Goal: Task Accomplishment & Management: Manage account settings

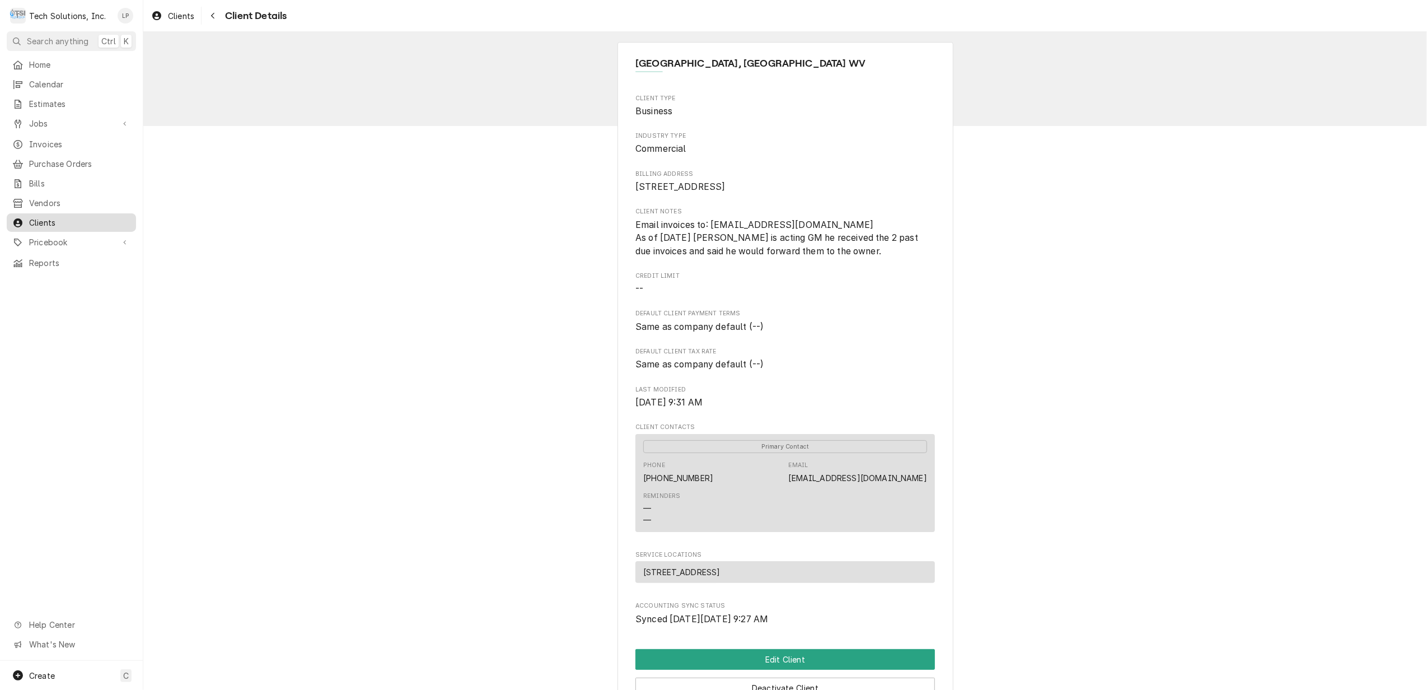
click at [49, 217] on span "Clients" at bounding box center [79, 223] width 101 height 12
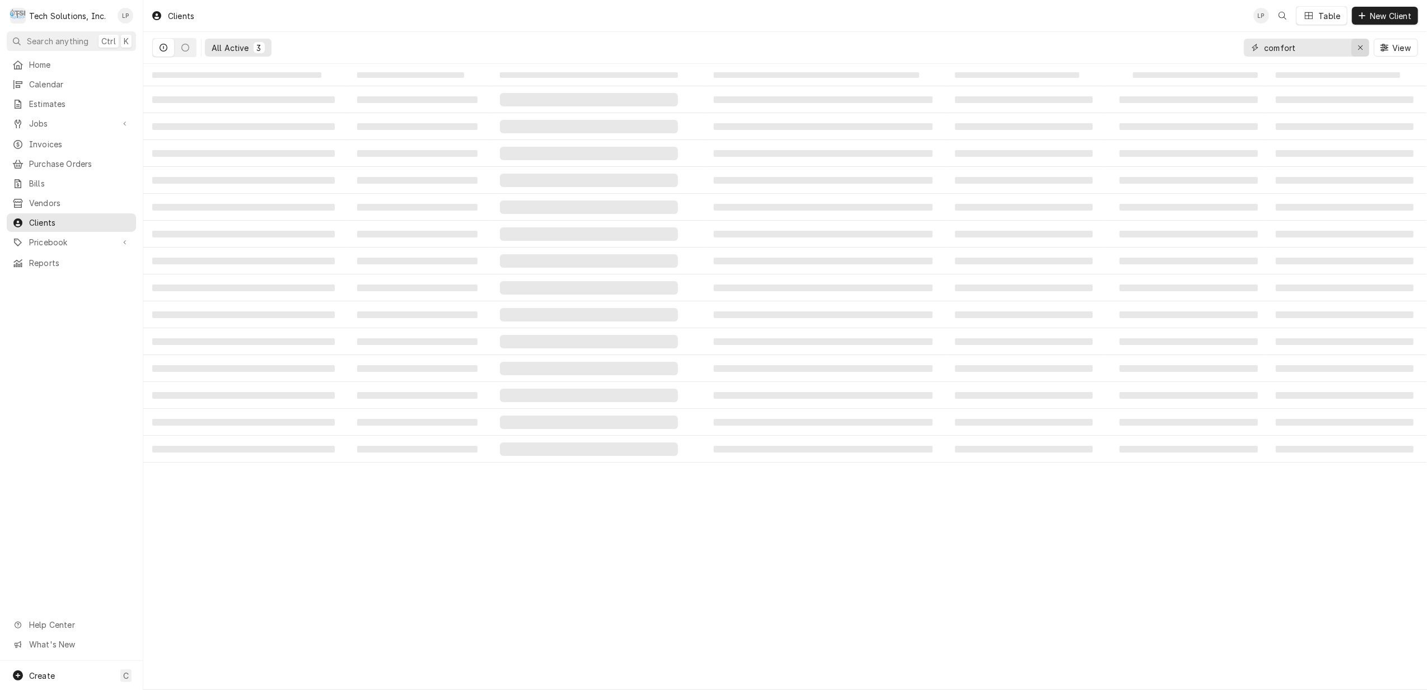
click at [1359, 47] on icon "Erase input" at bounding box center [1360, 47] width 4 height 4
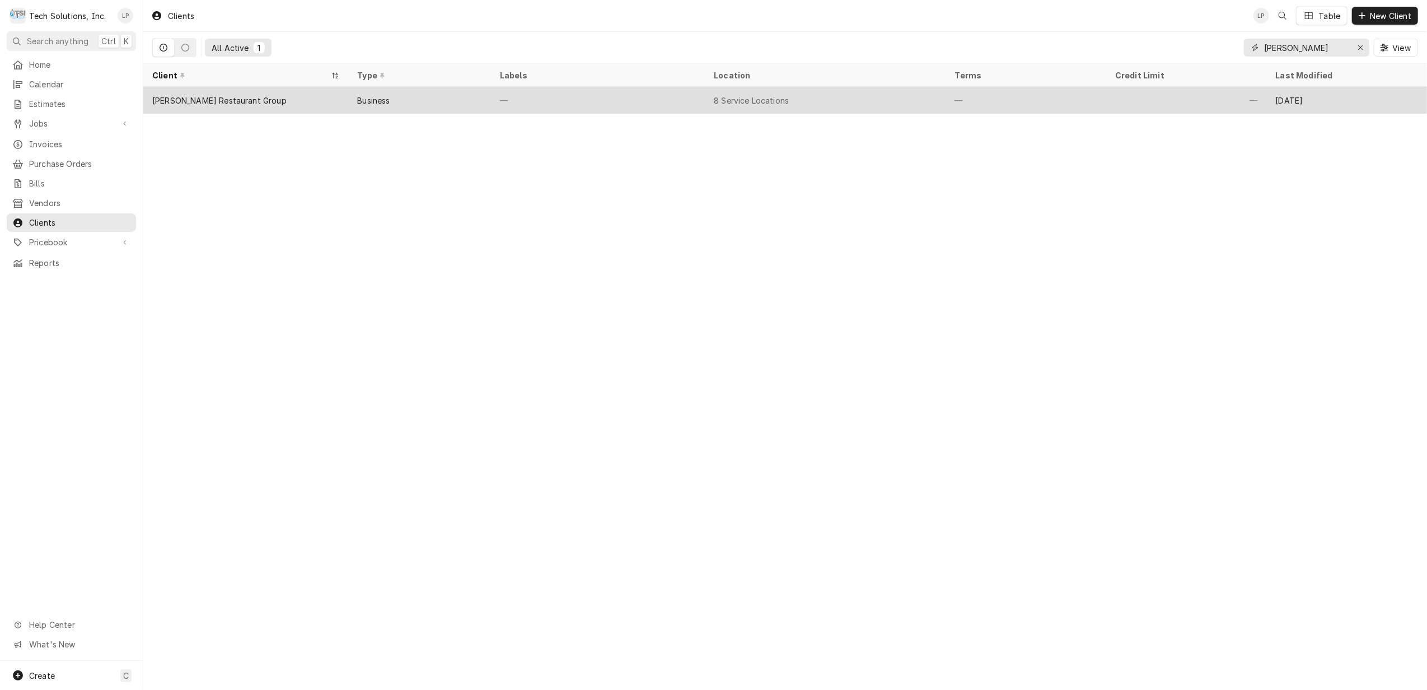
type input "flynn"
click at [446, 101] on div "Business" at bounding box center [419, 100] width 142 height 27
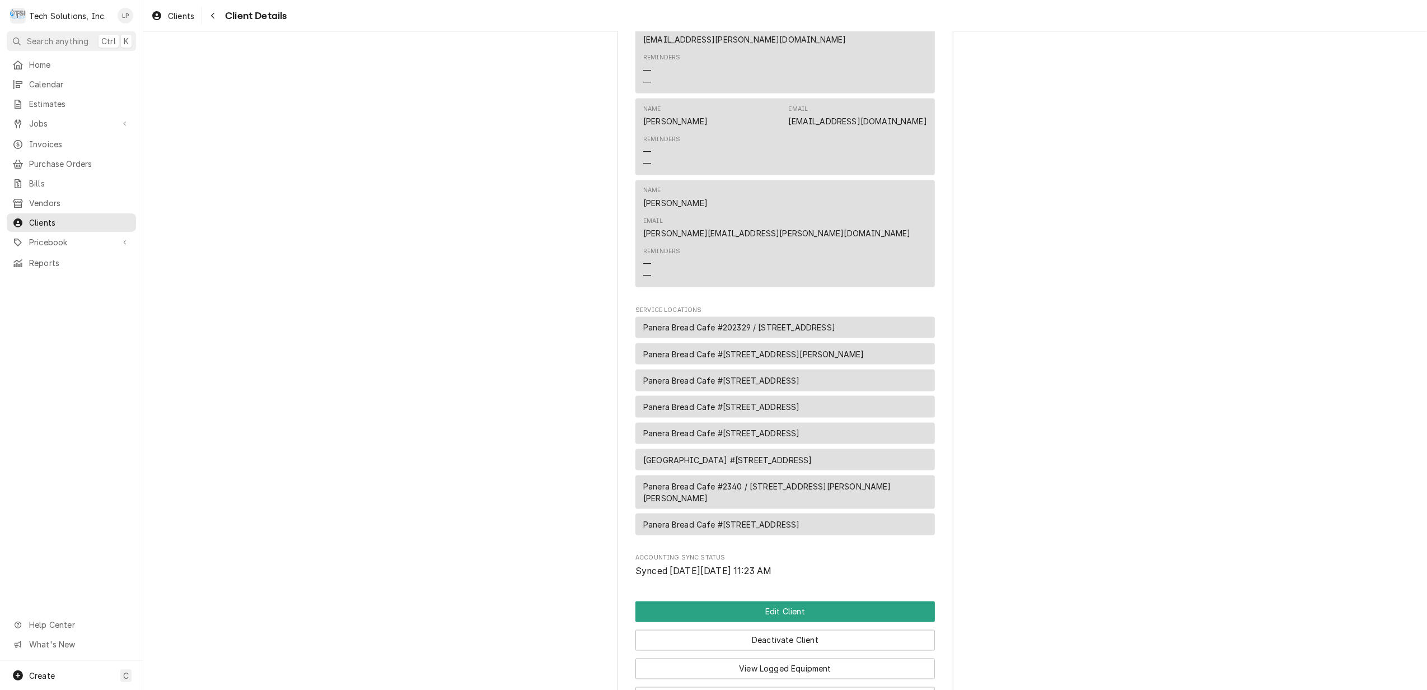
scroll to position [1669, 0]
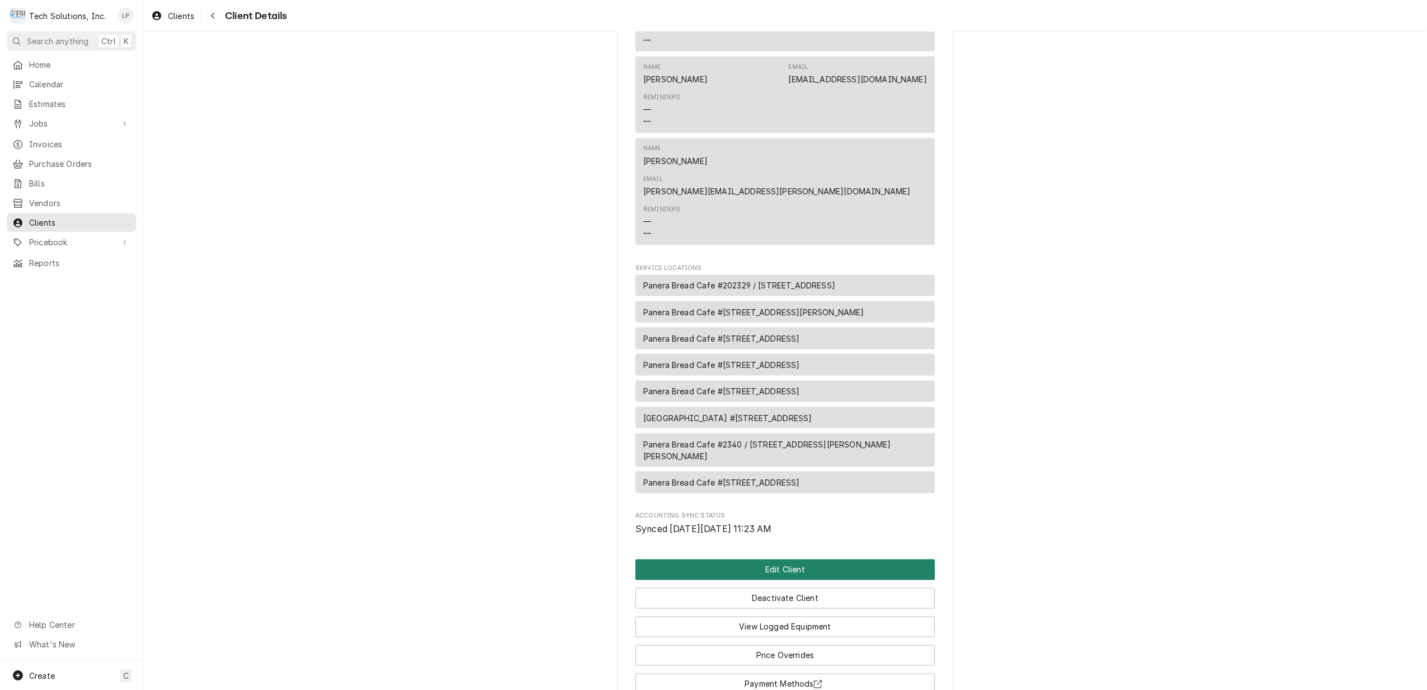
click at [857, 559] on button "Edit Client" at bounding box center [785, 569] width 300 height 21
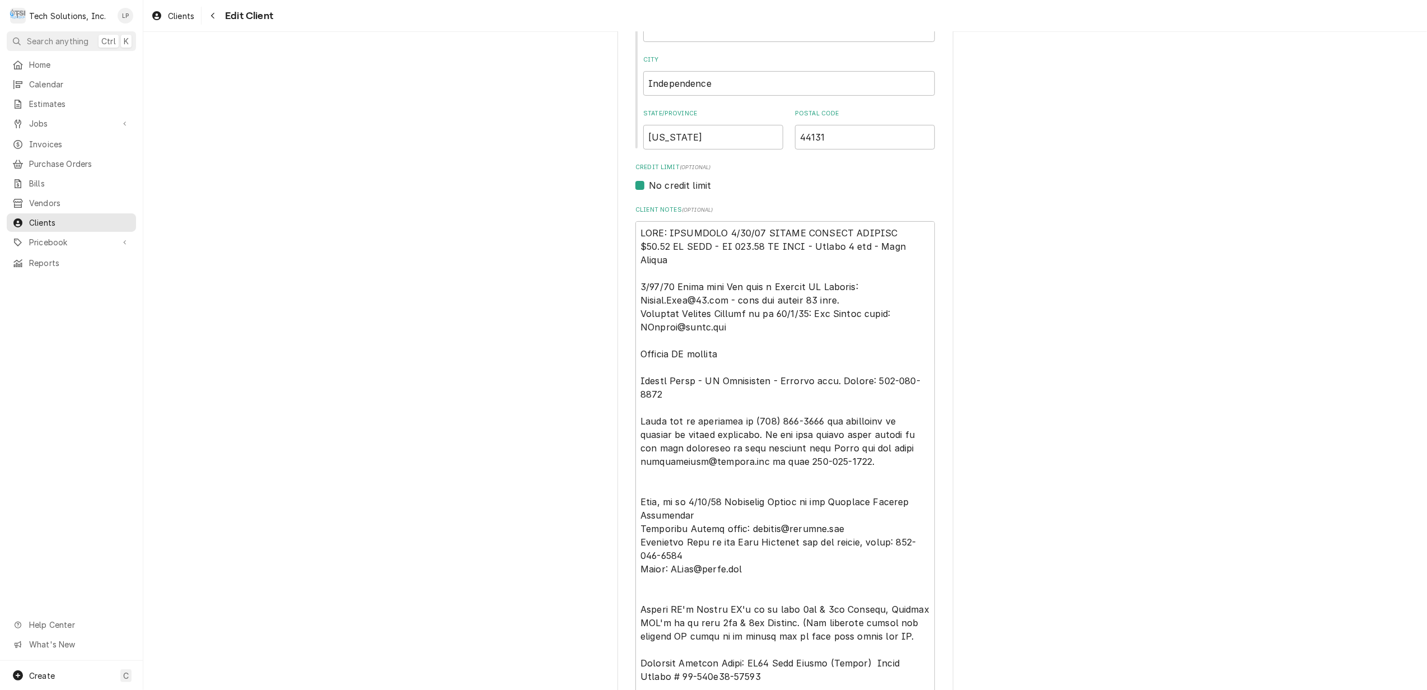
scroll to position [373, 0]
click at [899, 246] on textarea "Client Notes ( optional )" at bounding box center [785, 575] width 300 height 709
type textarea "x"
type textarea "NOTE: EFFECTIVE 8/18/25 PANERA SPECIAL PRICING $90.00 AN HOUR - OT 100.00 AN HO…"
paste textarea "NOTE: EFFECTIVE 8/18/25 PANERA SPECIAL PRICING $90.00 AN HOUR - Overtime 100.00…"
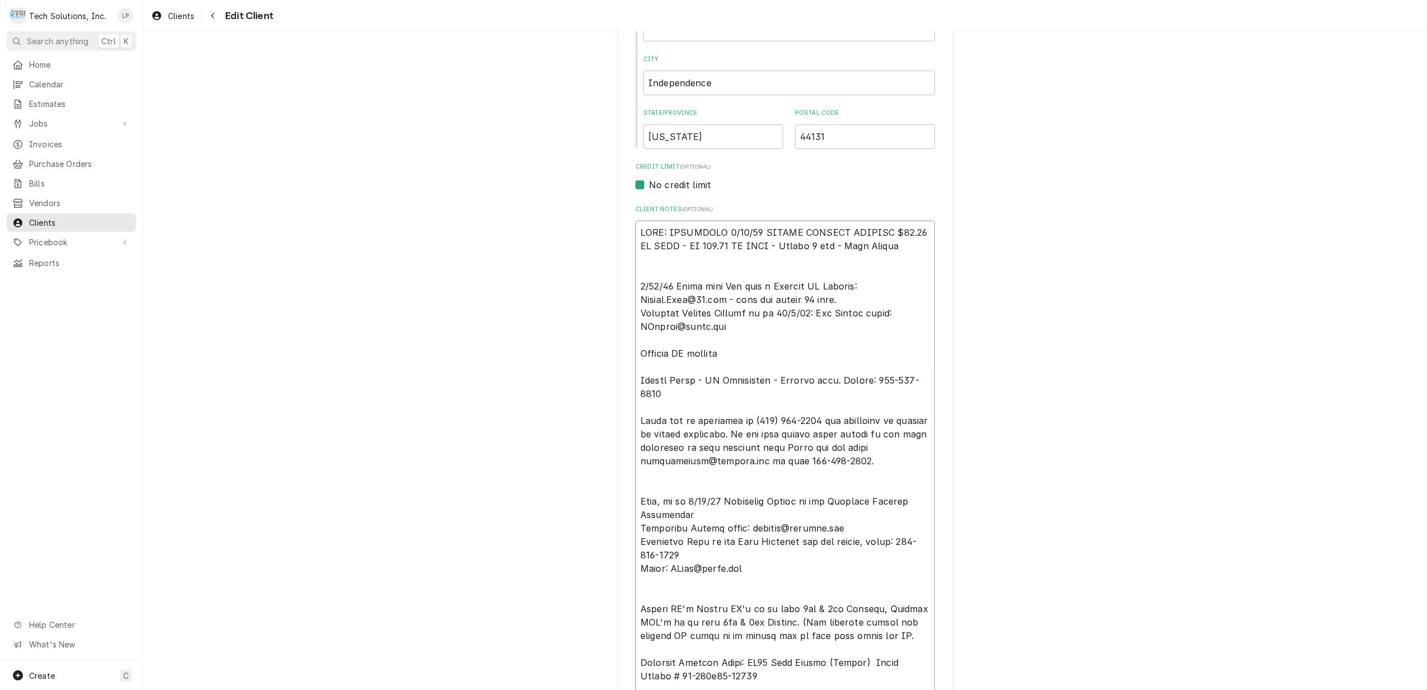
type textarea "x"
type textarea "NOTE: EFFECTIVE 8/18/25 PANERA SPECIAL PRICING $90.00 AN HOUR - OT 100.00 AN HO…"
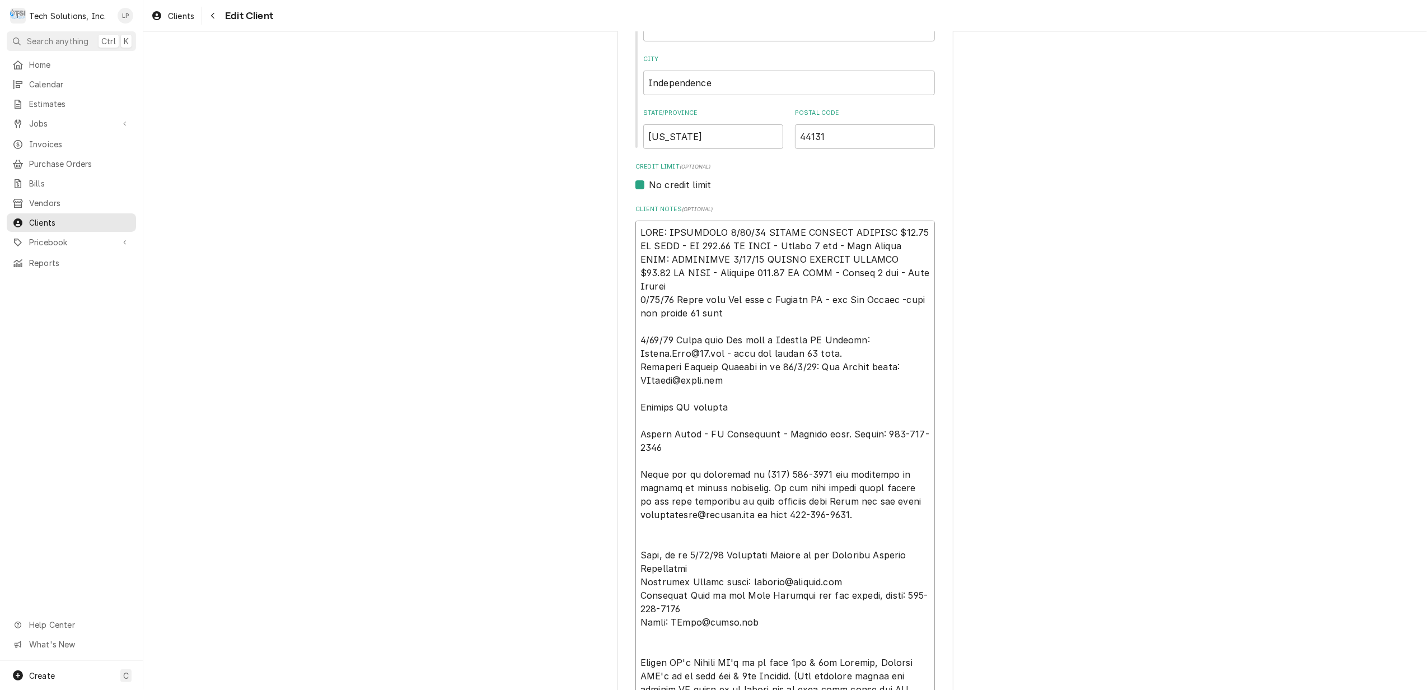
click at [910, 245] on textarea "Client Notes ( optional )" at bounding box center [785, 602] width 300 height 763
type textarea "x"
type textarea "NOTE: EFFECTIVE 8/18/25 PANERA SPECIAL PRICING $90.00 AN HOUR - OT 100.00 AN HO…"
type textarea "x"
type textarea "NOTE: EFFECTIVE 8/18/25 PANERA SPECIAL PRICING $90.00 AN HOUR - OT 100.00 AN HO…"
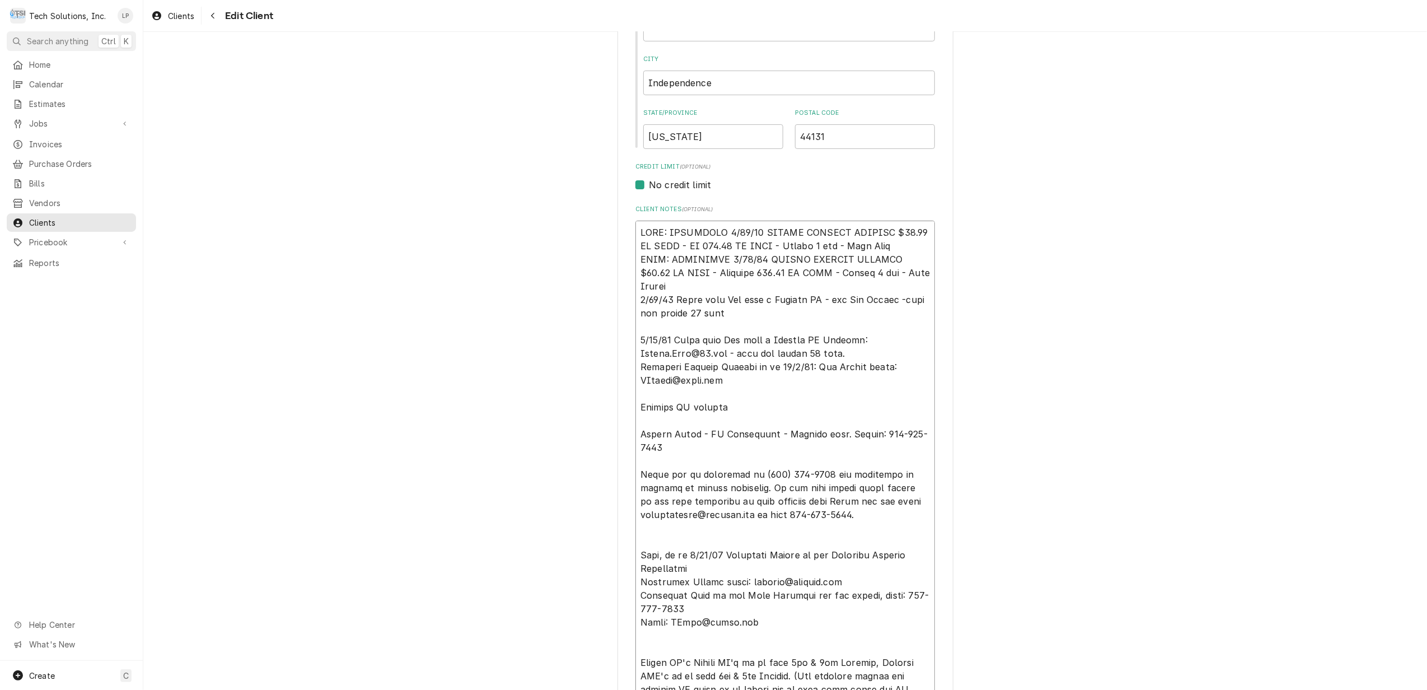
type textarea "x"
type textarea "NOTE: EFFECTIVE 8/18/25 PANERA SPECIAL PRICING $90.00 AN HOUR - OT 100.00 AN HO…"
type textarea "x"
type textarea "NOTE: EFFECTIVE 8/18/25 PANERA SPECIAL PRICING $90.00 AN HOUR - OT 100.00 AN HO…"
type textarea "x"
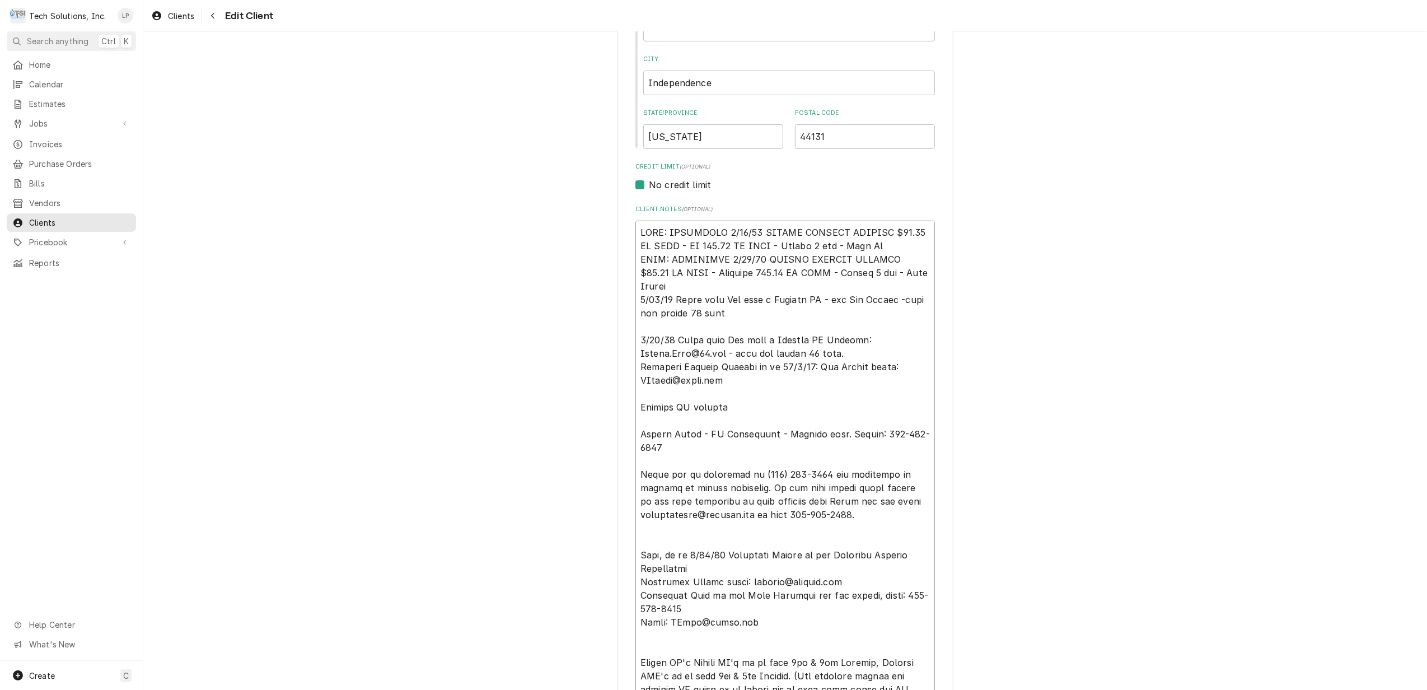
type textarea "NOTE: EFFECTIVE 8/18/25 PANERA SPECIAL PRICING $90.00 AN HOUR - OT 100.00 AN HO…"
type textarea "x"
type textarea "NOTE: EFFECTIVE 8/18/25 PANERA SPECIAL PRICING $90.00 AN HOUR - OT 100.00 AN HO…"
type textarea "x"
type textarea "NOTE: EFFECTIVE 8/18/25 PANERA SPECIAL PRICING $90.00 AN HOUR - OT 100.00 AN HO…"
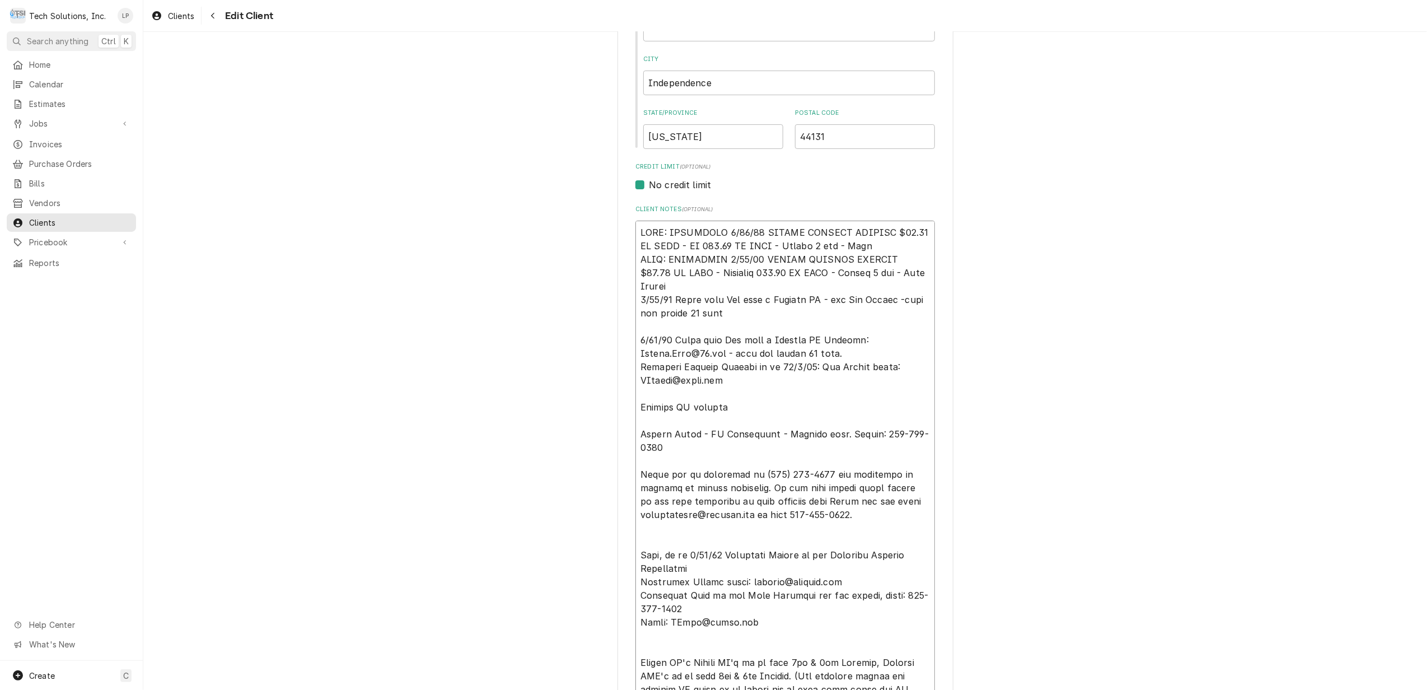
type textarea "x"
type textarea "NOTE: EFFECTIVE 8/18/25 PANERA SPECIAL PRICING $90.00 AN HOUR - OT 100.00 AN HO…"
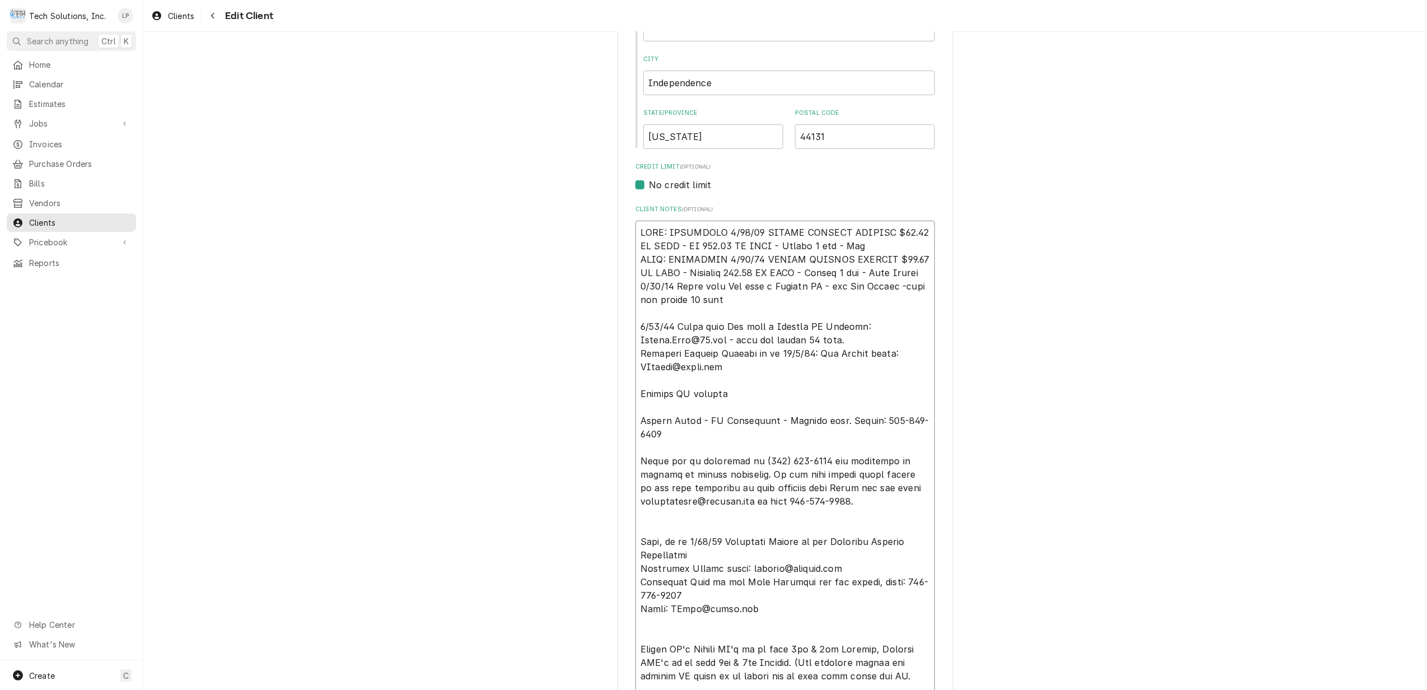
type textarea "x"
type textarea "NOTE: EFFECTIVE 8/18/25 PANERA SPECIAL PRICING $90.00 AN HOUR - OT 100.00 AN HO…"
type textarea "x"
type textarea "NOTE: EFFECTIVE 8/18/25 PANERA SPECIAL PRICING $90.00 AN HOUR - OT 100.00 AN HO…"
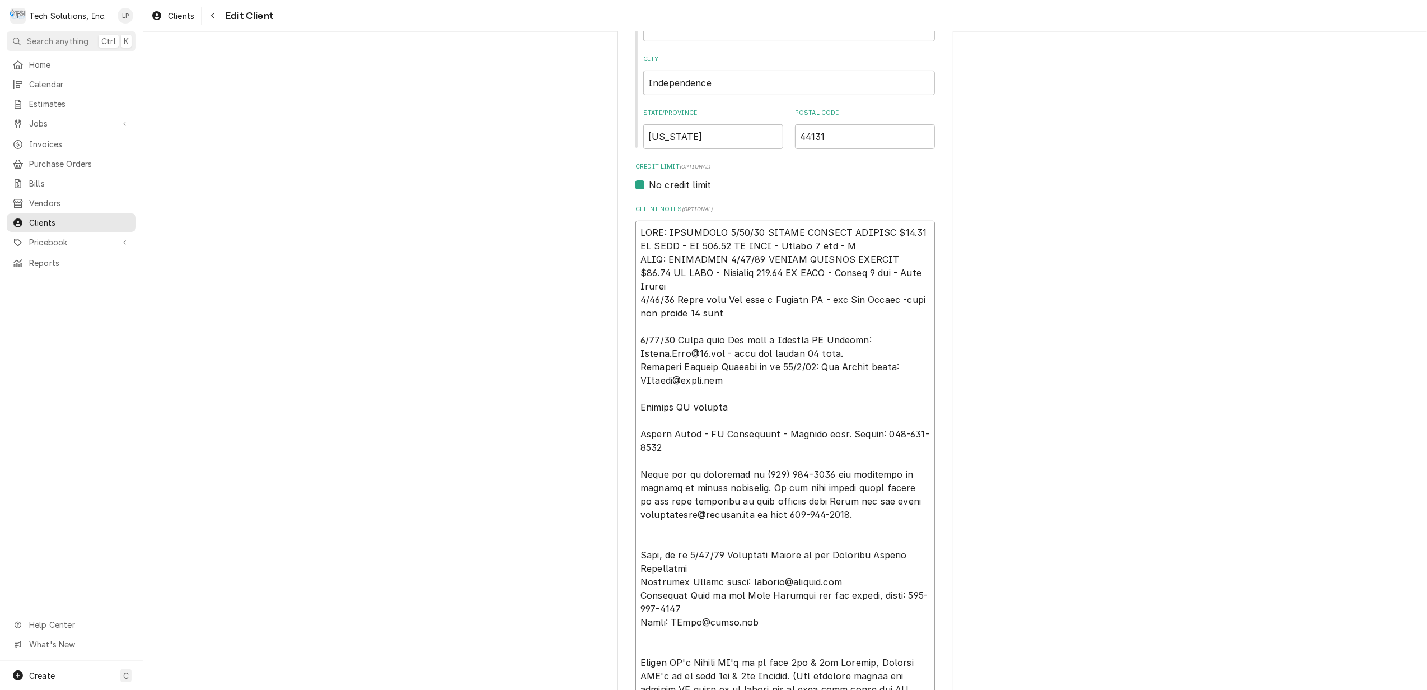
type textarea "x"
type textarea "NOTE: EFFECTIVE 8/18/25 PANERA SPECIAL PRICING $90.00 AN HOUR - OT 100.00 AN HO…"
type textarea "x"
type textarea "NOTE: EFFECTIVE 8/18/25 PANERA SPECIAL PRICING $90.00 AN HOUR - OT 100.00 AN HO…"
type textarea "x"
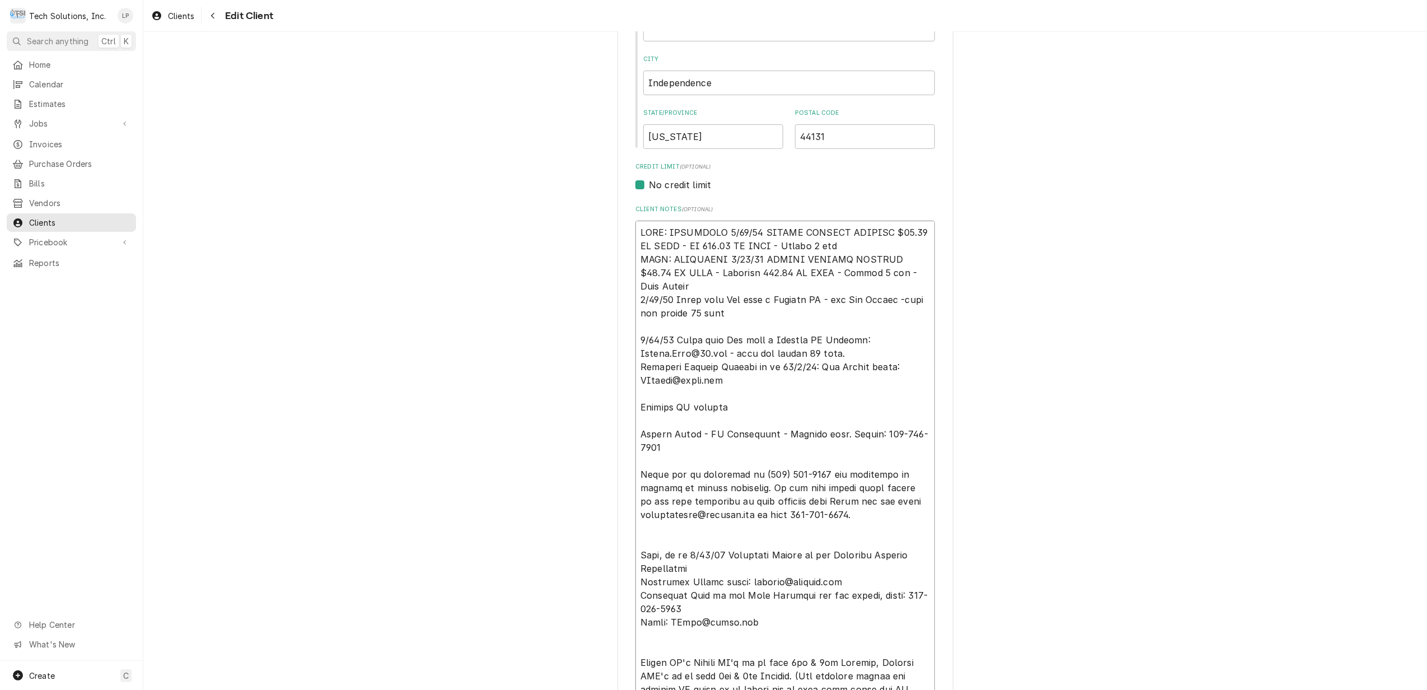
type textarea "NOTE: EFFECTIVE 8/18/25 PANERA SPECIAL PRICING $90.00 AN HOUR - OT 100.00 AN HO…"
type textarea "x"
type textarea "NOTE: EFFECTIVE 8/18/25 PANERA SPECIAL PRICING $90.00 AN HOUR - OT 100.00 AN HO…"
type textarea "x"
type textarea "NOTE: EFFECTIVE 8/18/25 PANERA SPECIAL PRICING $90.00 AN HOUR - OT 100.00 AN HO…"
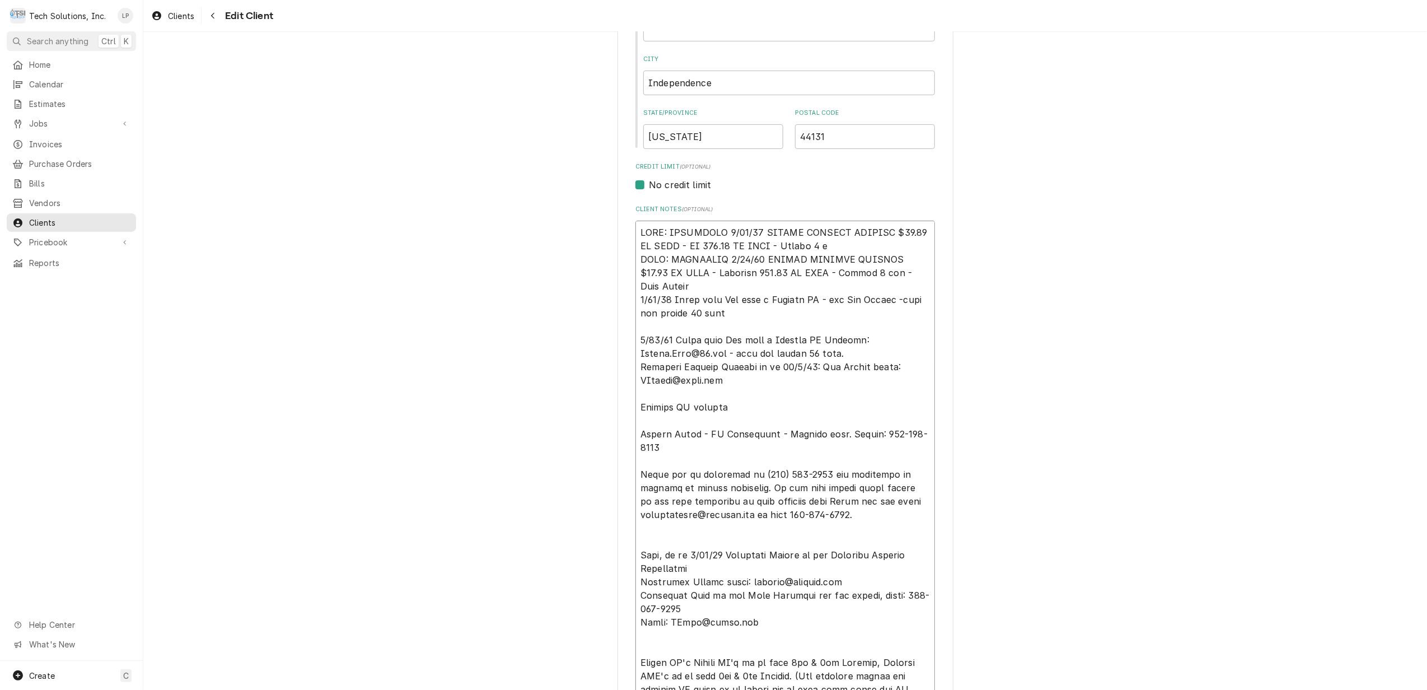
type textarea "x"
type textarea "NOTE: EFFECTIVE 8/18/25 PANERA SPECIAL PRICING $90.00 AN HOUR - OT 100.00 AN HO…"
type textarea "x"
type textarea "NOTE: EFFECTIVE 8/18/25 PANERA SPECIAL PRICING $90.00 AN HOUR - OT 100.00 AN HO…"
type textarea "x"
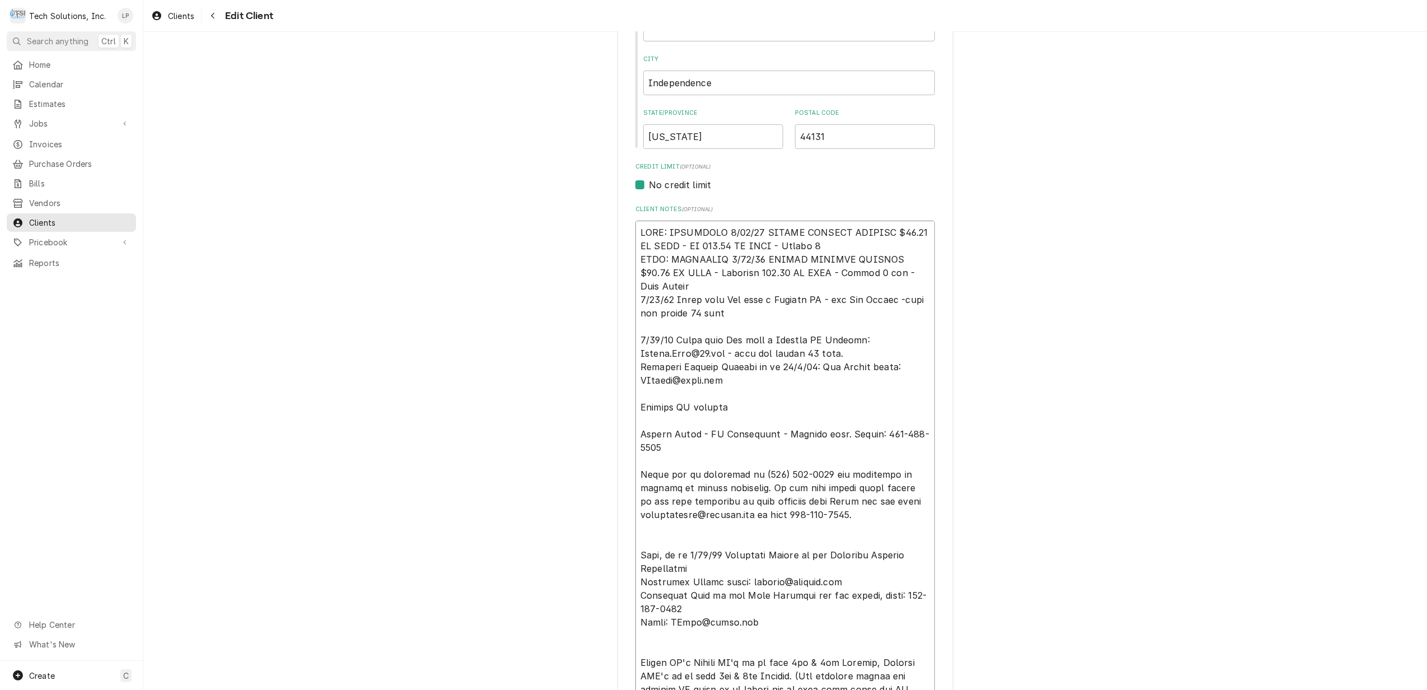
type textarea "NOTE: EFFECTIVE 8/18/25 PANERA SPECIAL PRICING $90.00 AN HOUR - OT 100.00 AN HO…"
type textarea "x"
type textarea "NOTE: EFFECTIVE 8/18/25 PANERA SPECIAL PRICING $90.00 AN HOUR - OT 100.00 AN HO…"
type textarea "x"
type textarea "NOTE: EFFECTIVE 8/18/25 PANERA SPECIAL PRICING $90.00 AN HOUR - OT 100.00 AN HO…"
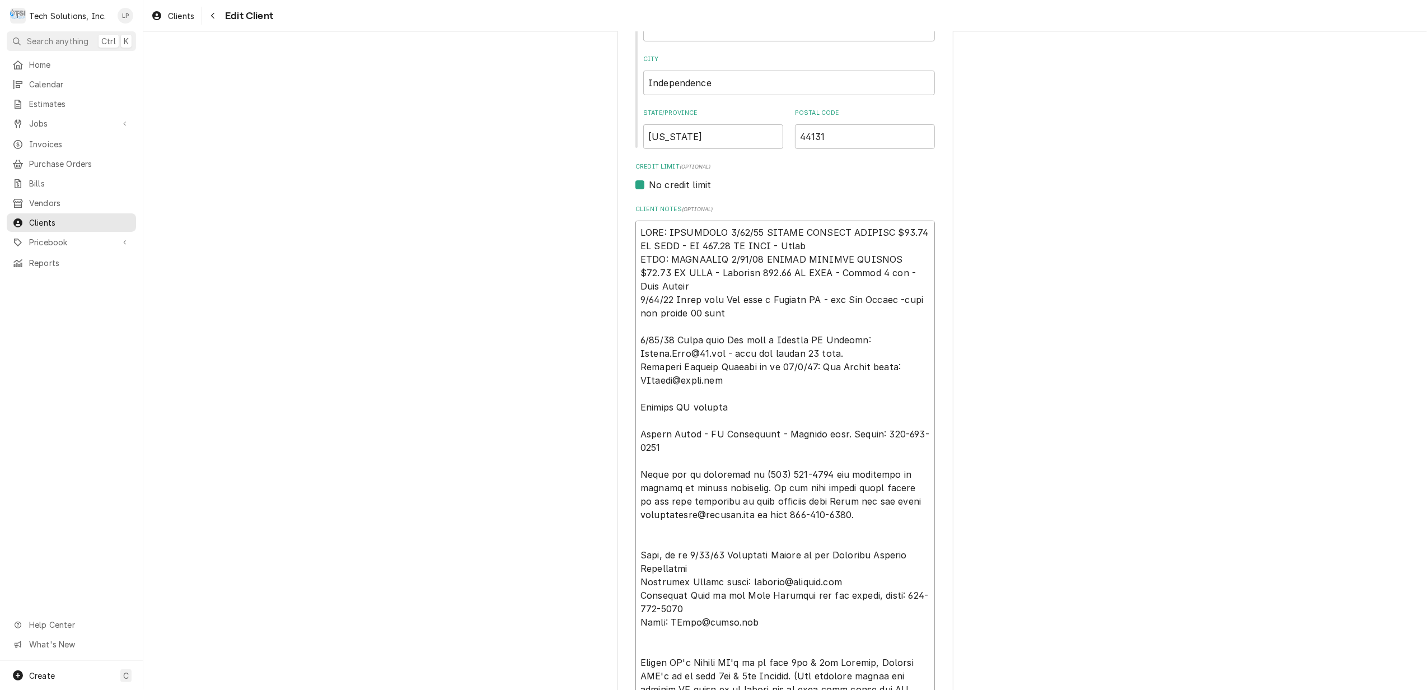
type textarea "x"
type textarea "NOTE: EFFECTIVE 8/18/25 PANERA SPECIAL PRICING $90.00 AN HOUR - OT 100.00 AN HO…"
type textarea "x"
type textarea "NOTE: EFFECTIVE 8/18/25 PANERA SPECIAL PRICING $90.00 AN HOUR - OT 100.00 AN HO…"
type textarea "x"
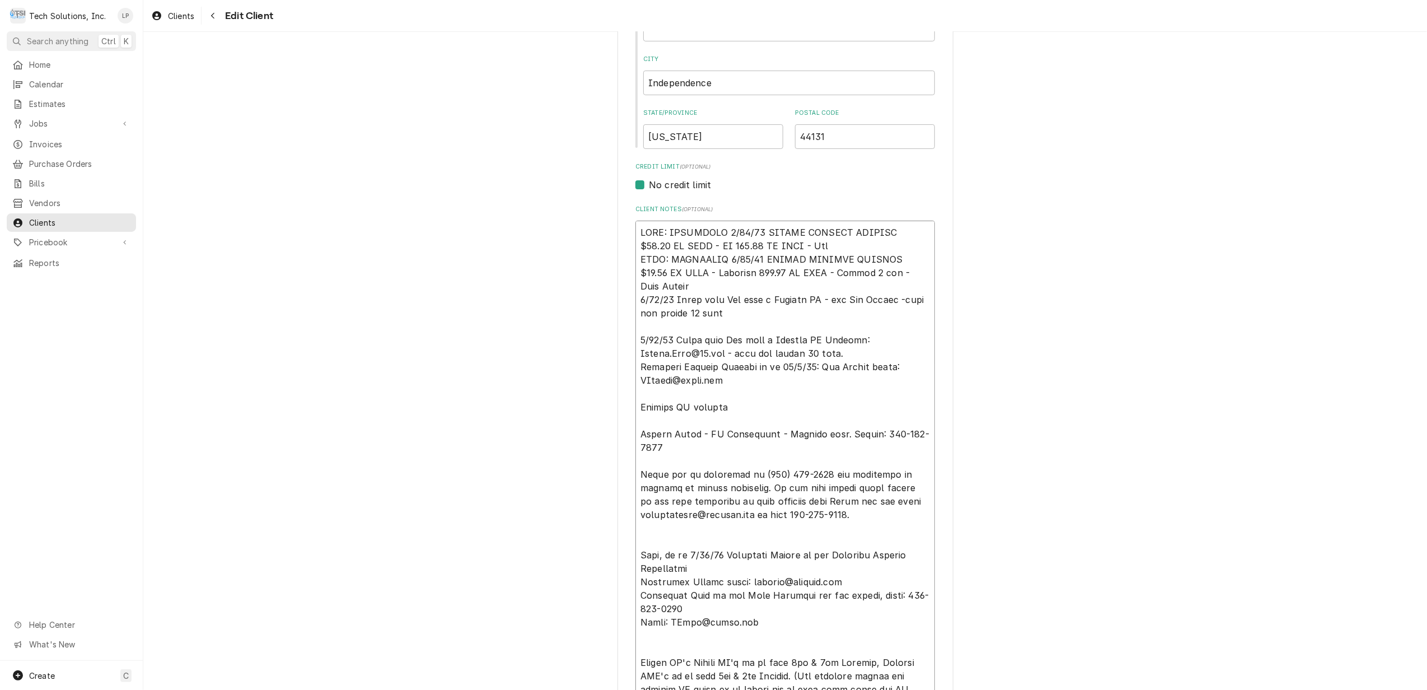
type textarea "NOTE: EFFECTIVE 8/18/25 PANERA SPECIAL PRICING $90.00 AN HOUR - OT 100.00 AN HO…"
type textarea "x"
type textarea "NOTE: EFFECTIVE 8/18/25 PANERA SPECIAL PRICING $90.00 AN HOUR - OT 100.00 AN HO…"
type textarea "x"
type textarea "NOTE: EFFECTIVE 8/18/25 PANERA SPECIAL PRICING $90.00 AN HOUR - OT 100.00 AN HO…"
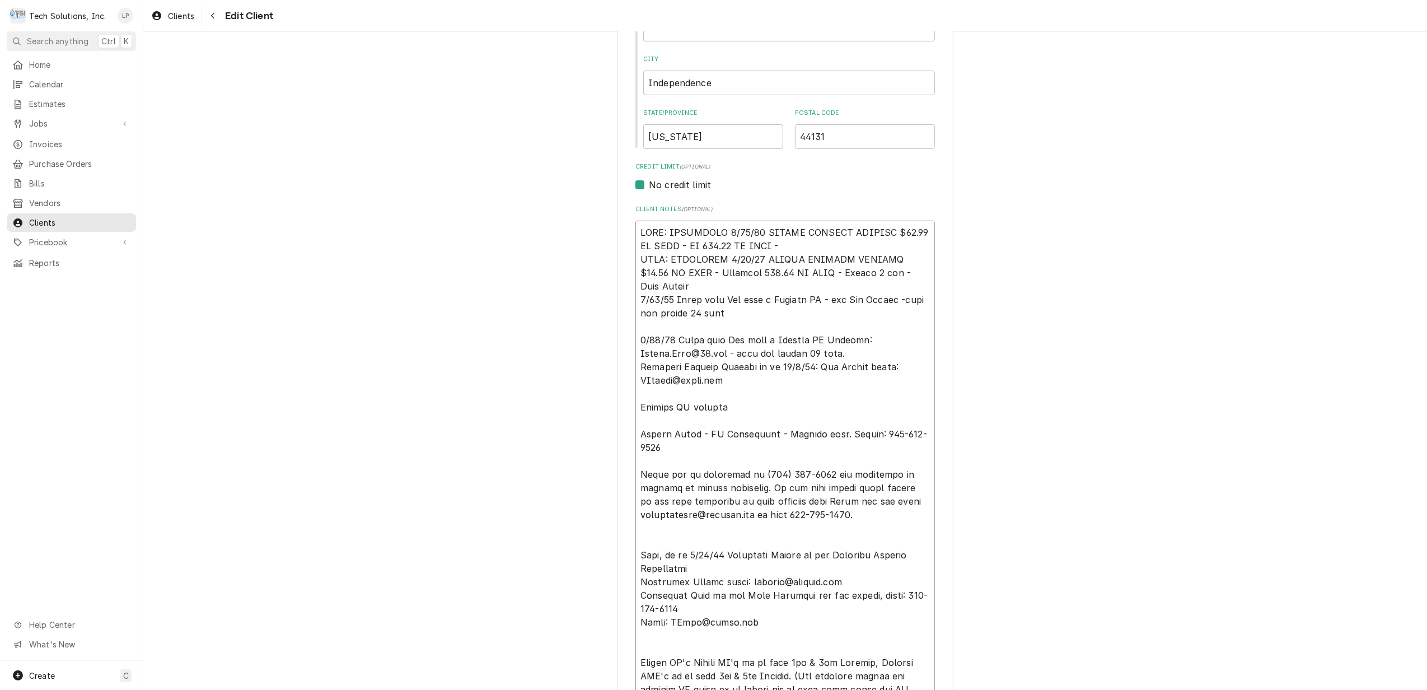
type textarea "x"
type textarea "NOTE: EFFECTIVE 8/18/25 PANERA SPECIAL PRICING $90.00 AN HOUR - OT 100.00 AN HO…"
type textarea "x"
type textarea "NOTE: EFFECTIVE 8/18/25 PANERA SPECIAL PRICING $90.00 AN HOUR - OT 100.00 AN HO…"
type textarea "x"
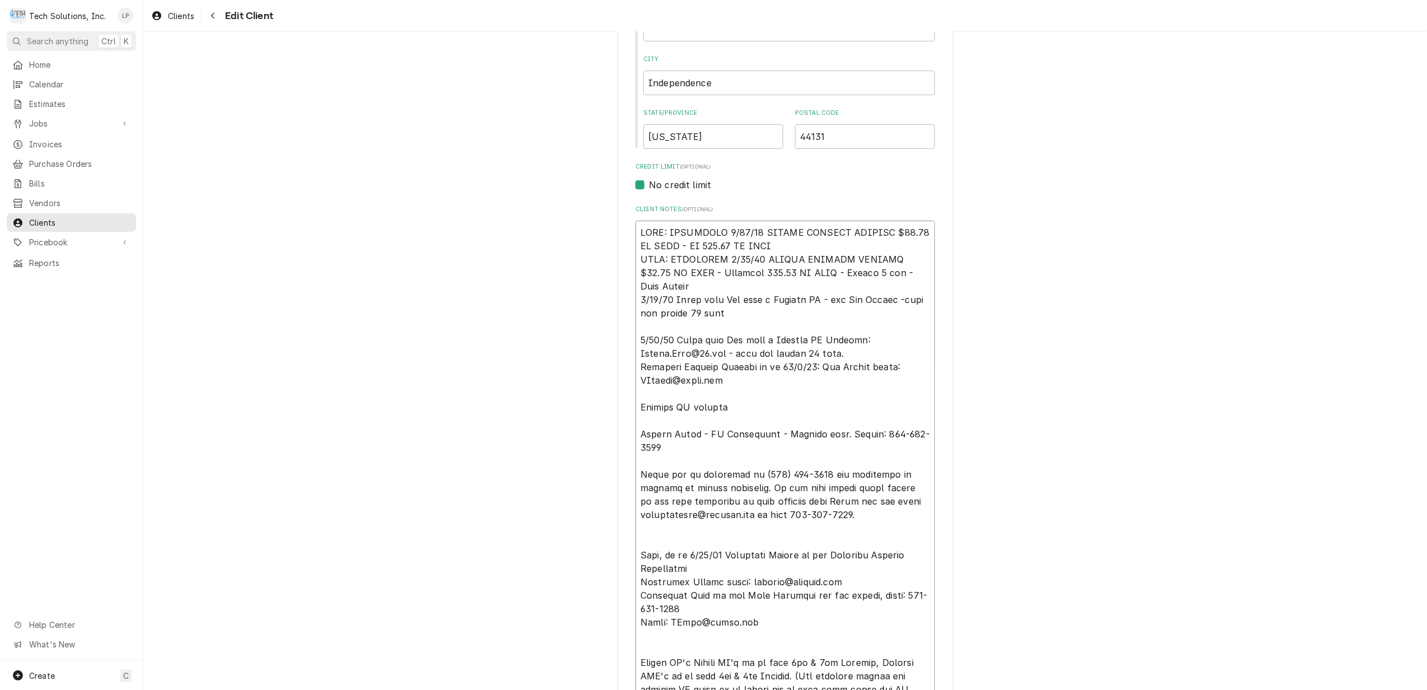
type textarea "NOTE: EFFECTIVE 8/18/25 PANERA SPECIAL PRICING $90.00 AN HOUR - OT 100.00 AN HO…"
type textarea "x"
type textarea "NOTE: EFFECTIVE 8/18/25 PANERA SPECIAL PRICING $90.00 AN HOUR - OT 100.00 AN HO…"
type textarea "x"
type textarea "NOTE: EFFECTIVE 8/18/25 PANERA SPECIAL PRICING $90.00 AN HOUR - OT 100.00 AN HO…"
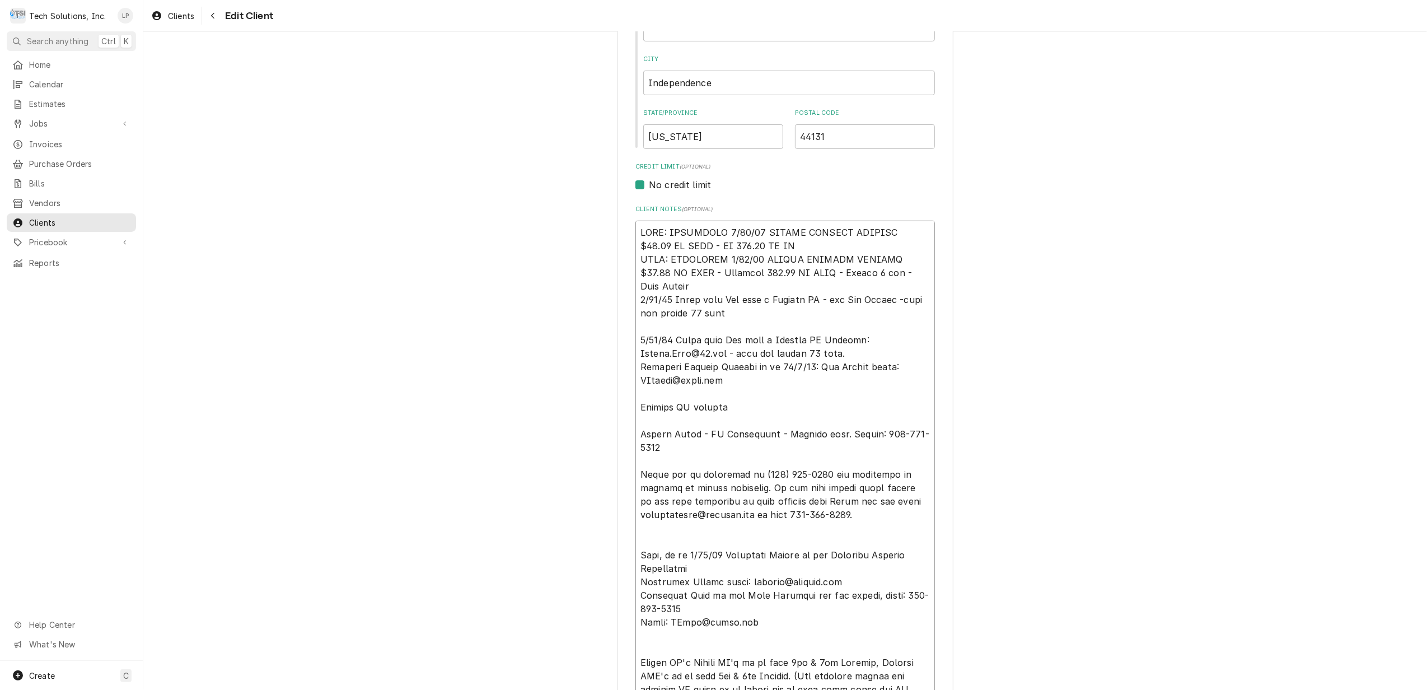
type textarea "x"
type textarea "NOTE: EFFECTIVE 8/18/25 PANERA SPECIAL PRICING $90.00 AN HOUR - OT 100.00 AN H …"
type textarea "x"
type textarea "NOTE: EFFECTIVE 8/18/25 PANERA SPECIAL PRICING $90.00 AN HOUR - OT 100.00 AN NO…"
type textarea "x"
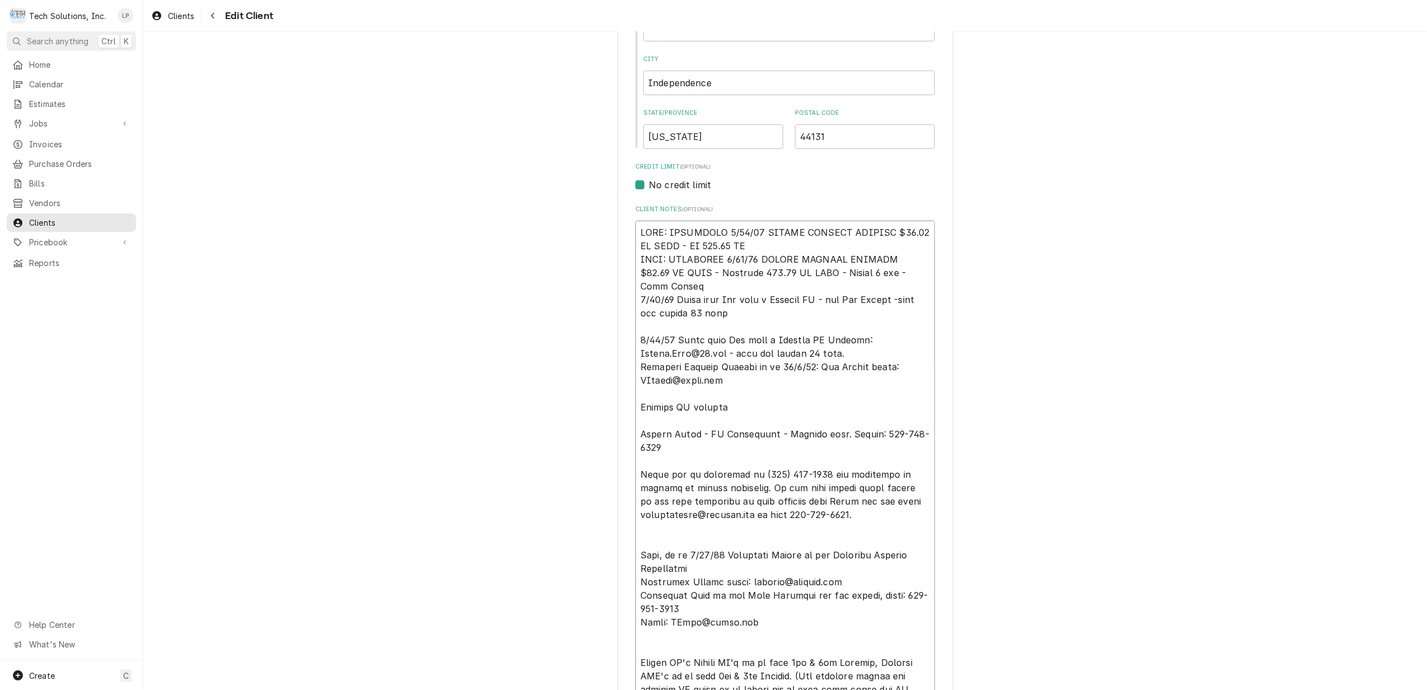
type textarea "NOTE: EFFECTIVE 8/18/25 PANERA SPECIAL PRICING $90.00 AN HOUR - OT 100.00 AN NO…"
type textarea "x"
type textarea "NOTE: EFFECTIVE 8/18/25 PANERA SPECIAL PRICING $90.00 AN HOUR - OT 100.00 A NOT…"
type textarea "x"
type textarea "NOTE: EFFECTIVE 8/18/25 PANERA SPECIAL PRICING $90.00 AN HOUR - OT 100.00 NOTE:…"
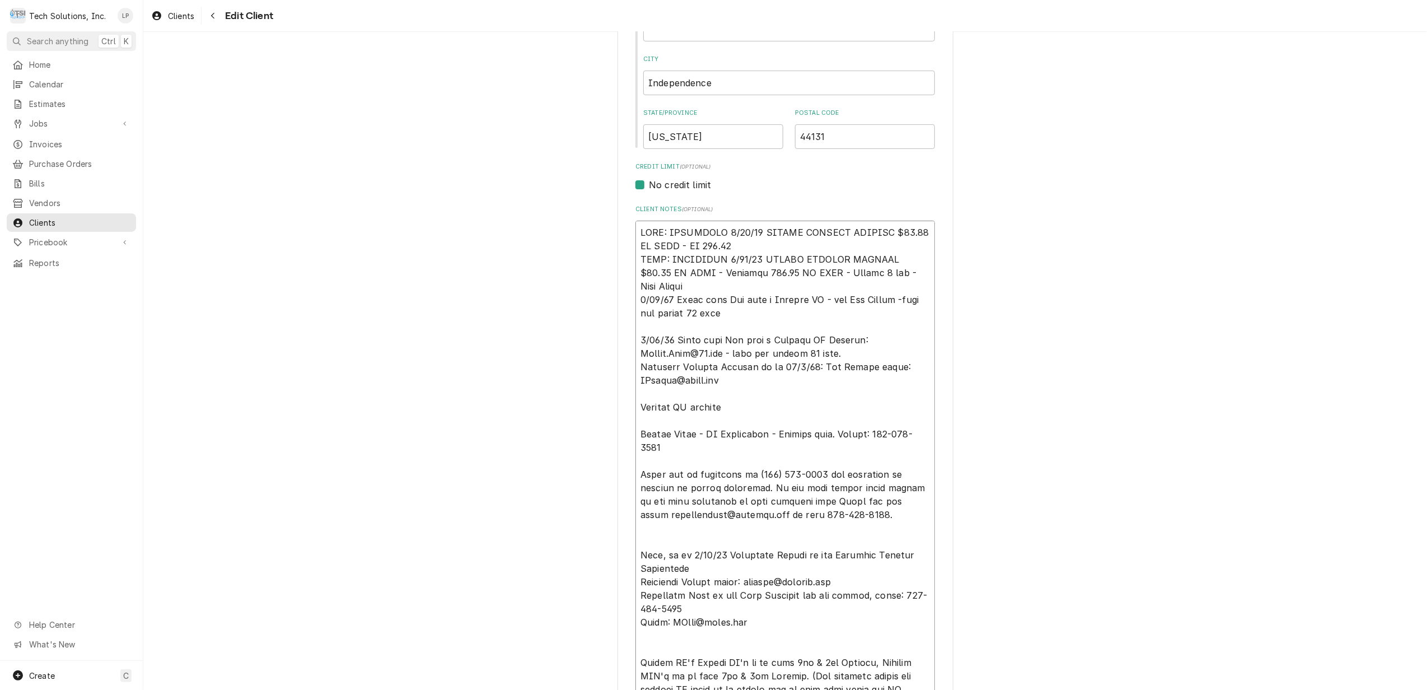
type textarea "x"
type textarea "NOTE: EFFECTIVE 8/18/25 PANERA SPECIAL PRICING $90.00 AN HOUR - OT 100.00 NOTE:…"
type textarea "x"
type textarea "NOTE: EFFECTIVE 8/18/25 PANERA SPECIAL PRICING $90.00 AN HOUR - OT 100.0 NOTE: …"
type textarea "x"
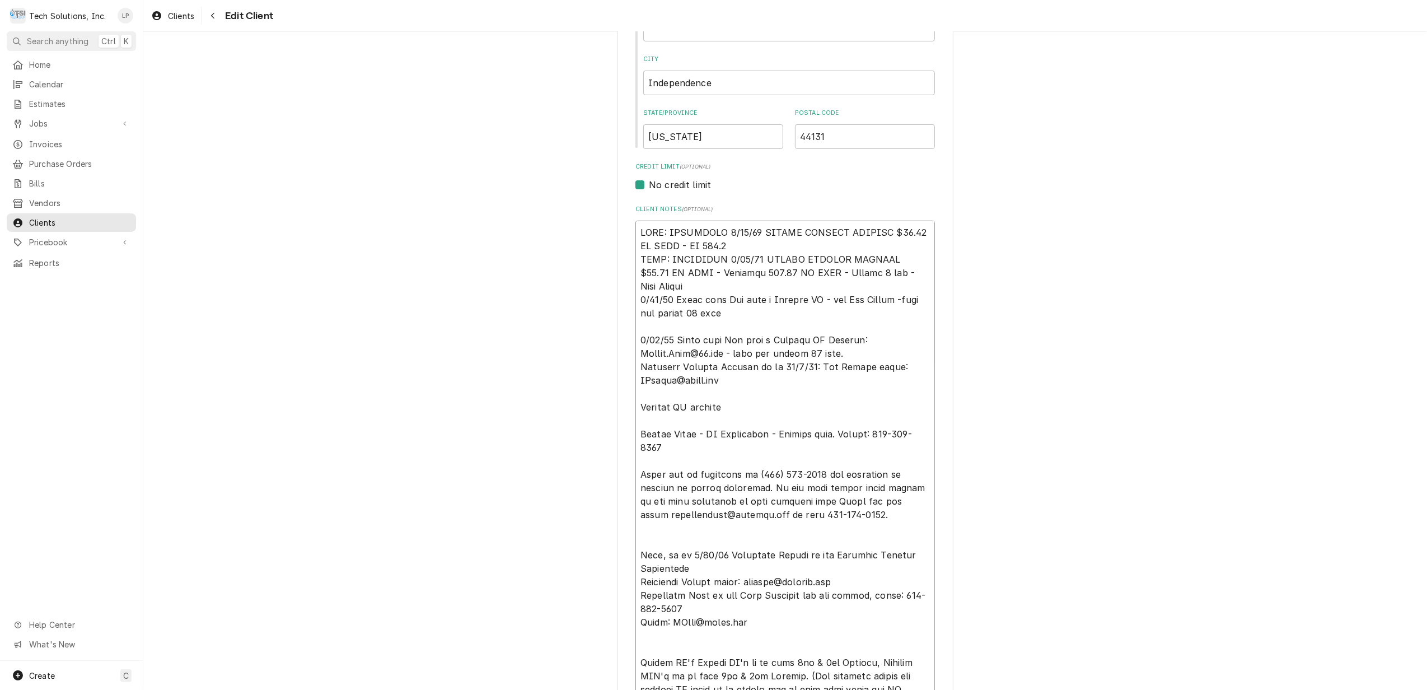
type textarea "NOTE: EFFECTIVE 8/18/25 PANERA SPECIAL PRICING $90.00 AN HOUR - OT 100. NOTE: E…"
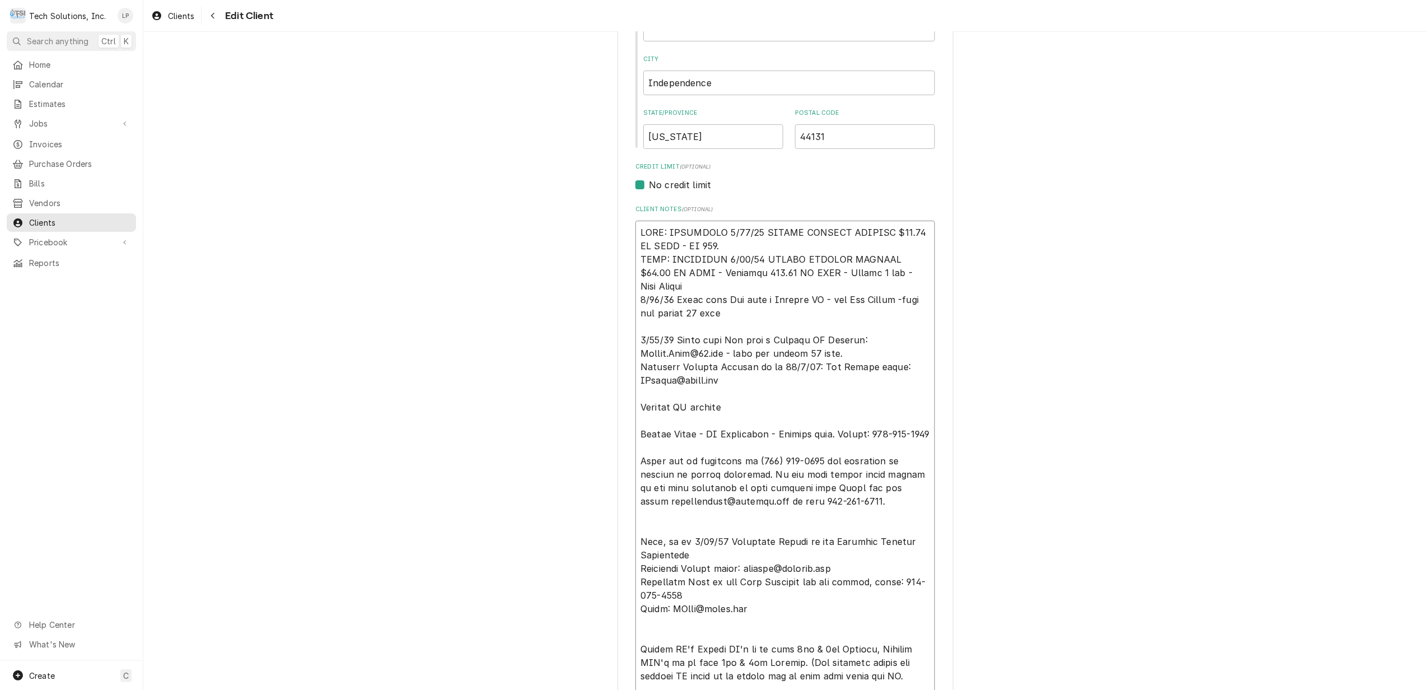
type textarea "x"
type textarea "NOTE: EFFECTIVE 8/18/25 PANERA SPECIAL PRICING $90.00 AN HOUR - OT 100 NOTE: EF…"
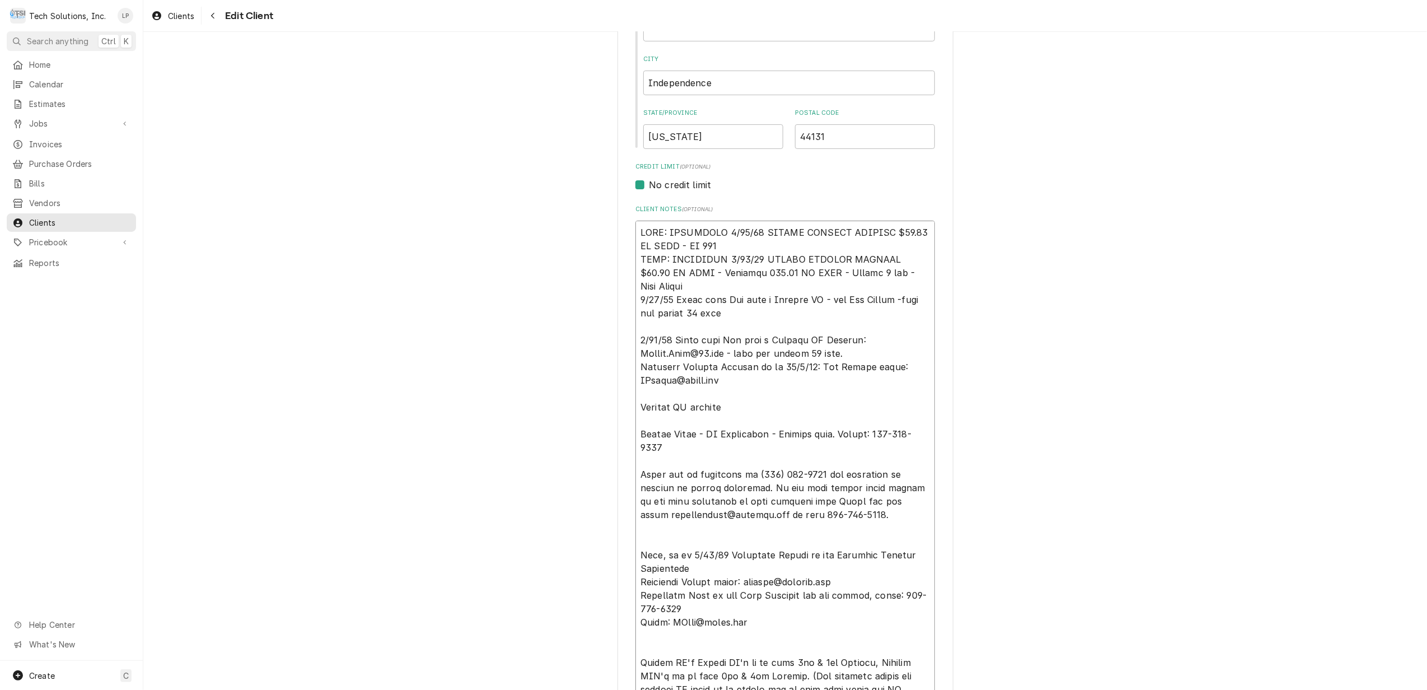
type textarea "x"
type textarea "NOTE: EFFECTIVE 8/18/25 PANERA SPECIAL PRICING $90.00 AN HOUR - OT 10 NOTE: EFF…"
type textarea "x"
type textarea "NOTE: EFFECTIVE 8/18/25 PANERA SPECIAL PRICING $90.00 AN HOUR - OT 1 NOTE: EFFE…"
type textarea "x"
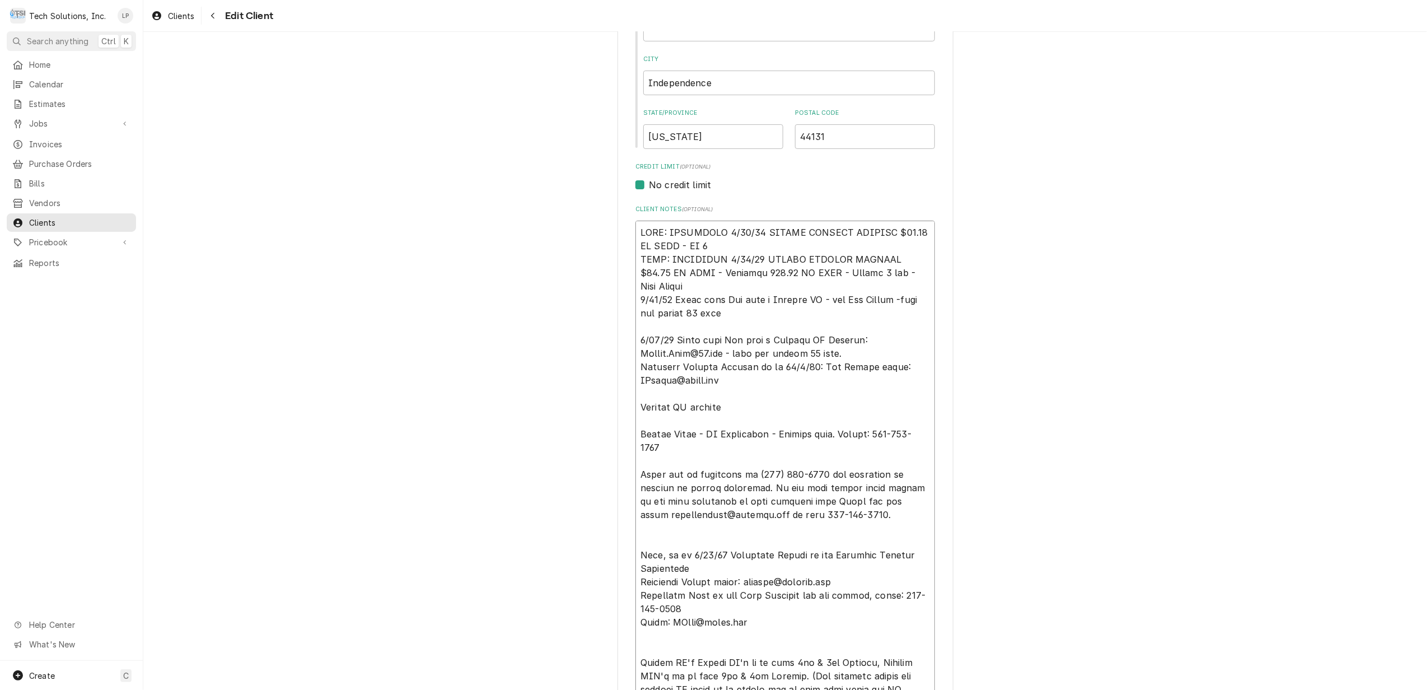
type textarea "NOTE: EFFECTIVE 8/18/25 PANERA SPECIAL PRICING $90.00 AN HOUR - OT NOTE: EFFECT…"
type textarea "x"
type textarea "NOTE: EFFECTIVE 8/18/25 PANERA SPECIAL PRICING $90.00 AN HOUR - OT NOTE: EFFECT…"
type textarea "x"
type textarea "NOTE: EFFECTIVE 8/18/25 PANERA SPECIAL PRICING $90.00 AN HOUR - O NOTE: EFFECTI…"
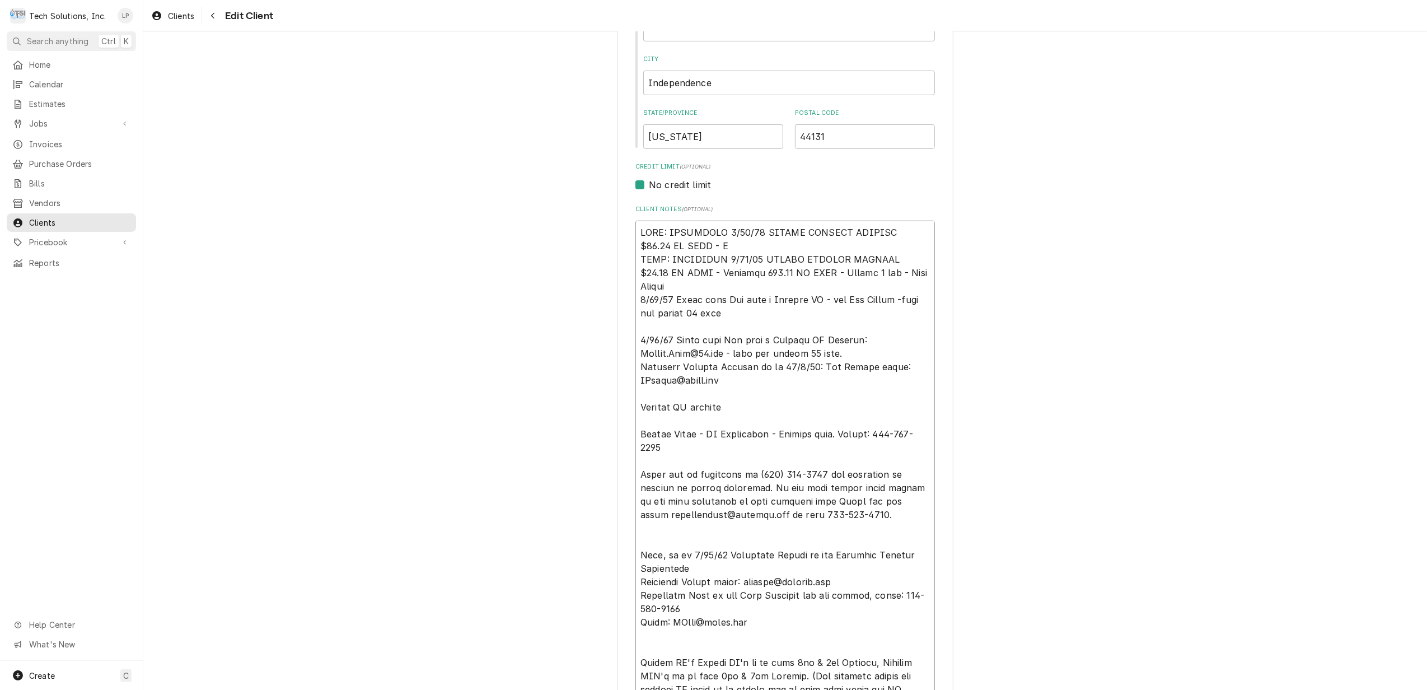
type textarea "x"
type textarea "NOTE: EFFECTIVE 8/18/25 PANERA SPECIAL PRICING $90.00 AN HOUR - NOTE: EFFECTIVE…"
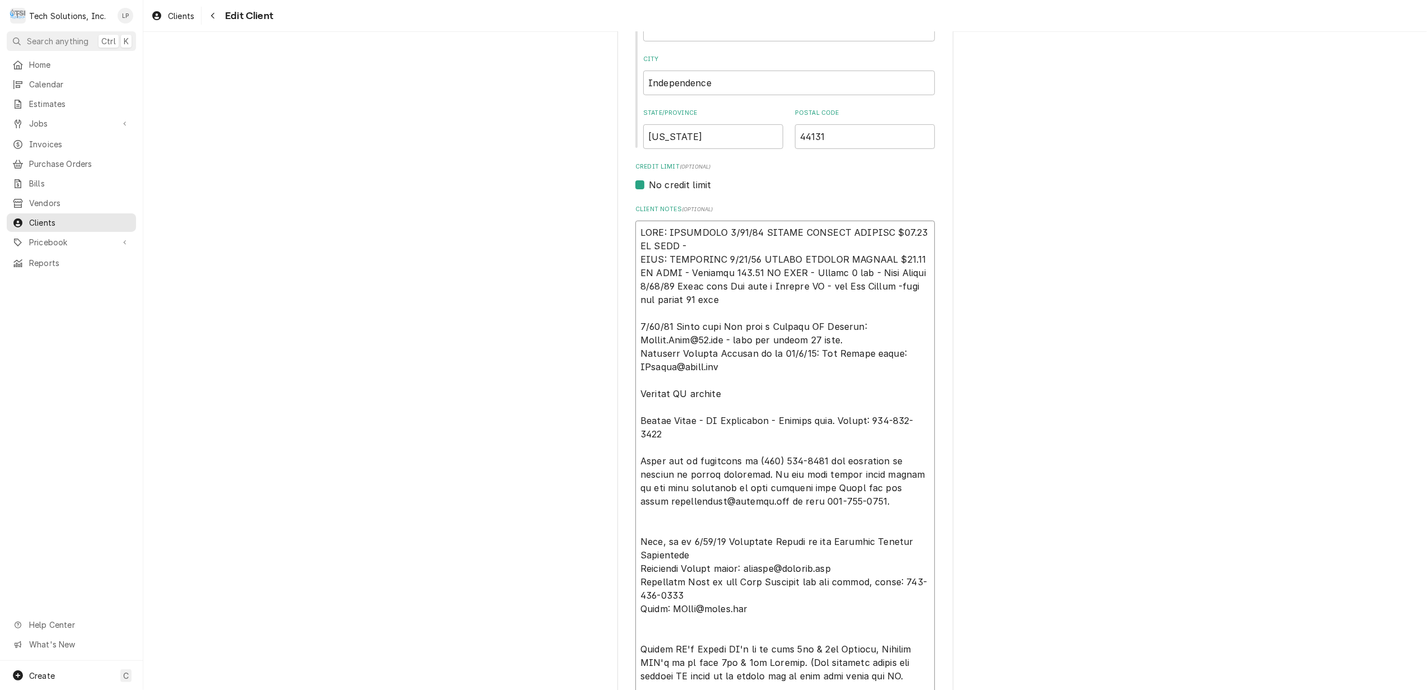
type textarea "x"
type textarea "NOTE: EFFECTIVE 8/18/25 PANERA SPECIAL PRICING $90.00 AN HOUR - NOTE: EFFECTIVE…"
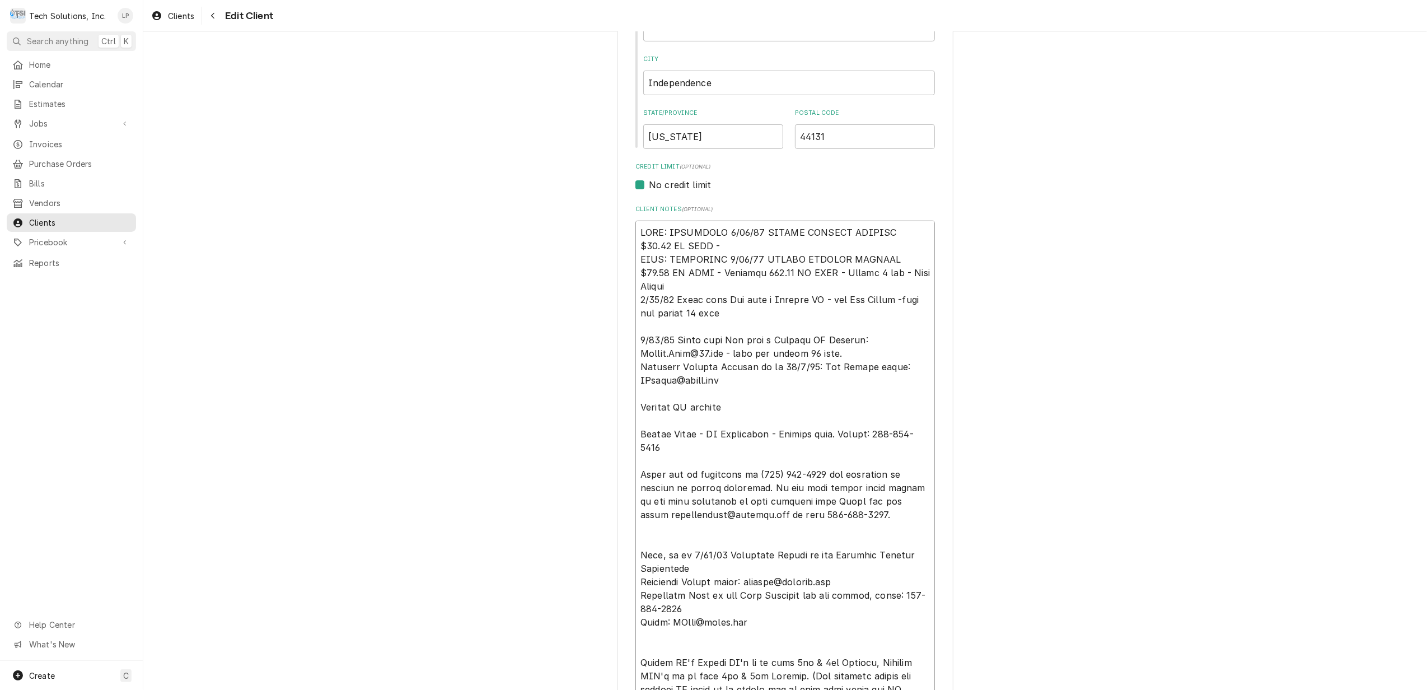
type textarea "x"
type textarea "NOTE: EFFECTIVE 8/18/25 PANERA SPECIAL PRICING $90.00 AN HOUR NOTE: EFFECTIVE 8…"
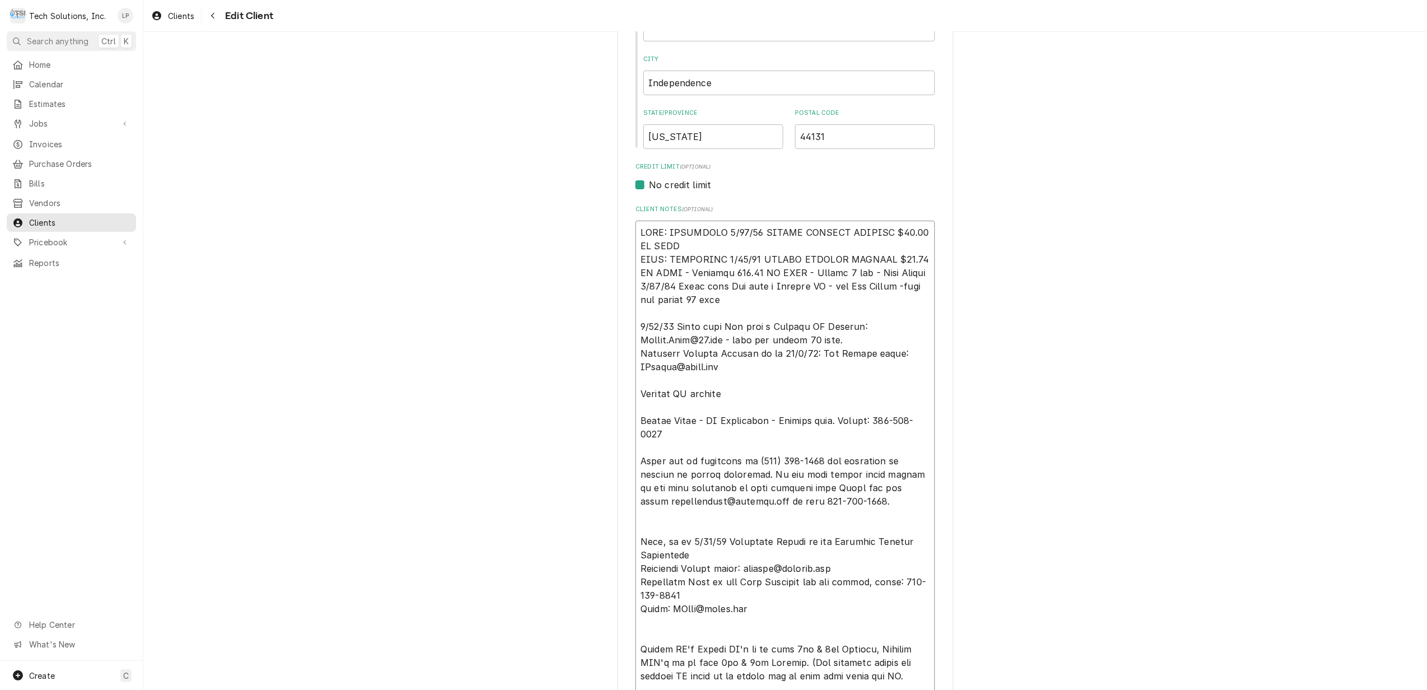
type textarea "x"
type textarea "NOTE: EFFECTIVE 8/18/25 PANERA SPECIAL PRICING $90.00 AN HOUR NOTE: EFFECTIVE 8…"
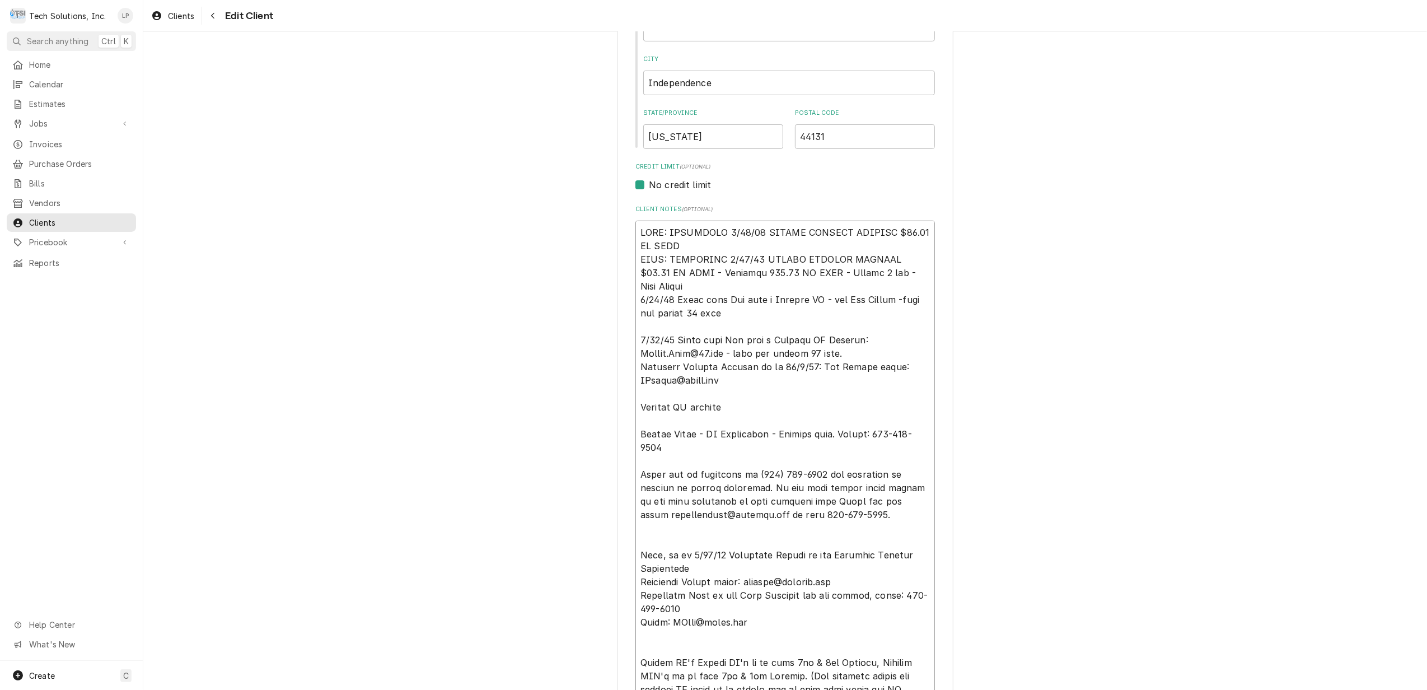
type textarea "x"
type textarea "NOTE: EFFECTIVE 8/18/25 PANERA SPECIAL PRICING $90.00 AN HOU NOTE: EFFECTIVE 8/…"
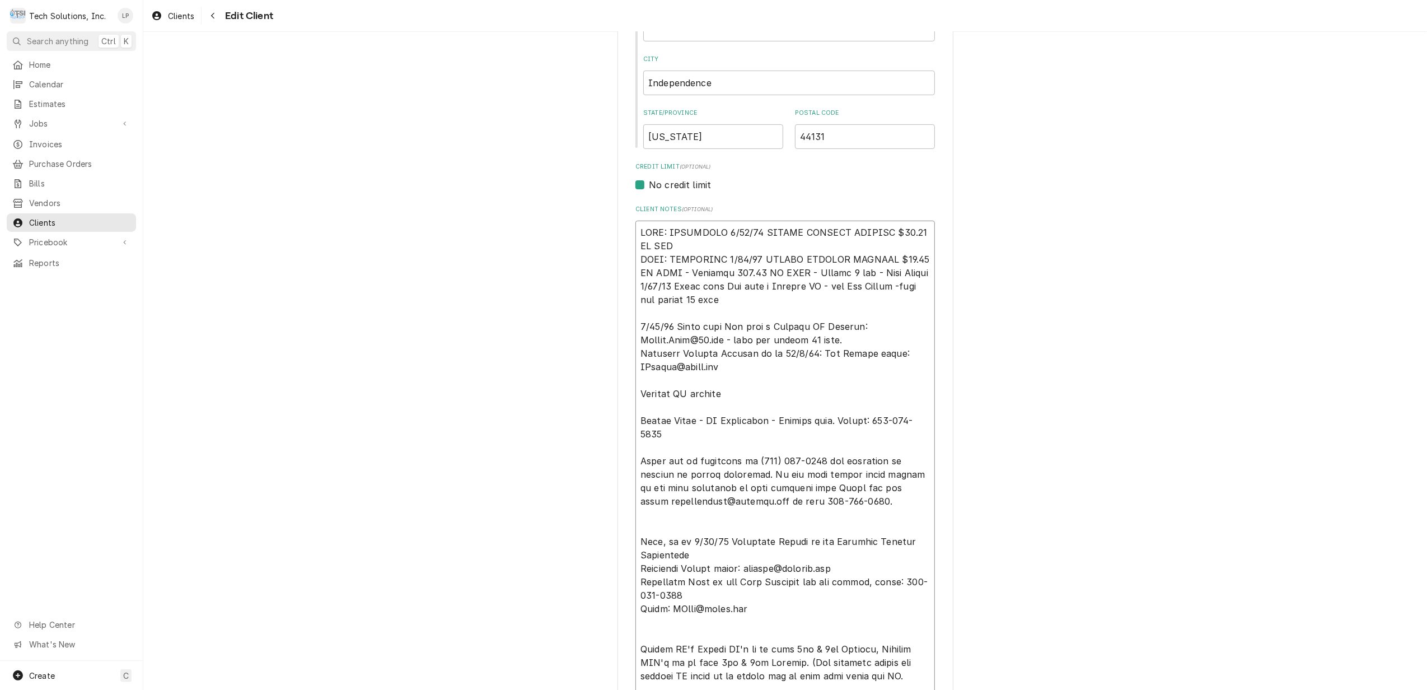
type textarea "x"
type textarea "NOTE: EFFECTIVE 8/18/25 PANERA SPECIAL PRICING $90.00 AN HO NOTE: EFFECTIVE 8/1…"
type textarea "x"
type textarea "NOTE: EFFECTIVE 8/18/25 PANERA SPECIAL PRICING $90.00 AN H NOTE: EFFECTIVE 8/18…"
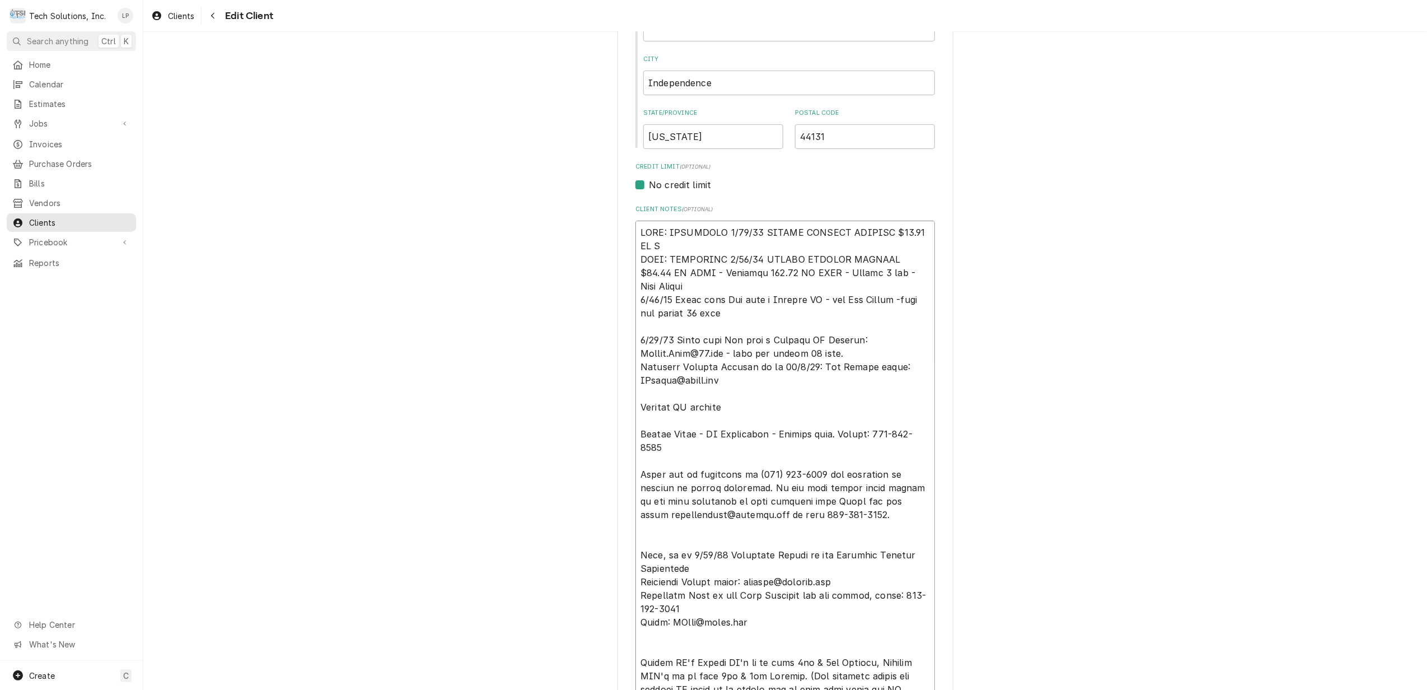
type textarea "x"
type textarea "NOTE: EFFECTIVE 8/18/25 PANERA SPECIAL PRICING $90.00 AN NOTE: EFFECTIVE 8/18/2…"
type textarea "x"
type textarea "NOTE: EFFECTIVE 8/18/25 PANERA SPECIAL PRICING $90.00 AN NOTE: EFFECTIVE 8/18/2…"
type textarea "x"
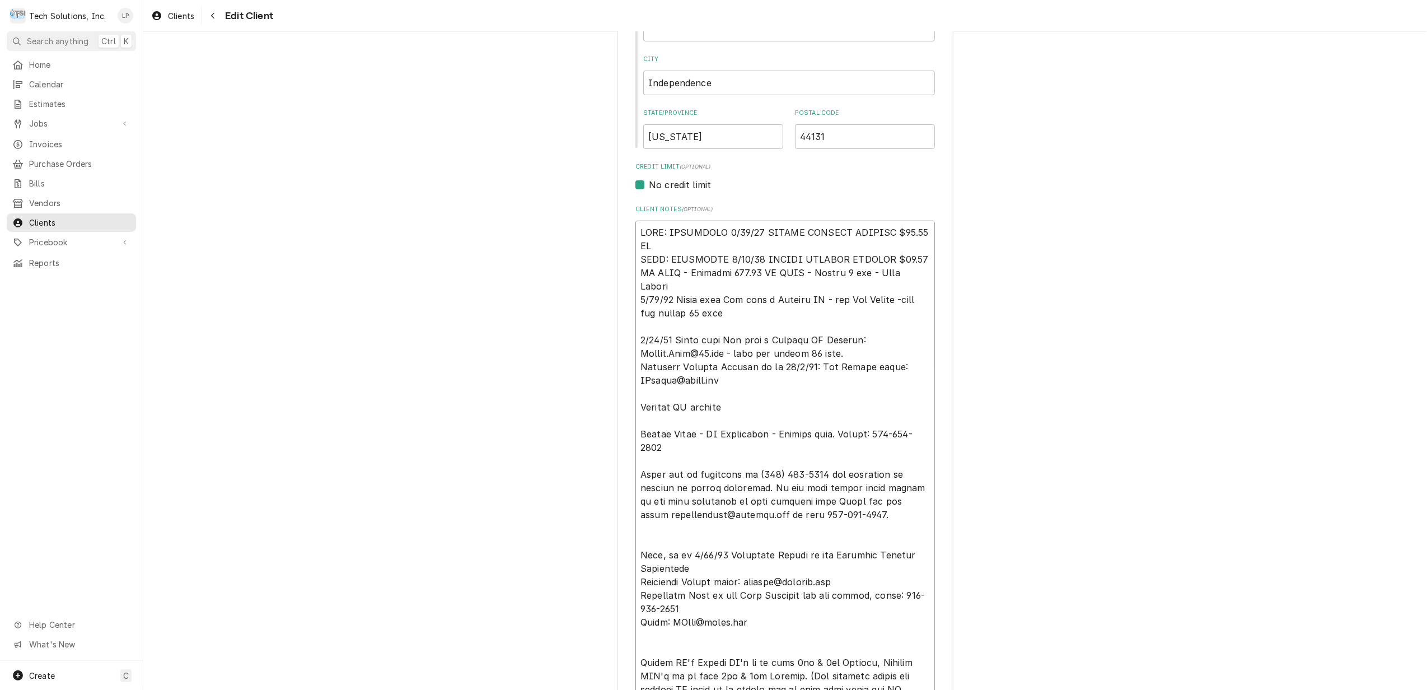
type textarea "NOTE: EFFECTIVE 8/18/25 PANERA SPECIAL PRICING $90.00 A NOTE: EFFECTIVE 8/18/25…"
type textarea "x"
type textarea "NOTE: EFFECTIVE 8/18/25 PANERA SPECIAL PRICING $90.00 NOTE: EFFECTIVE 8/18/25 P…"
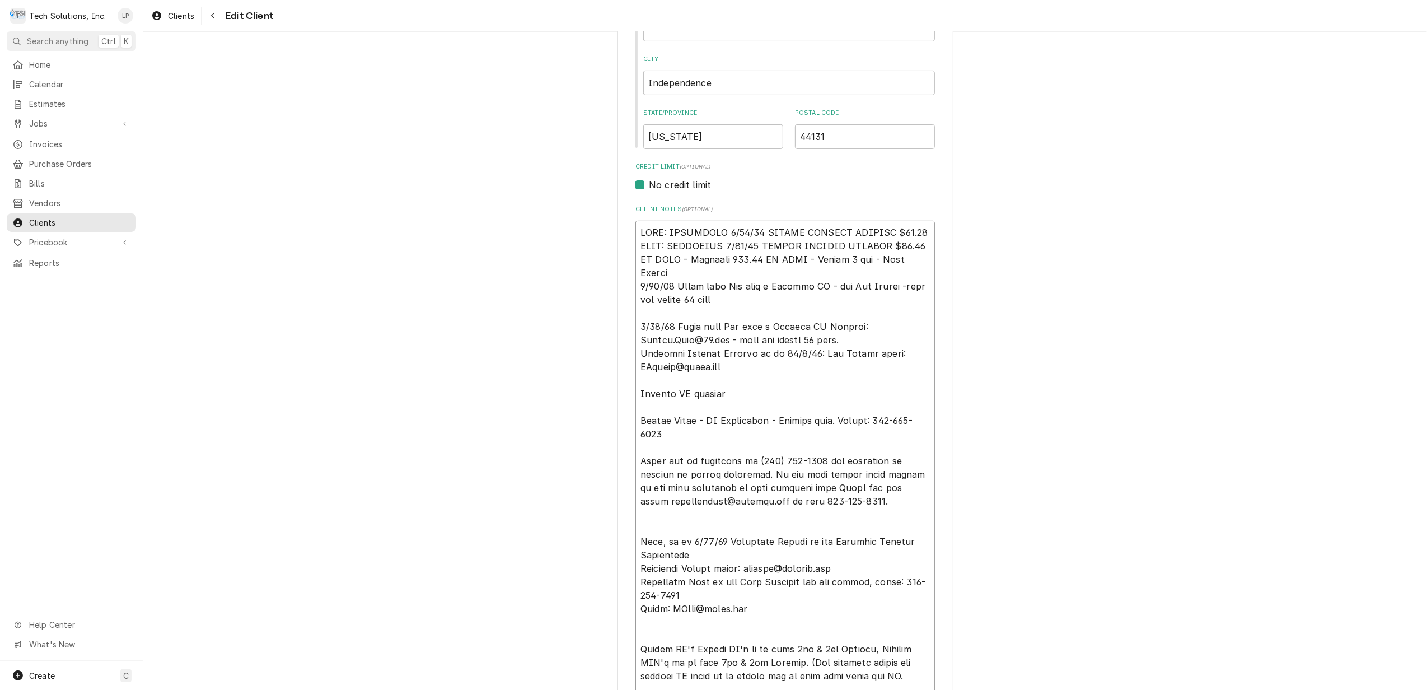
type textarea "x"
type textarea "NOTE: EFFECTIVE 8/18/25 PANERA SPECIAL PRICING $90.00 NOTE: EFFECTIVE 8/18/25 P…"
type textarea "x"
type textarea "NOTE: EFFECTIVE 8/18/25 PANERA SPECIAL PRICING $90.0 NOTE: EFFECTIVE 8/18/25 PA…"
type textarea "x"
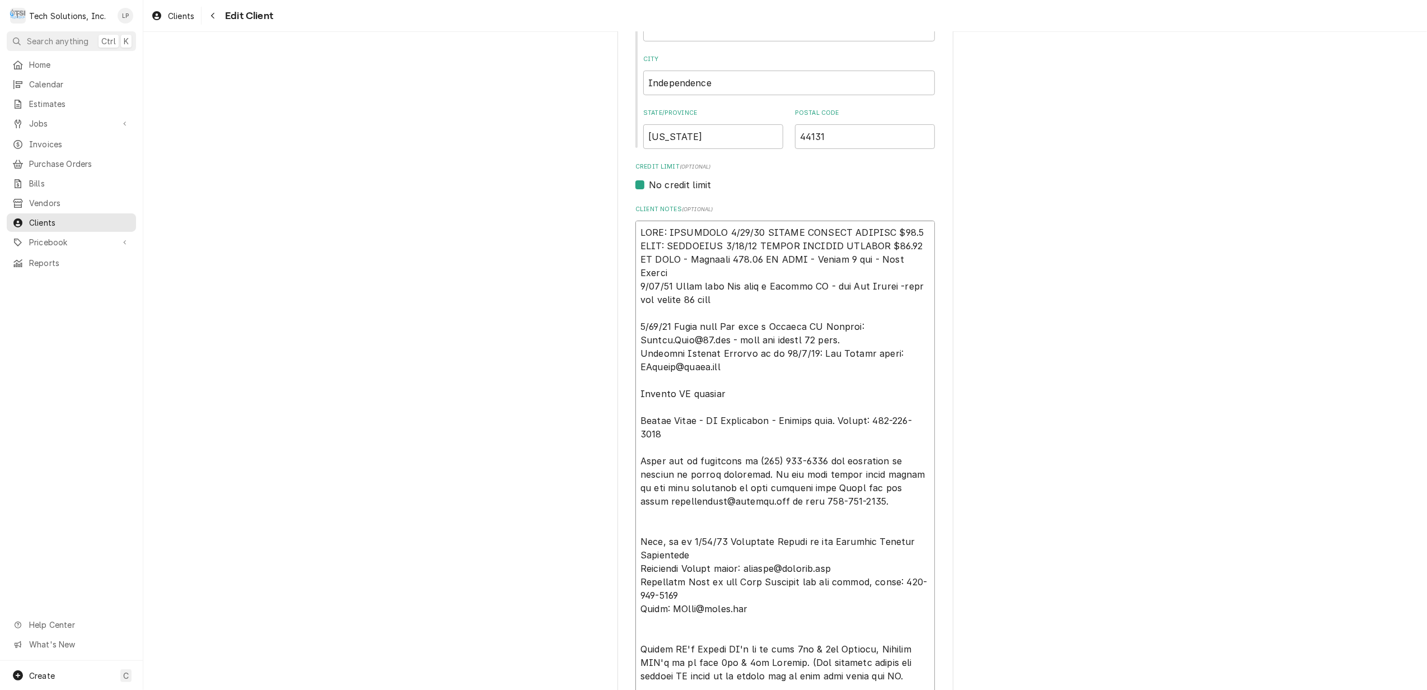
type textarea "NOTE: EFFECTIVE 8/18/25 PANERA SPECIAL PRICING $90. NOTE: EFFECTIVE 8/18/25 PAN…"
type textarea "x"
type textarea "NOTE: EFFECTIVE 8/18/25 PANERA SPECIAL PRICING $90 NOTE: EFFECTIVE 8/18/25 PANE…"
type textarea "x"
type textarea "NOTE: EFFECTIVE 8/18/25 PANERA SPECIAL PRICING $9 NOTE: EFFECTIVE 8/18/25 PANER…"
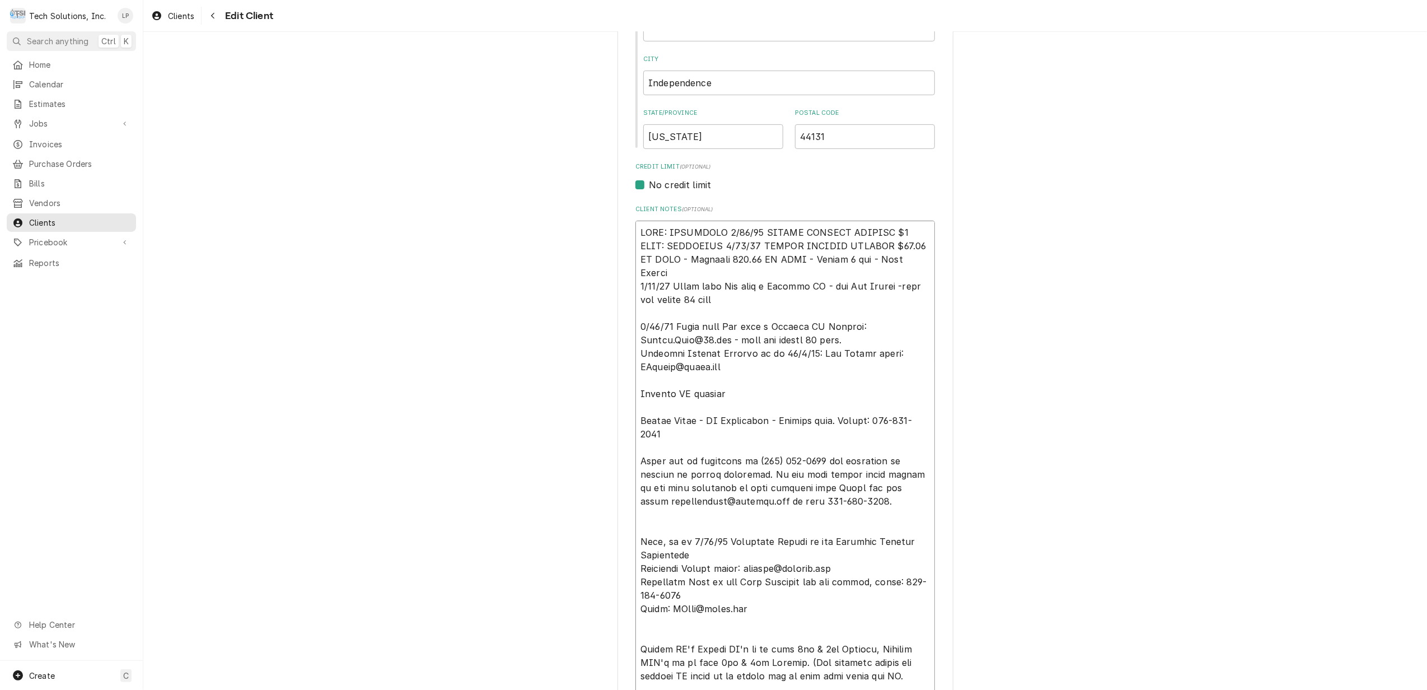
type textarea "x"
type textarea "NOTE: EFFECTIVE 8/18/25 PANERA SPECIAL PRICING $ NOTE: EFFECTIVE 8/18/25 PANERA…"
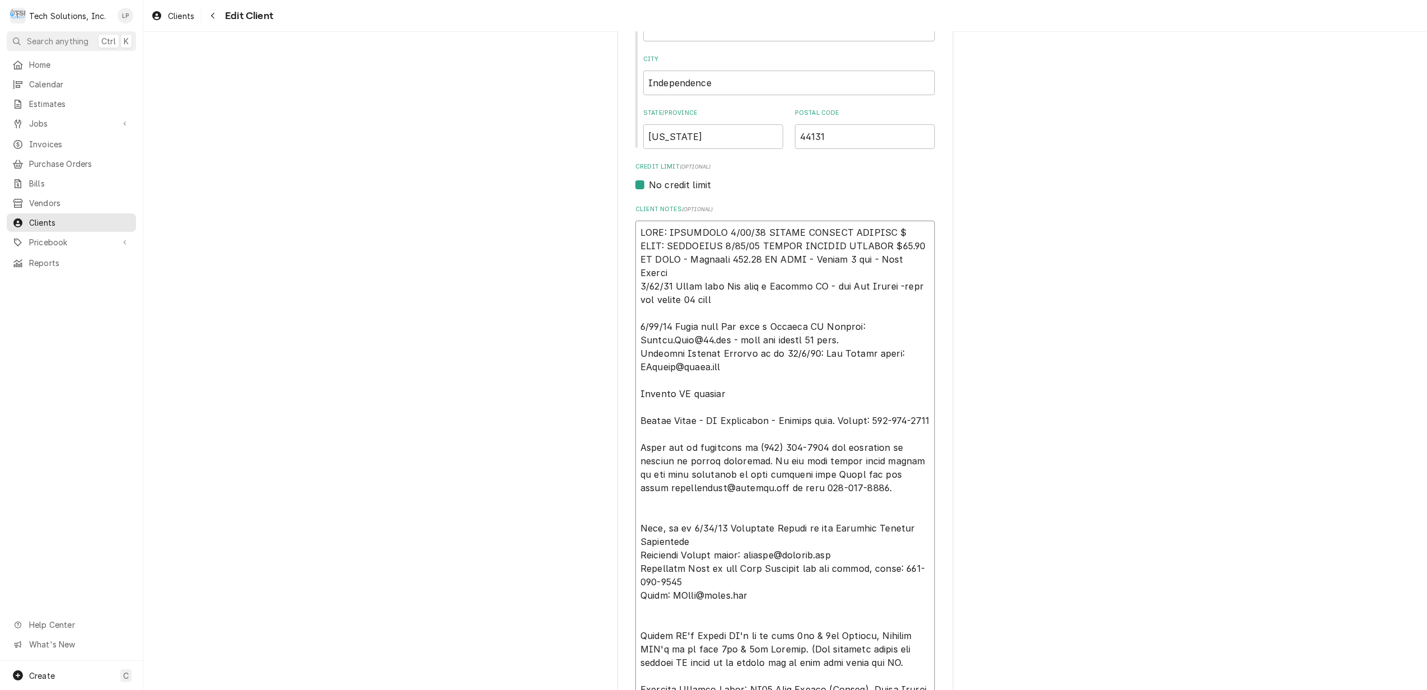
type textarea "x"
type textarea "NOTE: EFFECTIVE 8/18/25 PANERA SPECIAL PRICING NOTE: EFFECTIVE 8/18/25 PANERA S…"
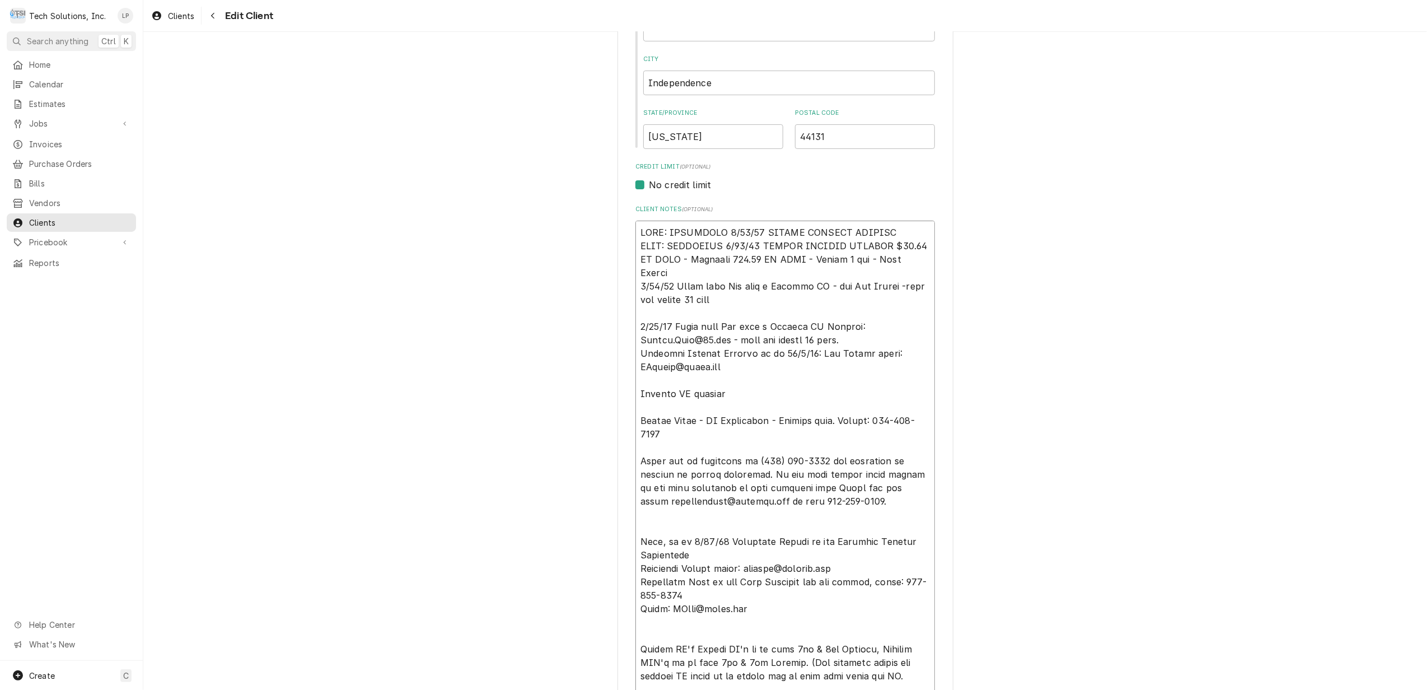
type textarea "x"
type textarea "NOTE: EFFECTIVE 8/18/25 PANERA SPECIAL PRICING NOTE: EFFECTIVE 8/18/25 PANERA S…"
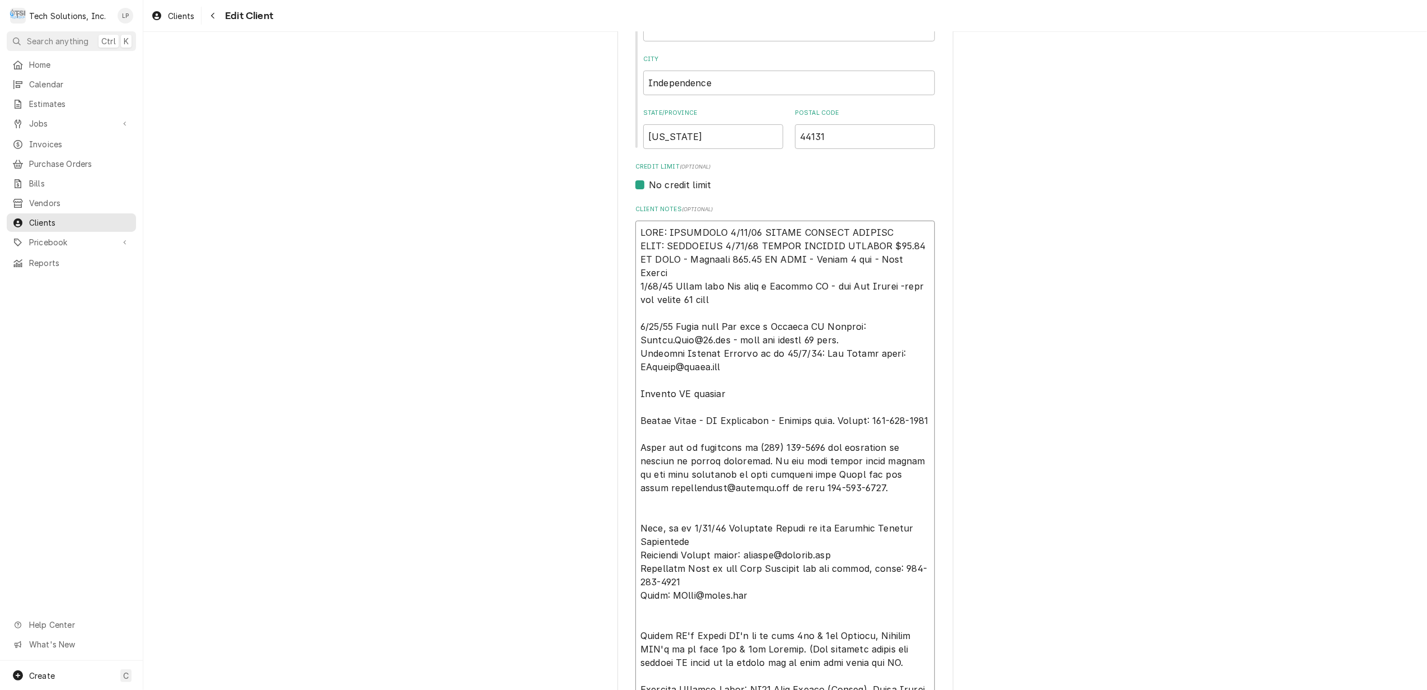
type textarea "x"
type textarea "NOTE: EFFECTIVE 8/18/25 PANERA SPECIAL PRICIN NOTE: EFFECTIVE 8/18/25 PANERA SP…"
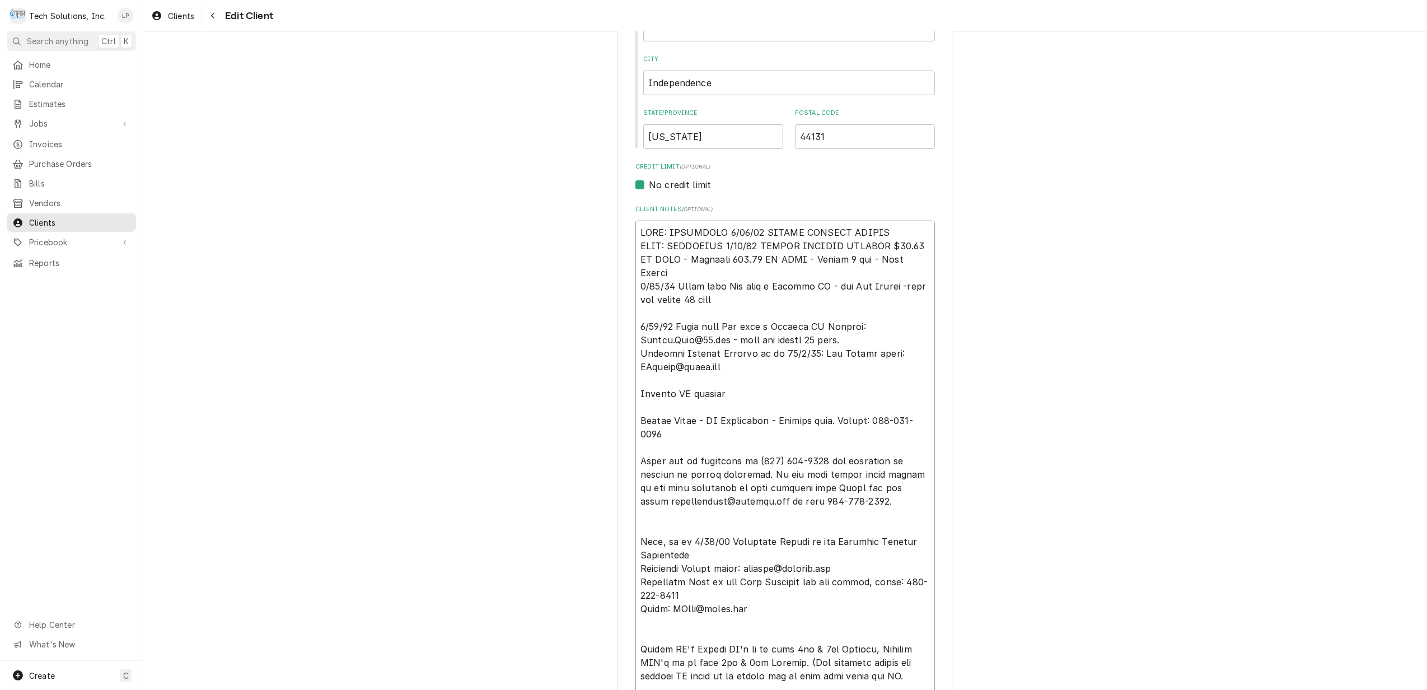
type textarea "x"
type textarea "NOTE: EFFECTIVE 8/18/25 PANERA SPECIAL PRIC NOTE: EFFECTIVE 8/18/25 PANERA SPEC…"
type textarea "x"
type textarea "NOTE: EFFECTIVE 8/18/25 PANERA SPECIAL PRI NOTE: EFFECTIVE 8/18/25 PANERA SPECI…"
type textarea "x"
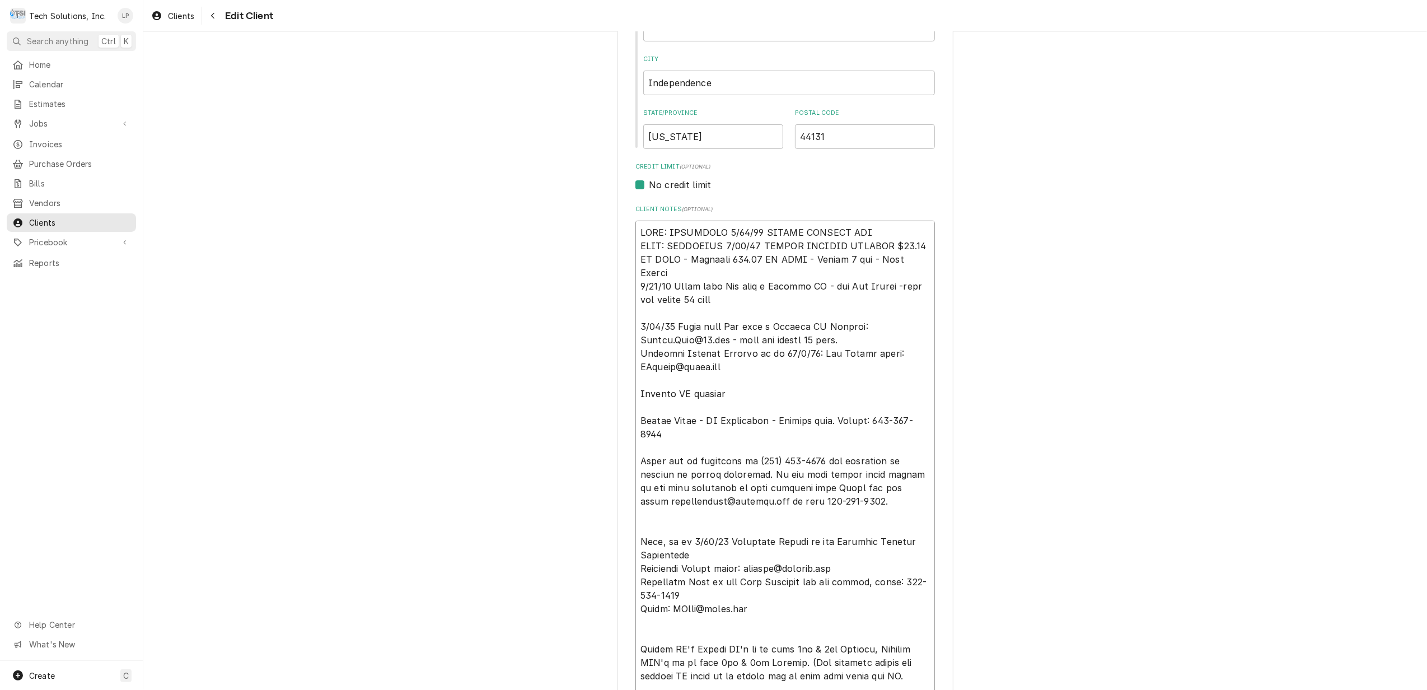
type textarea "NOTE: EFFECTIVE 8/18/25 PANERA SPECIAL PR NOTE: EFFECTIVE 8/18/25 PANERA SPECIA…"
type textarea "x"
type textarea "NOTE: EFFECTIVE 8/18/25 PANERA SPECIAL P NOTE: EFFECTIVE 8/18/25 PANERA SPECIAL…"
type textarea "x"
type textarea "NOTE: EFFECTIVE 8/18/25 PANERA SPECIAL NOTE: EFFECTIVE 8/18/25 PANERA SPECIAL P…"
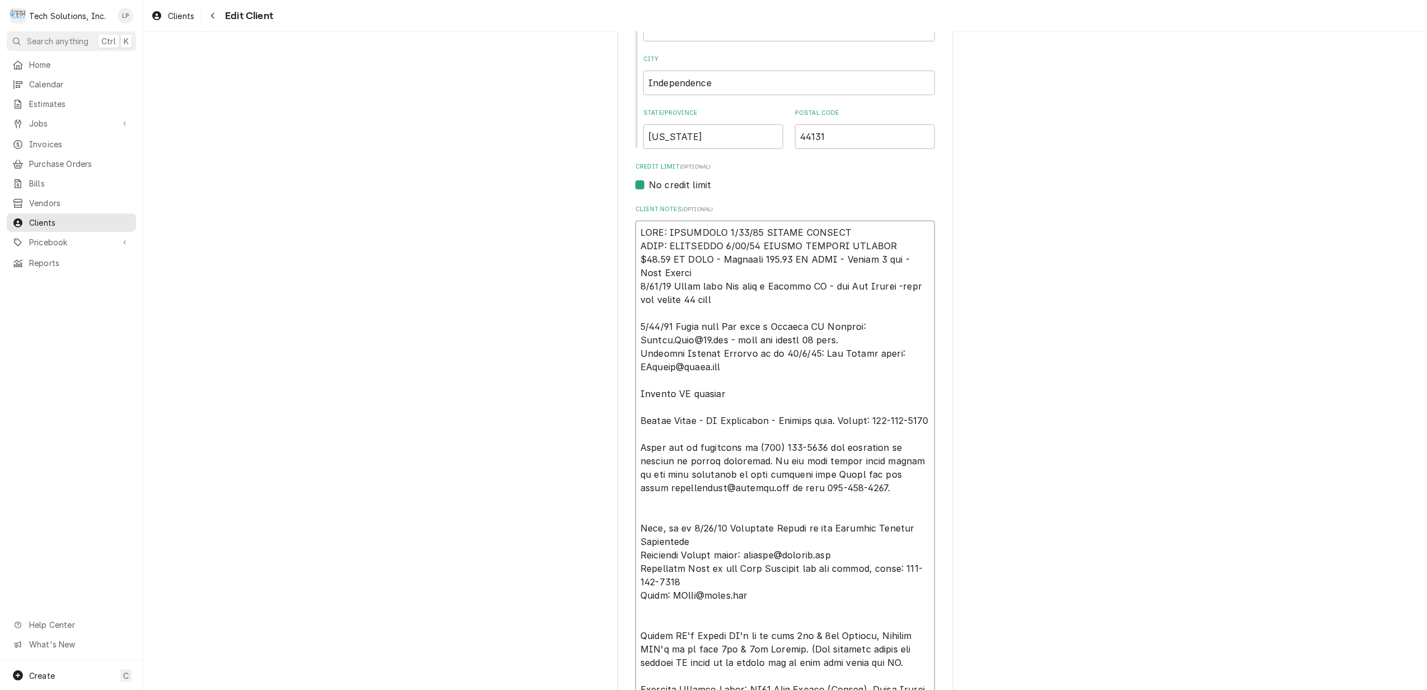
type textarea "x"
type textarea "NOTE: EFFECTIVE 8/18/25 PANERA SPECIAL NOTE: EFFECTIVE 8/18/25 PANERA SPECIAL P…"
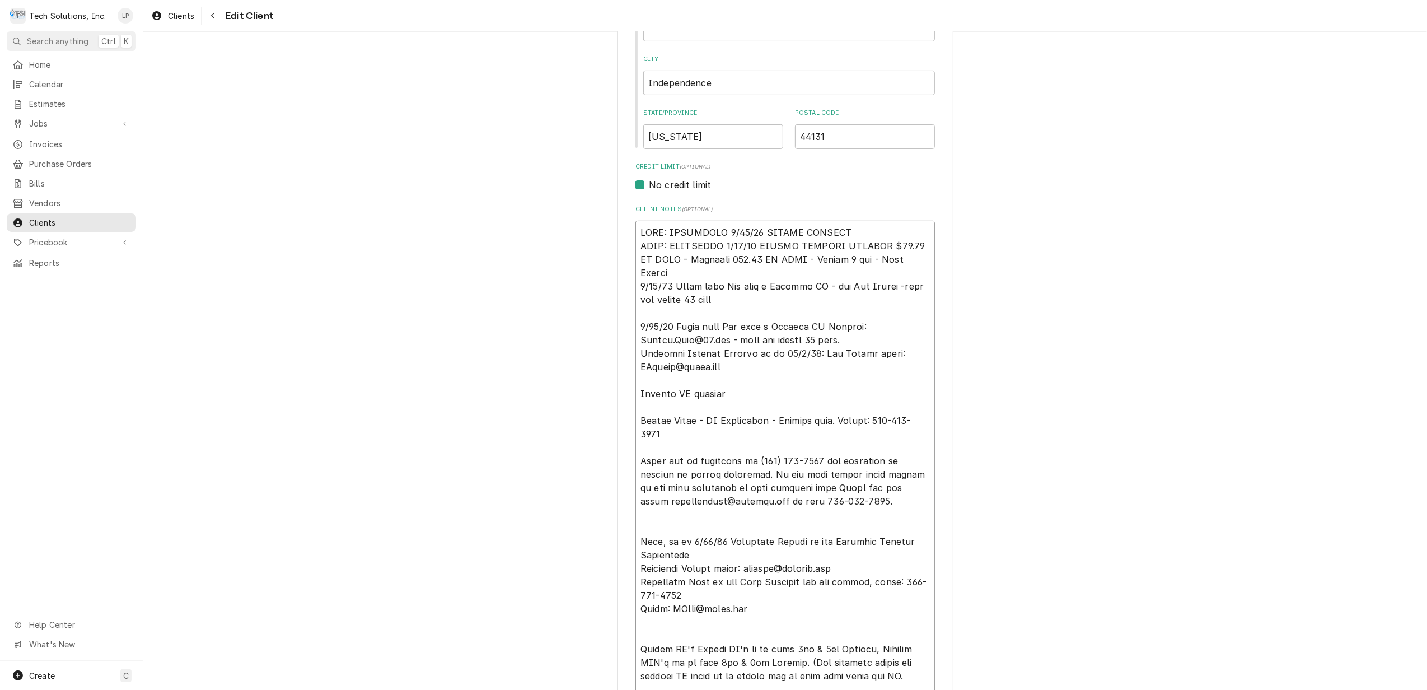
type textarea "x"
type textarea "NOTE: EFFECTIVE 8/18/25 PANERA SPECIA NOTE: EFFECTIVE 8/18/25 PANERA SPECIAL PR…"
type textarea "x"
type textarea "NOTE: EFFECTIVE 8/18/25 PANERA SPECI NOTE: EFFECTIVE 8/18/25 PANERA SPECIAL PRI…"
type textarea "x"
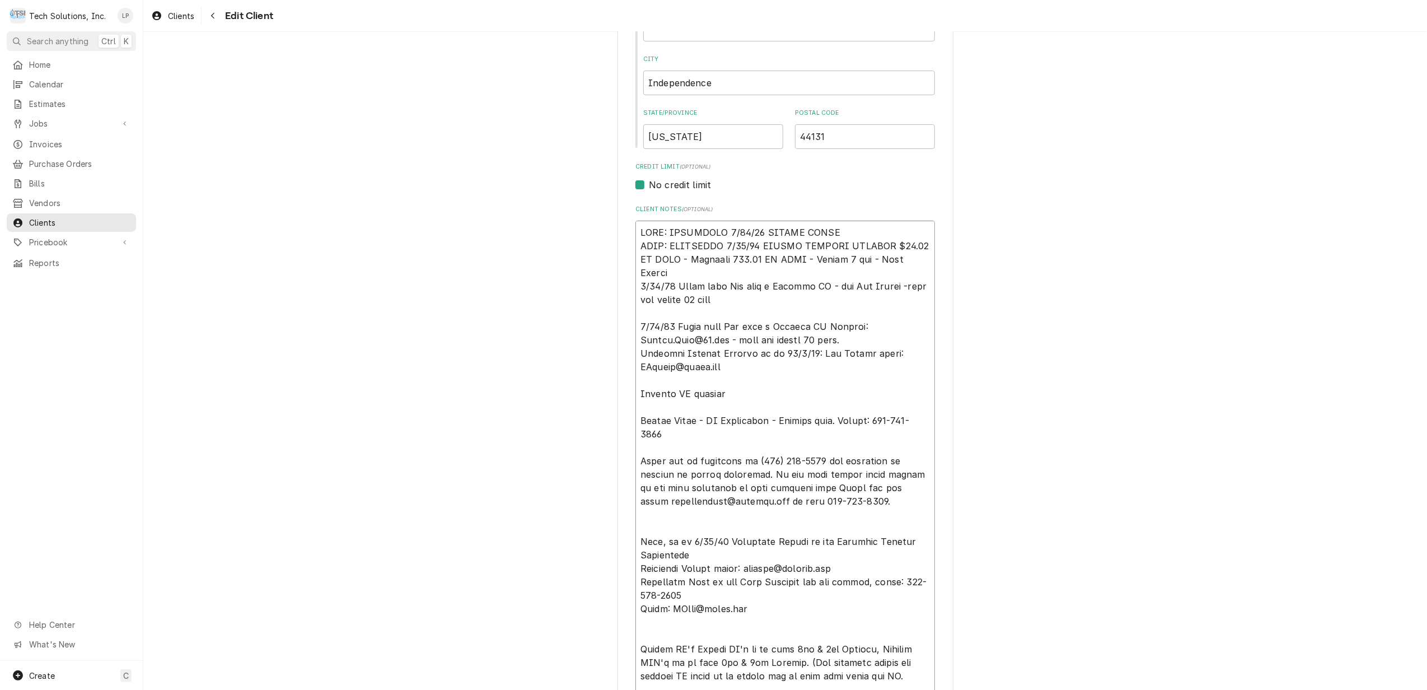
type textarea "NOTE: EFFECTIVE 8/18/25 PANERA SPEC NOTE: EFFECTIVE 8/18/25 PANERA SPECIAL PRIC…"
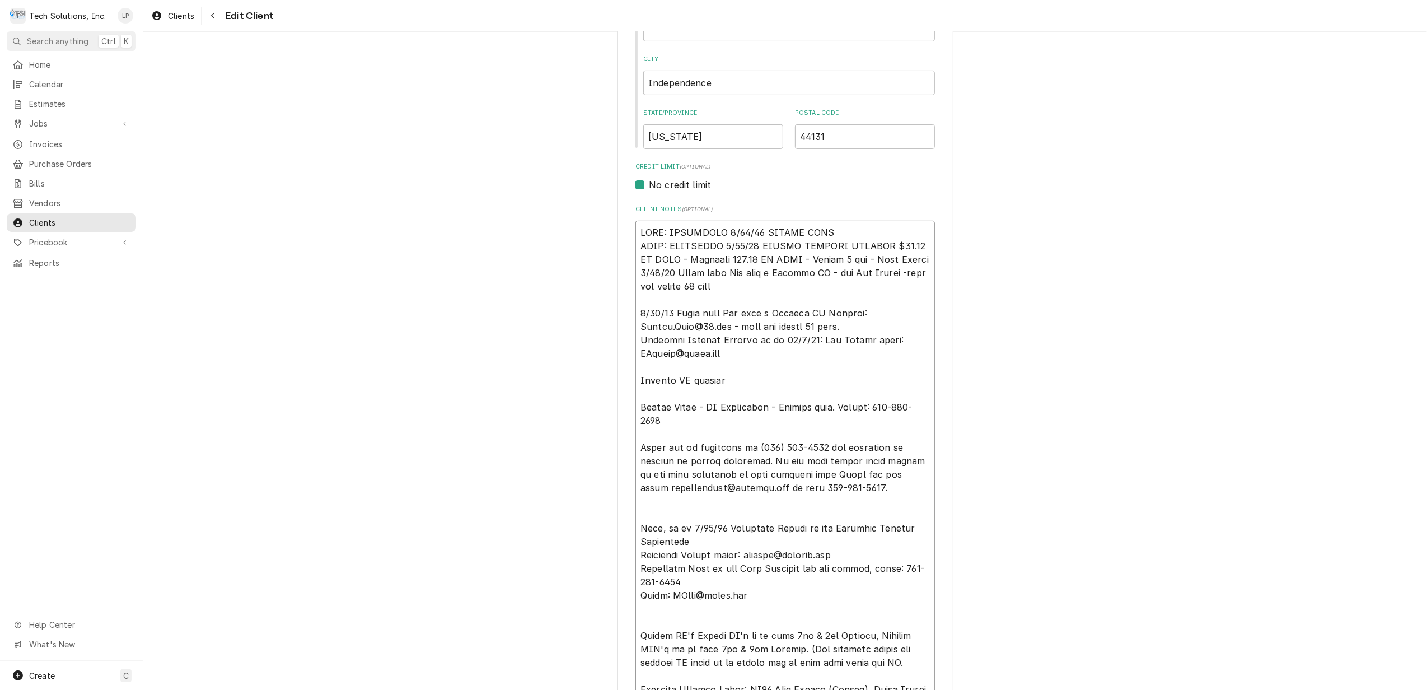
type textarea "x"
type textarea "NOTE: EFFECTIVE 8/18/25 PANERA SPE NOTE: EFFECTIVE 8/18/25 PANERA SPECIAL PRICI…"
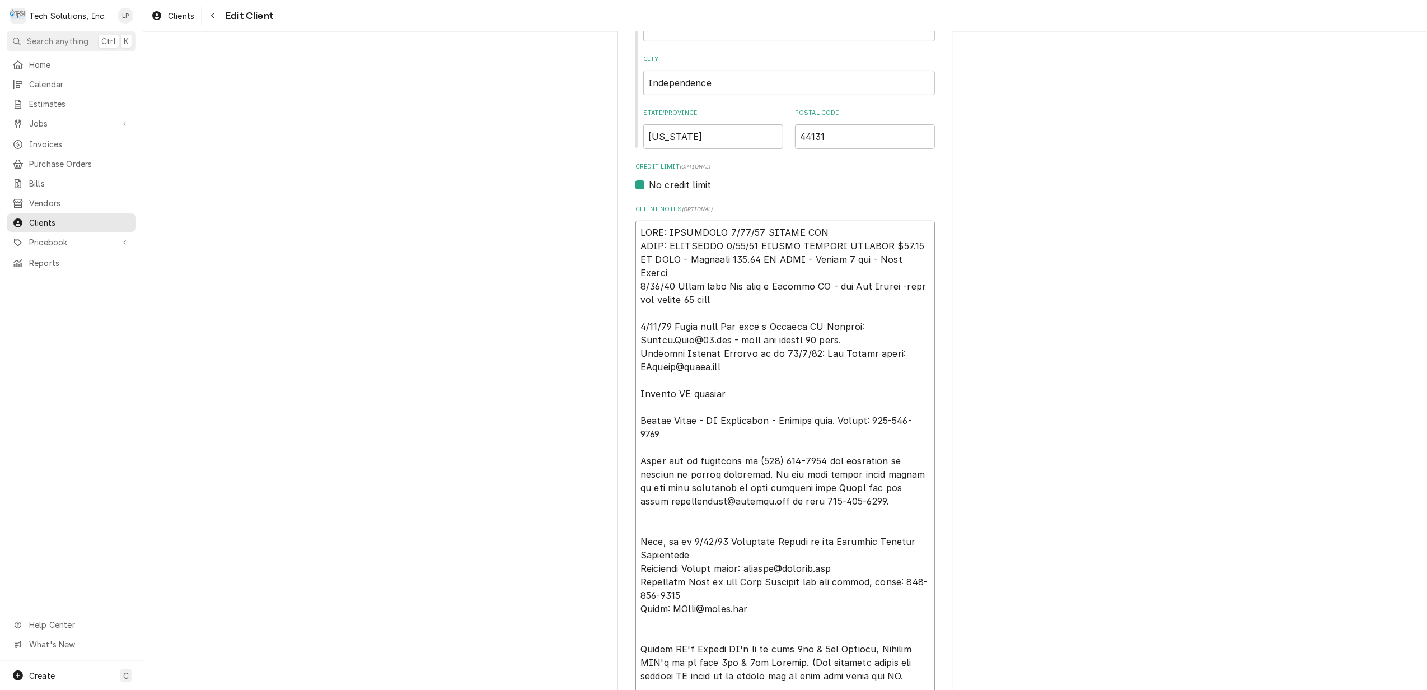
type textarea "x"
type textarea "NOTE: EFFECTIVE 8/18/25 PANERA SP NOTE: EFFECTIVE 8/18/25 PANERA SPECIAL PRICIN…"
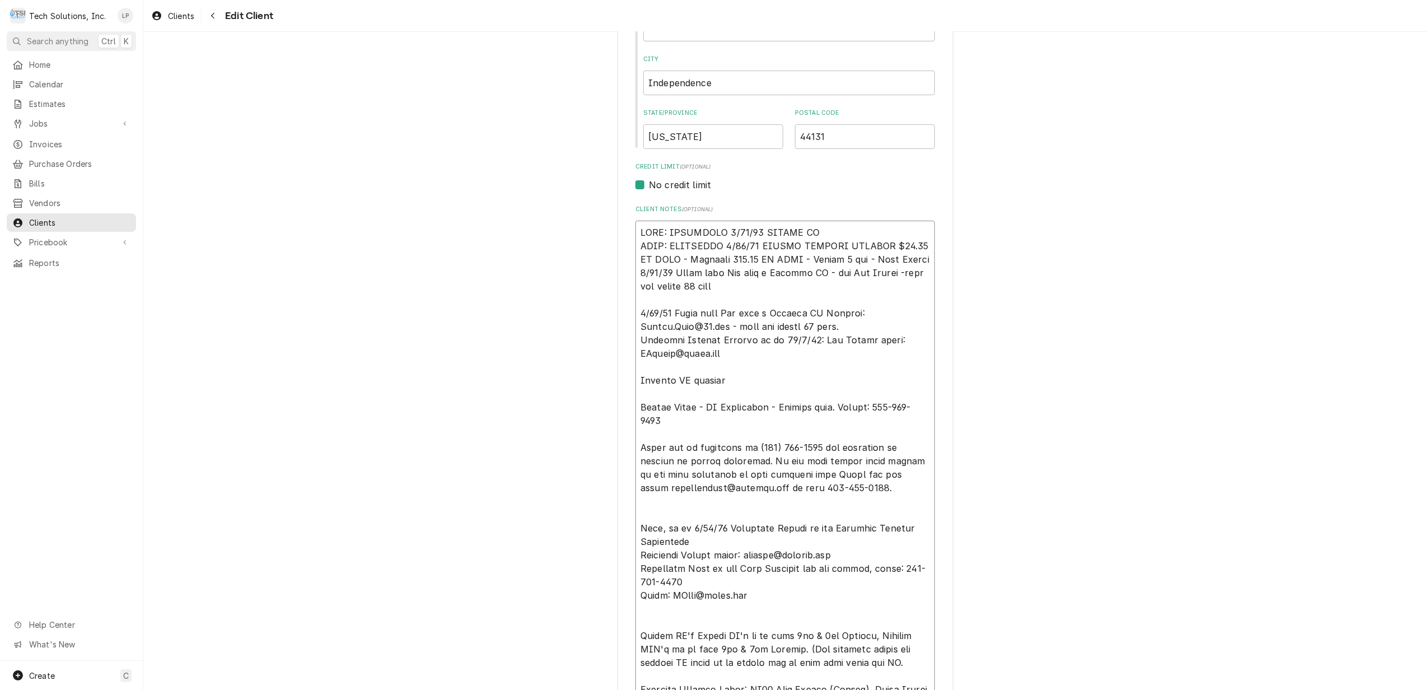
type textarea "x"
type textarea "NOTE: EFFECTIVE 8/18/25 PANERA S NOTE: EFFECTIVE 8/18/25 PANERA SPECIAL PRICING…"
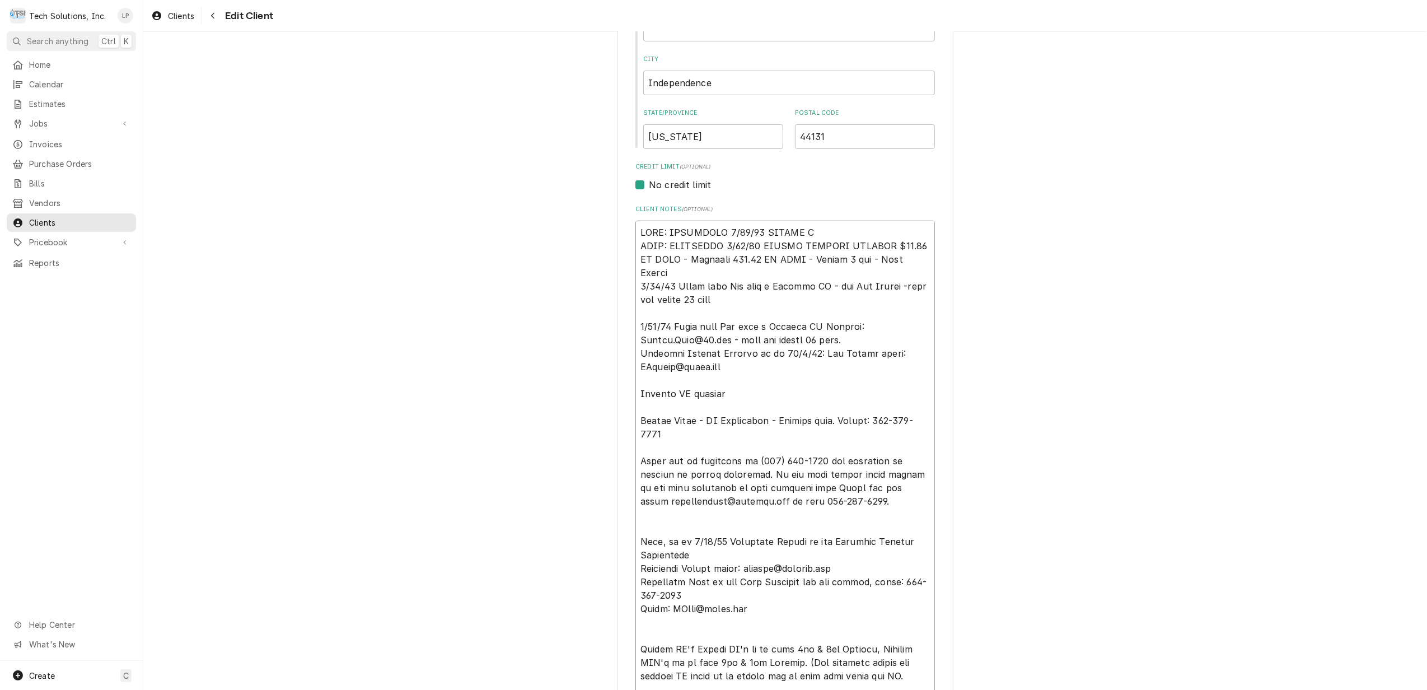
type textarea "x"
type textarea "NOTE: EFFECTIVE 8/18/25 PANERA NOTE: EFFECTIVE 8/18/25 PANERA SPECIAL PRICING $…"
type textarea "x"
type textarea "NOTE: EFFECTIVE 8/18/25 PANERA NOTE: EFFECTIVE 8/18/25 PANERA SPECIAL PRICING $…"
type textarea "x"
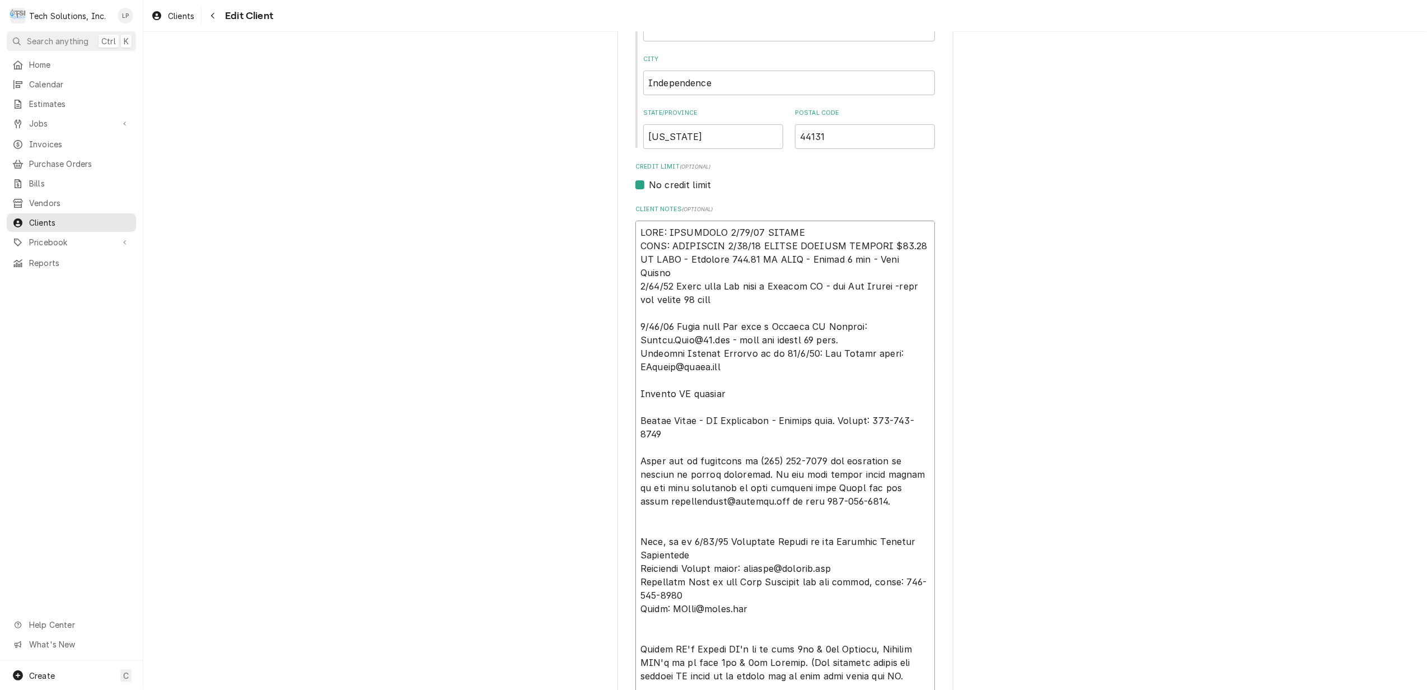
type textarea "NOTE: EFFECTIVE 8/18/25 PANER NOTE: EFFECTIVE 8/18/25 PANERA SPECIAL PRICING $9…"
type textarea "x"
type textarea "NOTE: EFFECTIVE 8/18/25 PANE NOTE: EFFECTIVE 8/18/25 PANERA SPECIAL PRICING $90…"
type textarea "x"
type textarea "NOTE: EFFECTIVE 8/18/25 PAN NOTE: EFFECTIVE 8/18/25 PANERA SPECIAL PRICING $90.…"
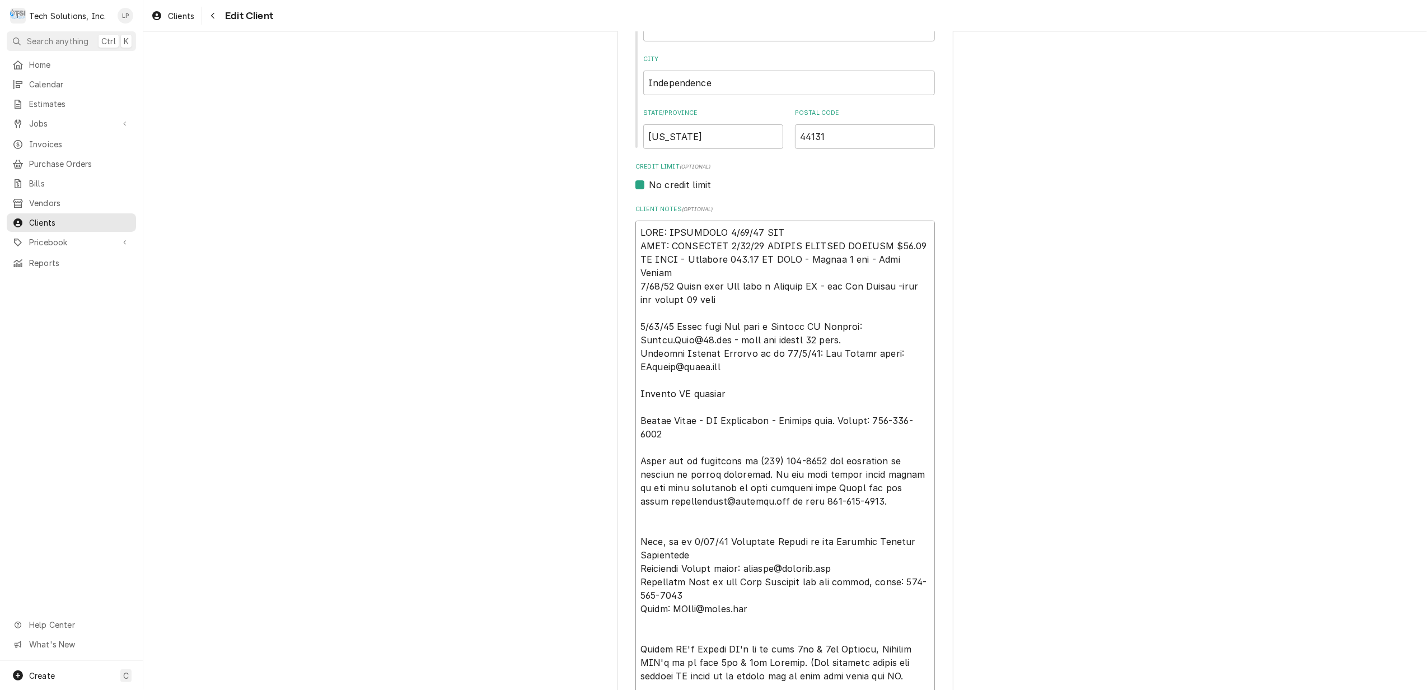
type textarea "x"
type textarea "NOTE: EFFECTIVE 8/18/25 PA NOTE: EFFECTIVE 8/18/25 PANERA SPECIAL PRICING $90.0…"
type textarea "x"
type textarea "NOTE: EFFECTIVE 8/18/25 P NOTE: EFFECTIVE 8/18/25 PANERA SPECIAL PRICING $90.00…"
type textarea "x"
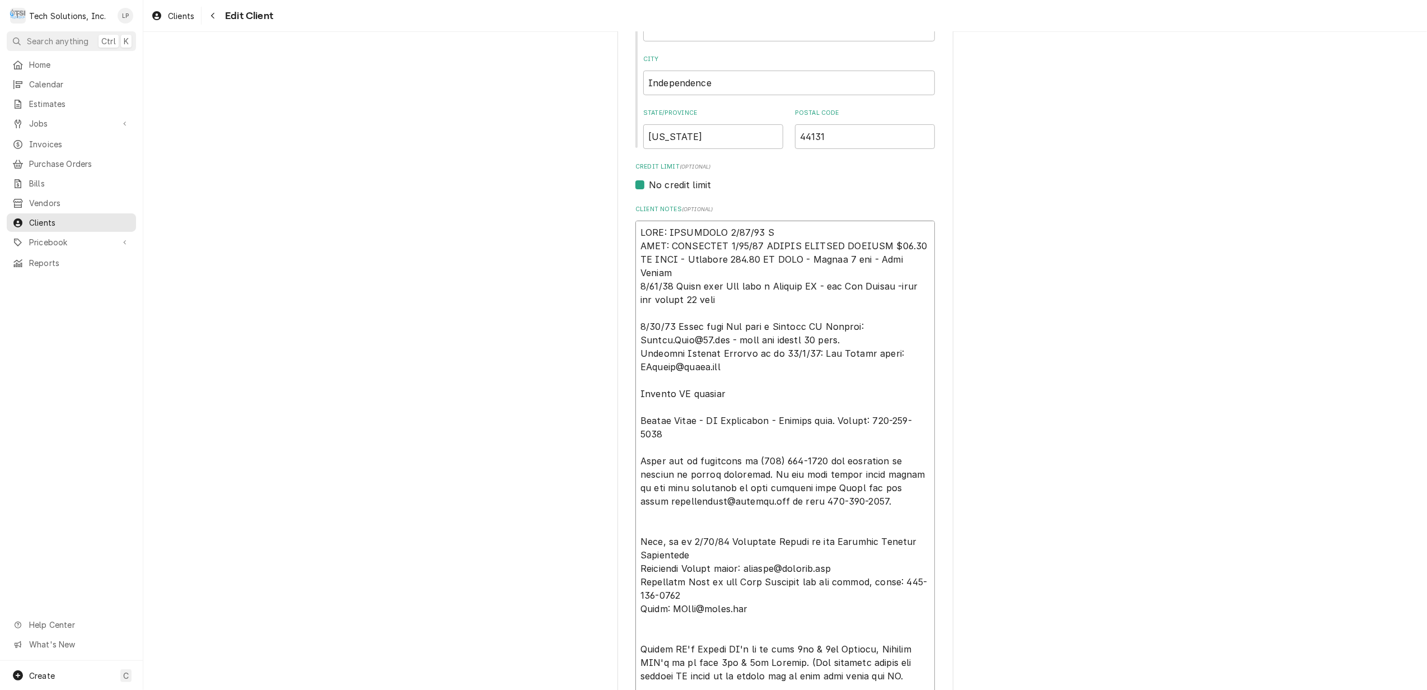
type textarea "NOTE: EFFECTIVE 8/18/25 NOTE: EFFECTIVE 8/18/25 PANERA SPECIAL PRICING $90.00 A…"
type textarea "x"
type textarea "NOTE: EFFECTIVE 8/18/25 NOTE: EFFECTIVE 8/18/25 PANERA SPECIAL PRICING $90.00 A…"
type textarea "x"
type textarea "NOTE: EFFECTIVE 8/18/2 NOTE: EFFECTIVE 8/18/25 PANERA SPECIAL PRICING $90.00 AN…"
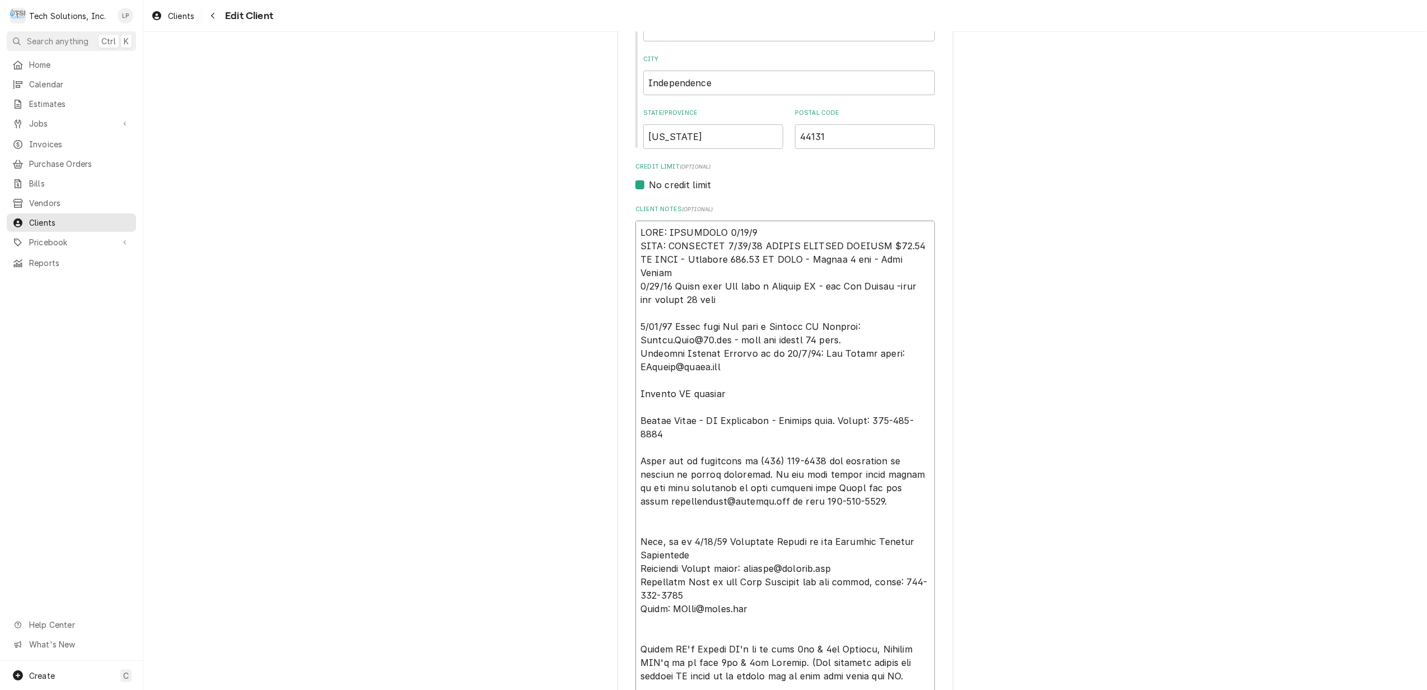
type textarea "x"
type textarea "NOTE: EFFECTIVE 8/18/ NOTE: EFFECTIVE 8/18/25 PANERA SPECIAL PRICING $90.00 AN …"
type textarea "x"
type textarea "NOTE: EFFECTIVE 8/18 NOTE: EFFECTIVE 8/18/25 PANERA SPECIAL PRICING $90.00 AN H…"
type textarea "x"
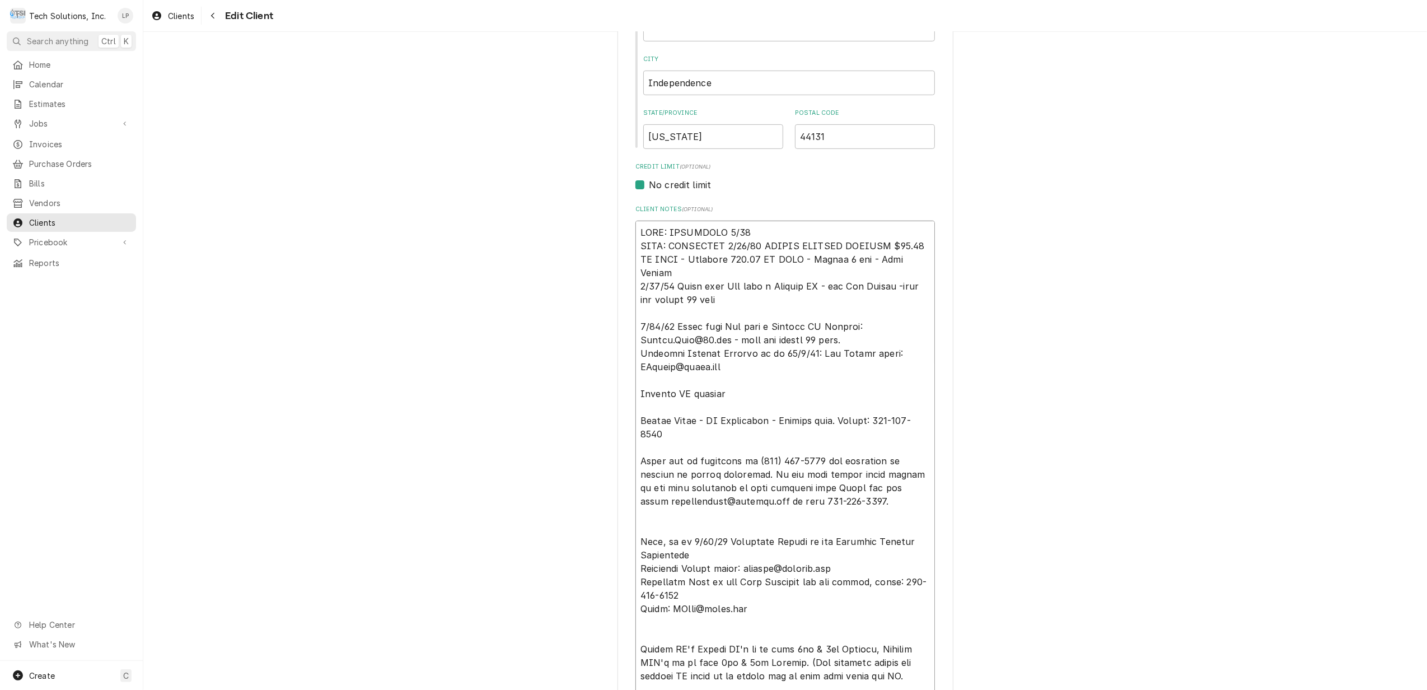
type textarea "NOTE: EFFECTIVE 8/1 NOTE: EFFECTIVE 8/18/25 PANERA SPECIAL PRICING $90.00 AN HO…"
type textarea "x"
type textarea "NOTE: EFFECTIVE 8 NOTE: EFFECTIVE 8/18/25 PANERA SPECIAL PRICING $90.00 AN HOUR…"
type textarea "x"
type textarea "NOTE: EFFECTIVE NOTE: EFFECTIVE 8/18/25 PANERA SPECIAL PRICING $90.00 AN HOUR -…"
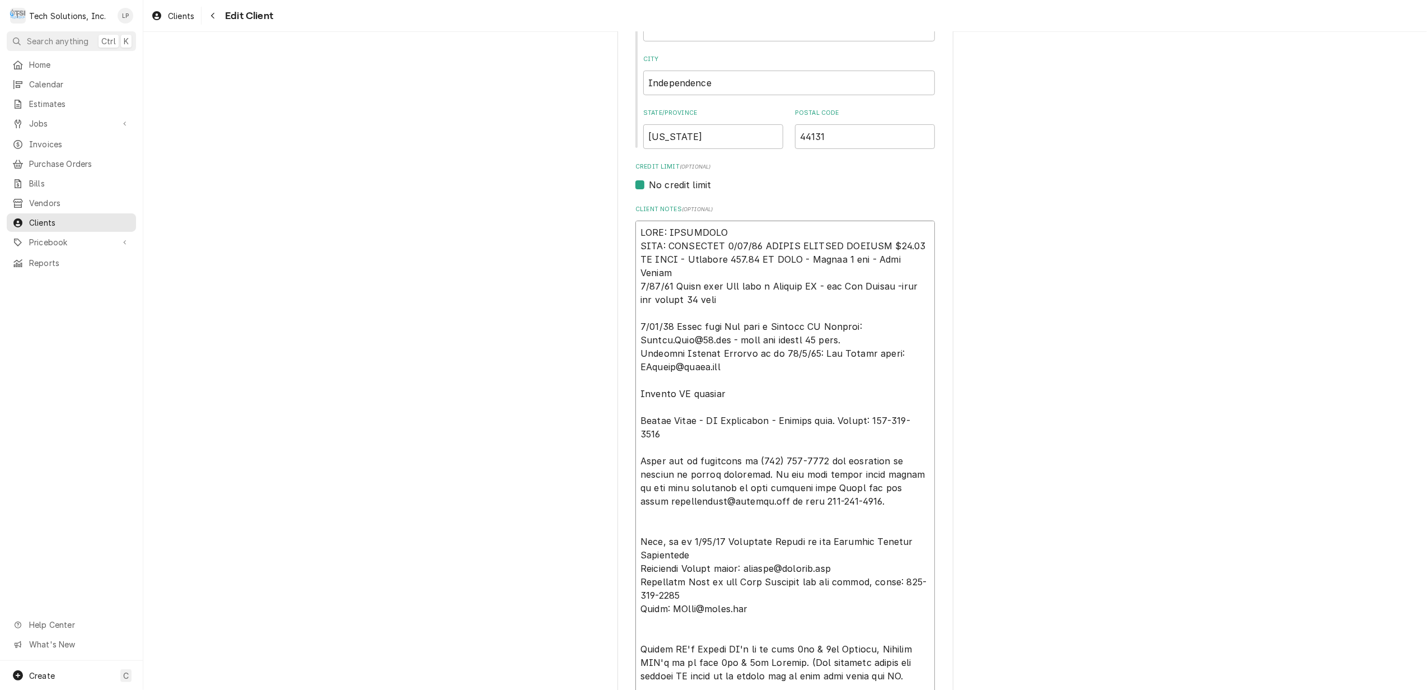
type textarea "x"
type textarea "NOTE: EFFECTIVE NOTE: EFFECTIVE 8/18/25 PANERA SPECIAL PRICING $90.00 AN HOUR -…"
type textarea "x"
type textarea "NOTE: EFFECTIV NOTE: EFFECTIVE 8/18/25 PANERA SPECIAL PRICING $90.00 AN HOUR - …"
type textarea "x"
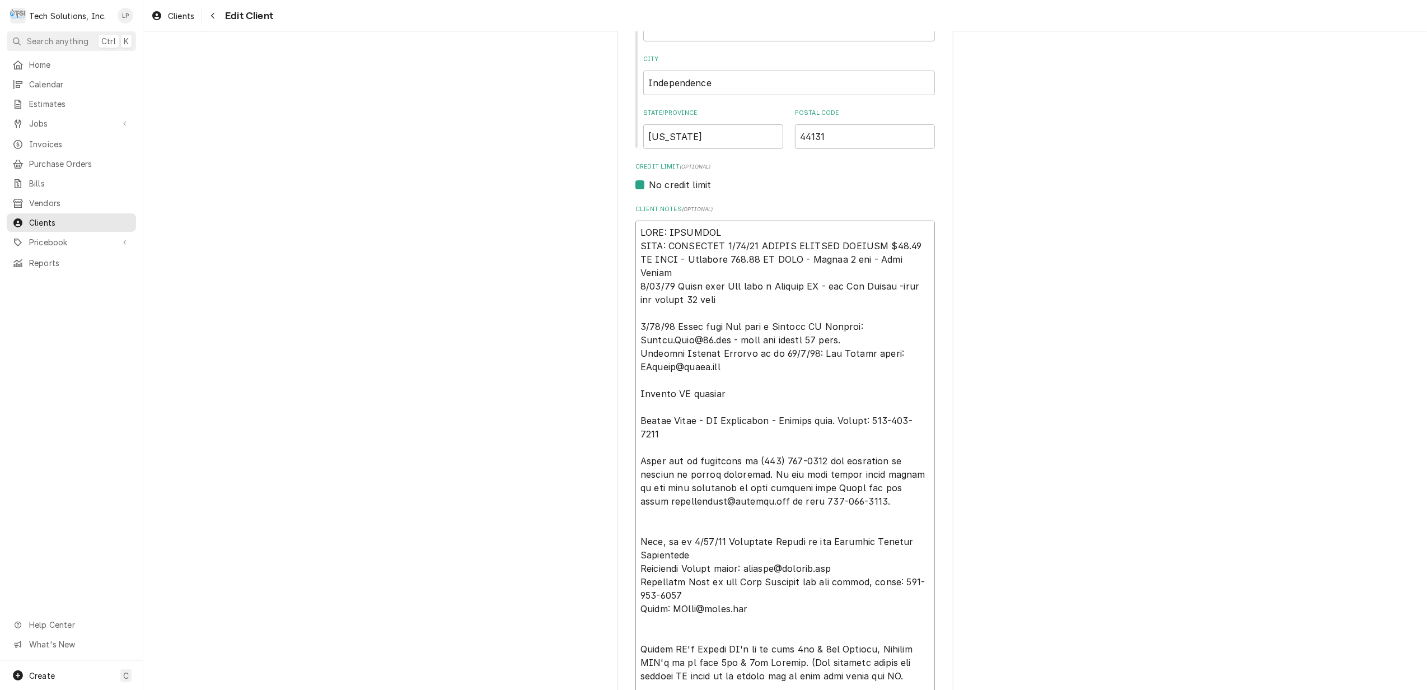
type textarea "NOTE: EFFECTI NOTE: EFFECTIVE 8/18/25 PANERA SPECIAL PRICING $90.00 AN HOUR - O…"
type textarea "x"
type textarea "NOTE: EFFECT NOTE: EFFECTIVE 8/18/25 PANERA SPECIAL PRICING $90.00 AN HOUR - Ov…"
type textarea "x"
type textarea "NOTE: EFFEC NOTE: EFFECTIVE 8/18/25 PANERA SPECIAL PRICING $90.00 AN HOUR - Ove…"
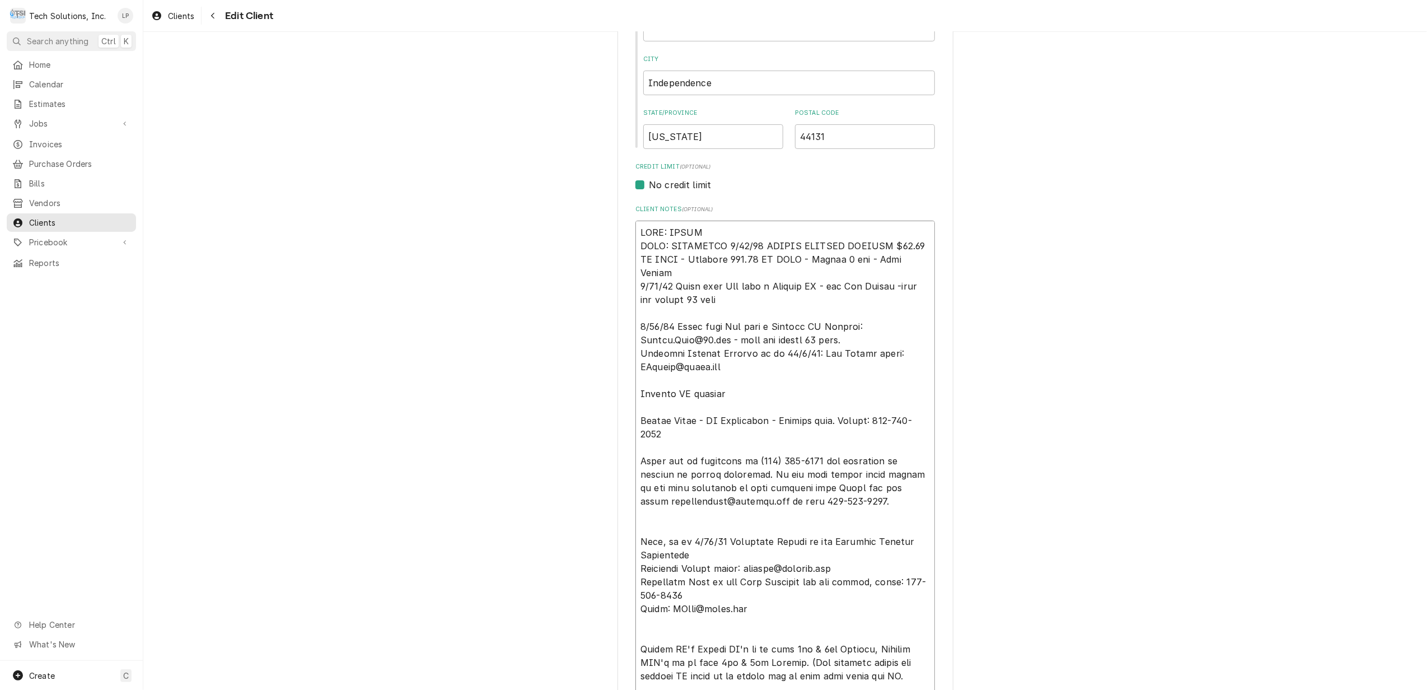
type textarea "x"
type textarea "NOTE: EFFE NOTE: EFFECTIVE 8/18/25 PANERA SPECIAL PRICING $90.00 AN HOUR - Over…"
type textarea "x"
type textarea "NOTE: EFF NOTE: EFFECTIVE 8/18/25 PANERA SPECIAL PRICING $90.00 AN HOUR - Overt…"
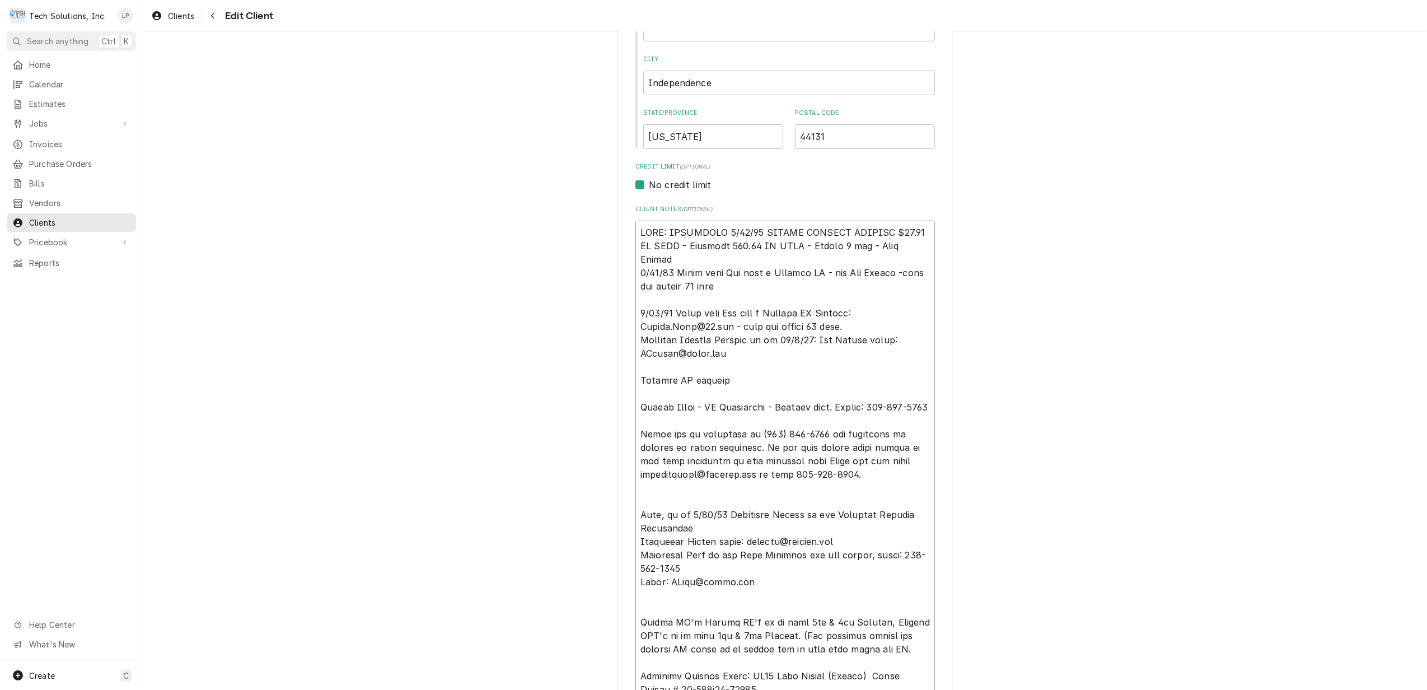
click at [719, 258] on textarea "Client Notes ( optional )" at bounding box center [785, 589] width 300 height 736
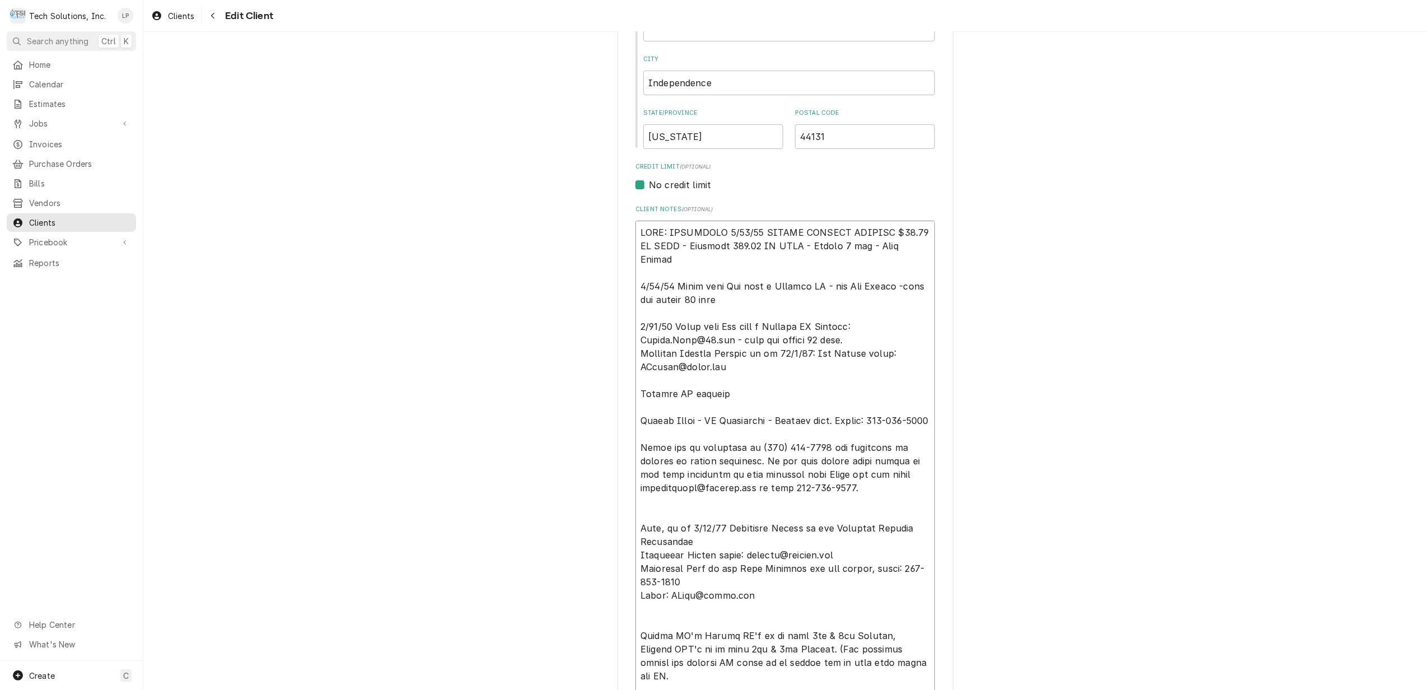
click at [881, 285] on textarea "Client Notes ( optional )" at bounding box center [785, 596] width 300 height 750
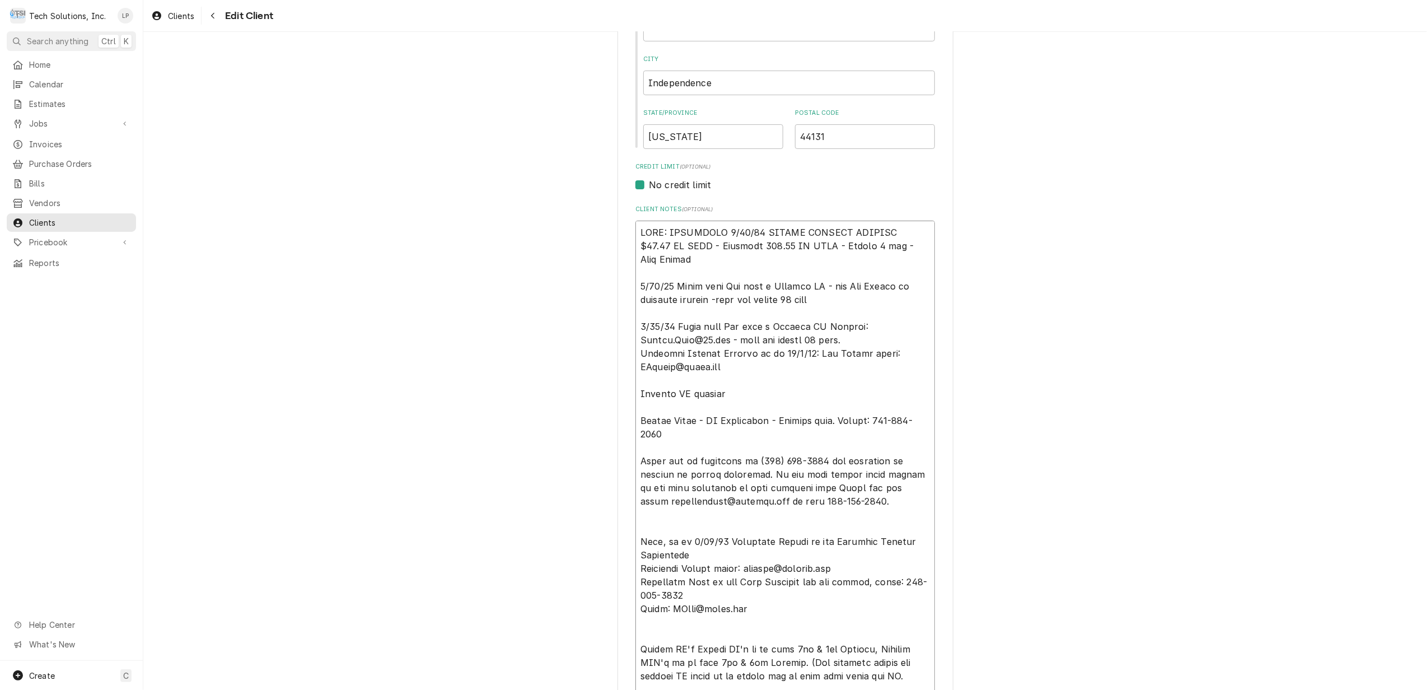
drag, startPoint x: 721, startPoint y: 301, endPoint x: 817, endPoint y: 297, distance: 96.4
click at [817, 297] on textarea "Client Notes ( optional )" at bounding box center [785, 596] width 300 height 750
click at [810, 282] on textarea "Client Notes ( optional )" at bounding box center [785, 596] width 300 height 750
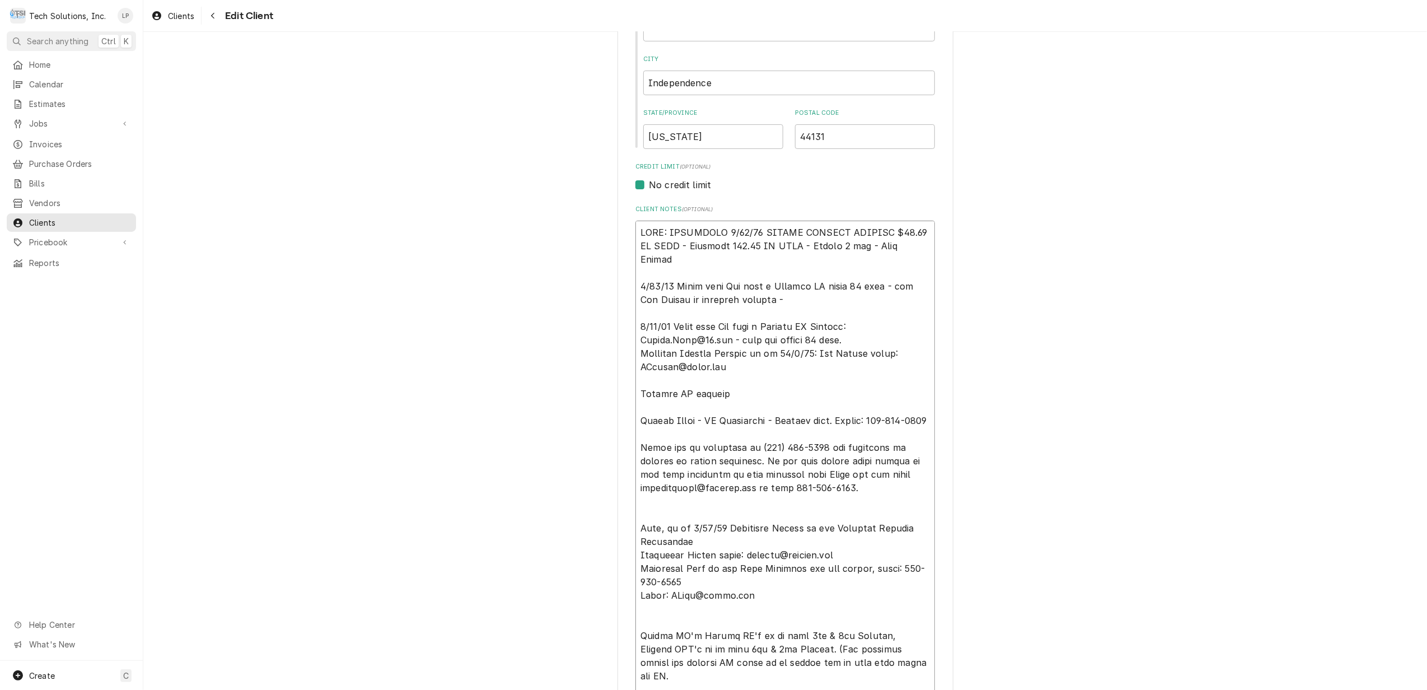
drag, startPoint x: 634, startPoint y: 366, endPoint x: 720, endPoint y: 370, distance: 85.7
click at [720, 370] on textarea "Client Notes ( optional )" at bounding box center [785, 596] width 300 height 750
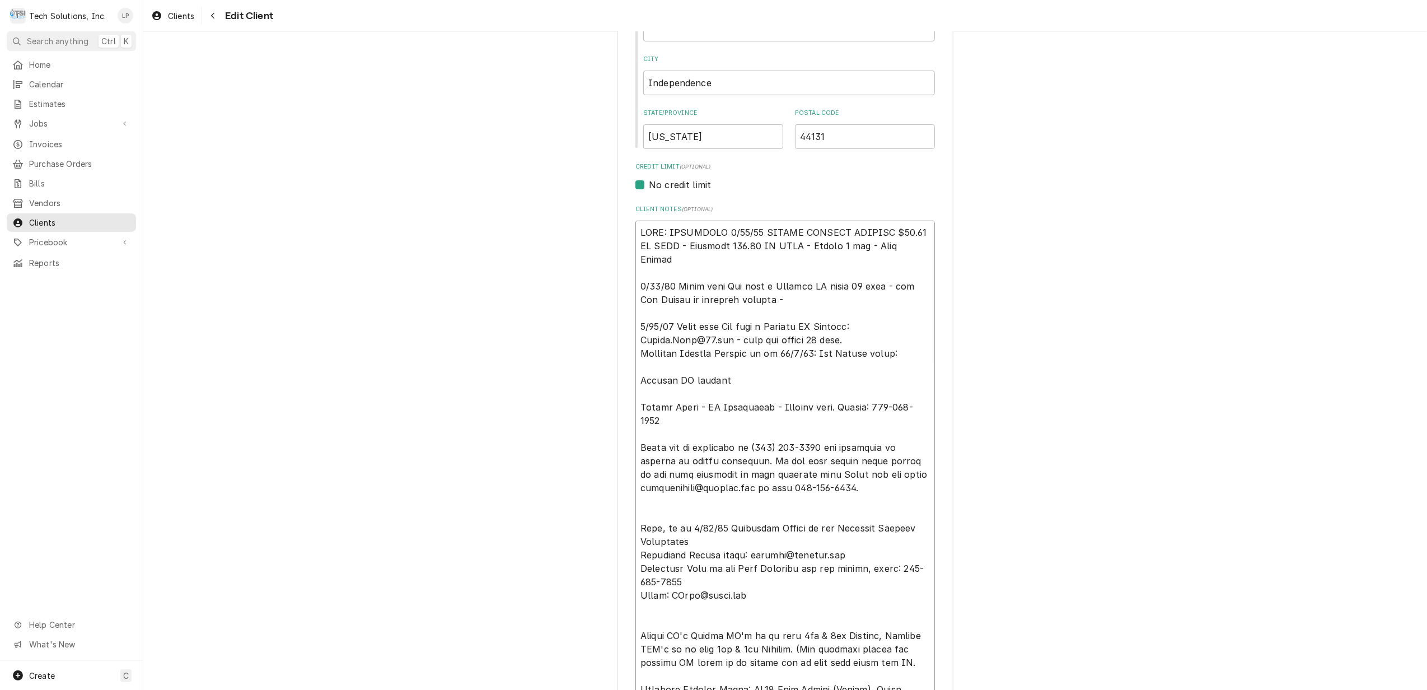
click at [811, 301] on textarea "Client Notes ( optional )" at bounding box center [785, 589] width 300 height 736
paste textarea "JClarke@flynn.com"
click at [892, 350] on textarea "Client Notes ( optional )" at bounding box center [785, 589] width 300 height 736
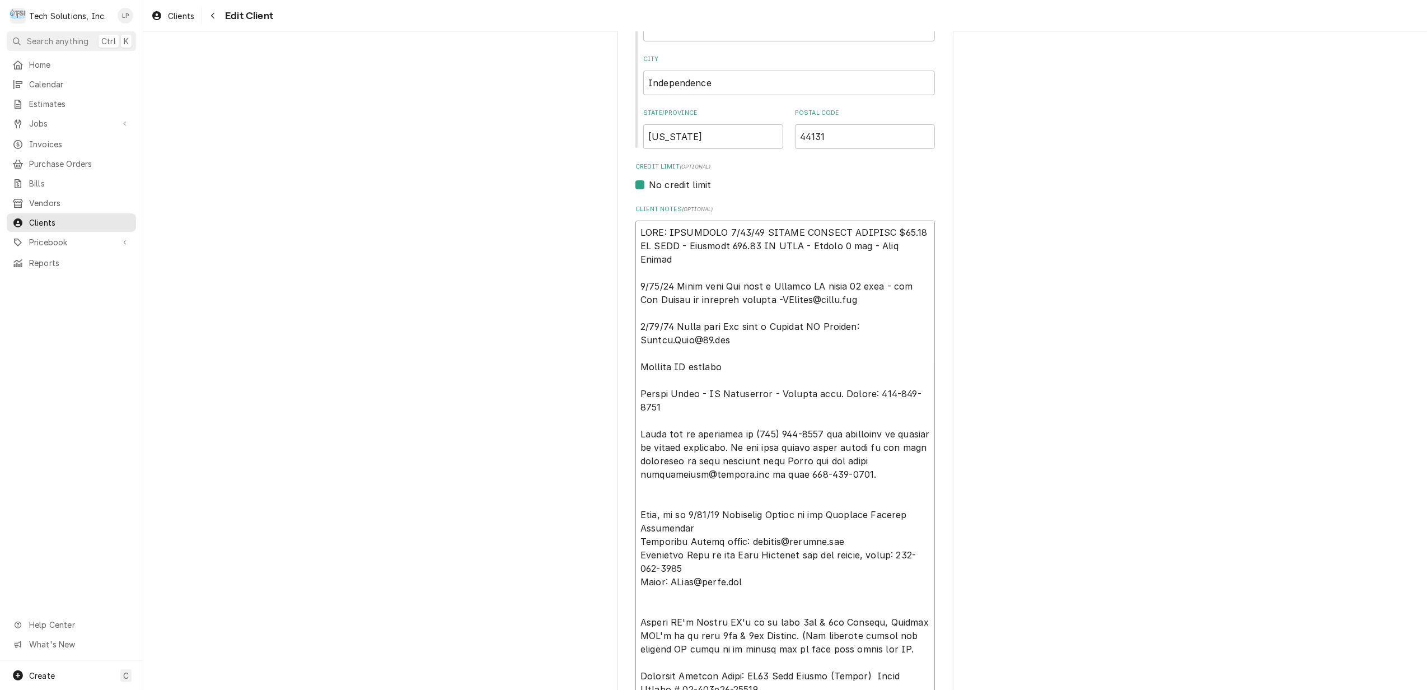
click at [892, 350] on textarea "Client Notes ( optional )" at bounding box center [785, 582] width 300 height 723
click at [859, 324] on textarea "Client Notes ( optional )" at bounding box center [785, 582] width 300 height 723
click at [788, 345] on textarea "Client Notes ( optional )" at bounding box center [785, 582] width 300 height 723
click at [726, 368] on textarea "Client Notes ( optional )" at bounding box center [785, 582] width 300 height 723
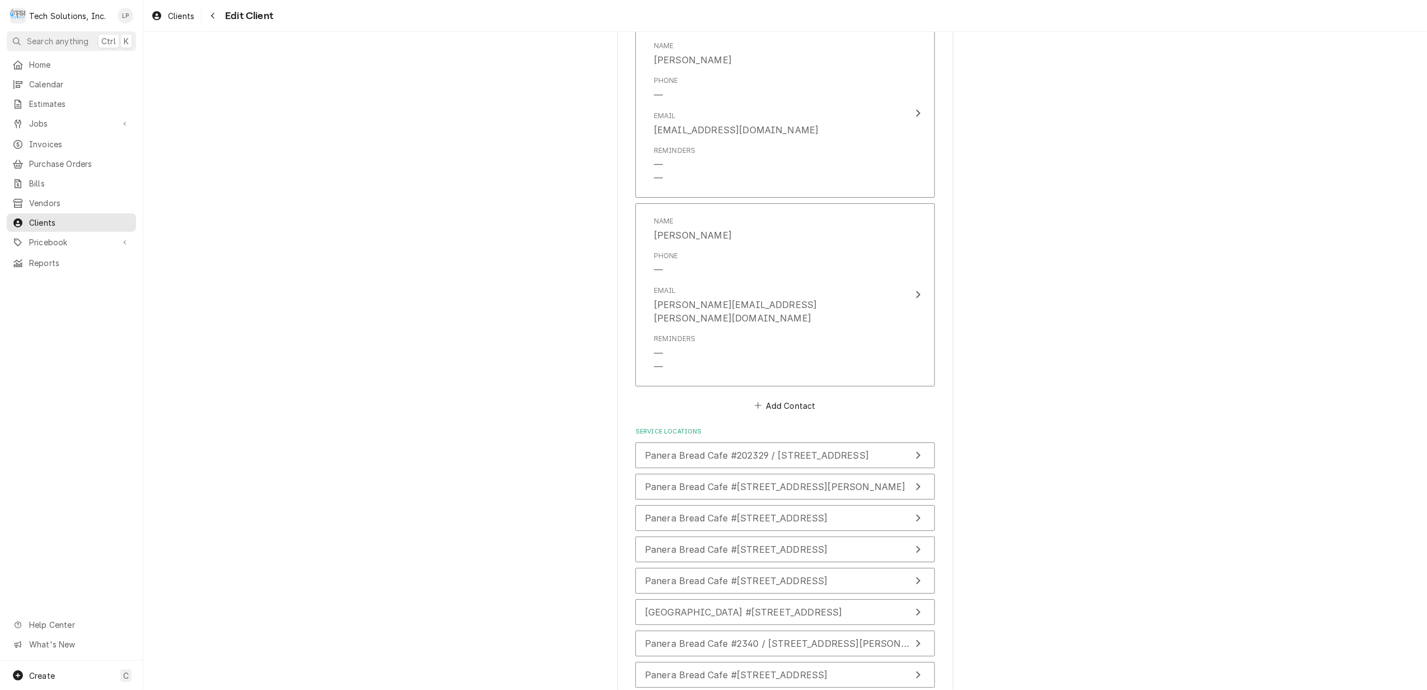
scroll to position [2803, 0]
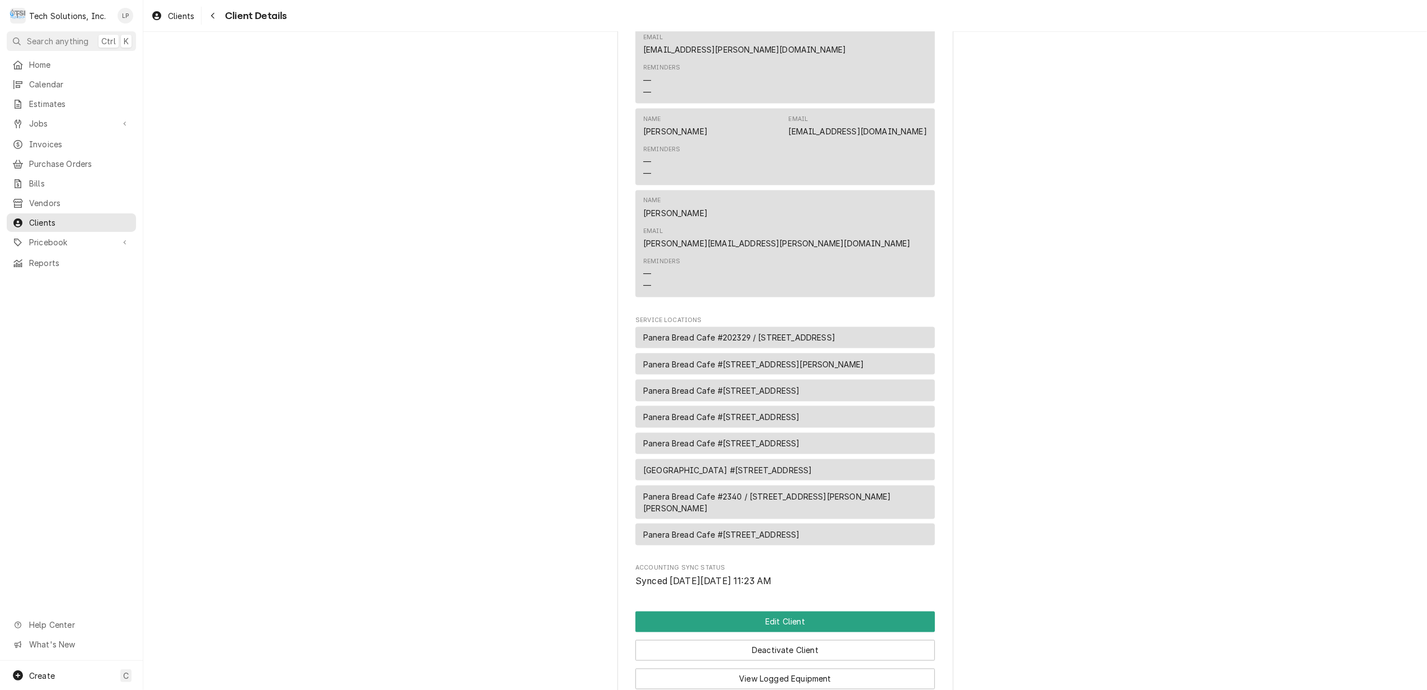
scroll to position [1655, 0]
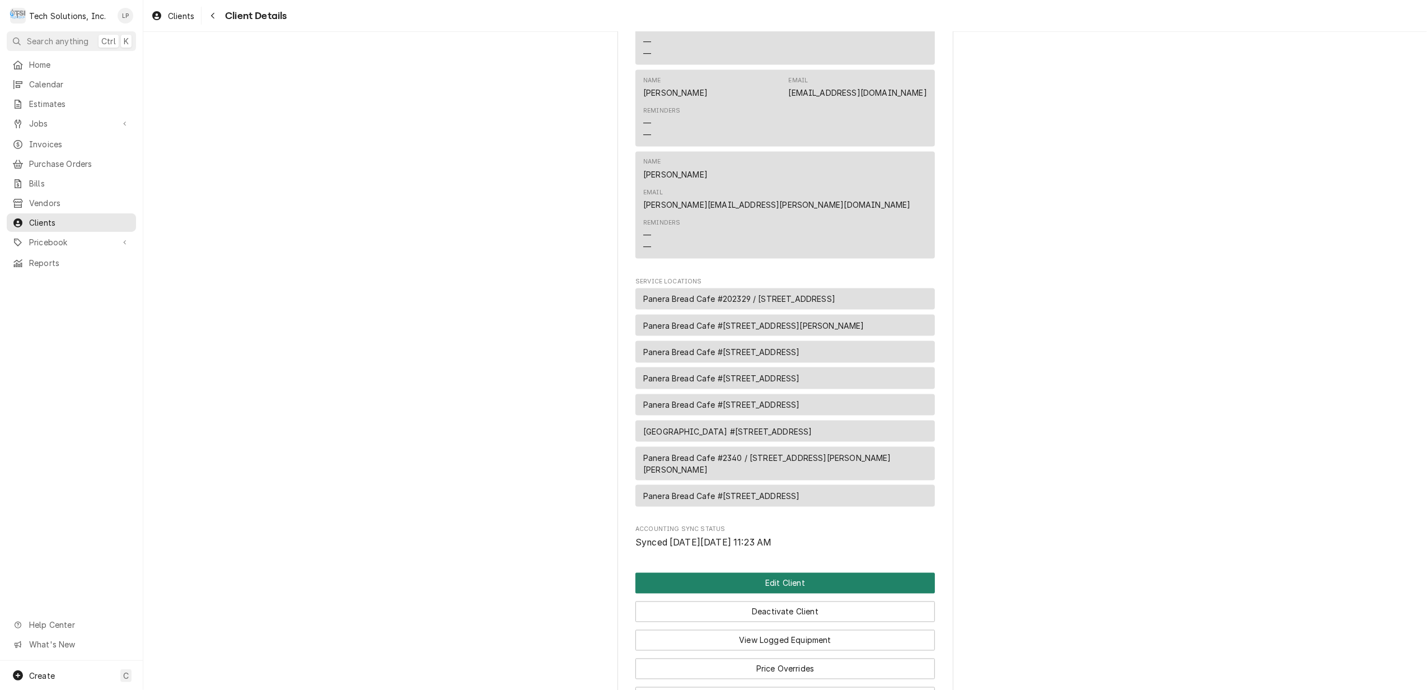
click at [860, 573] on button "Edit Client" at bounding box center [785, 583] width 300 height 21
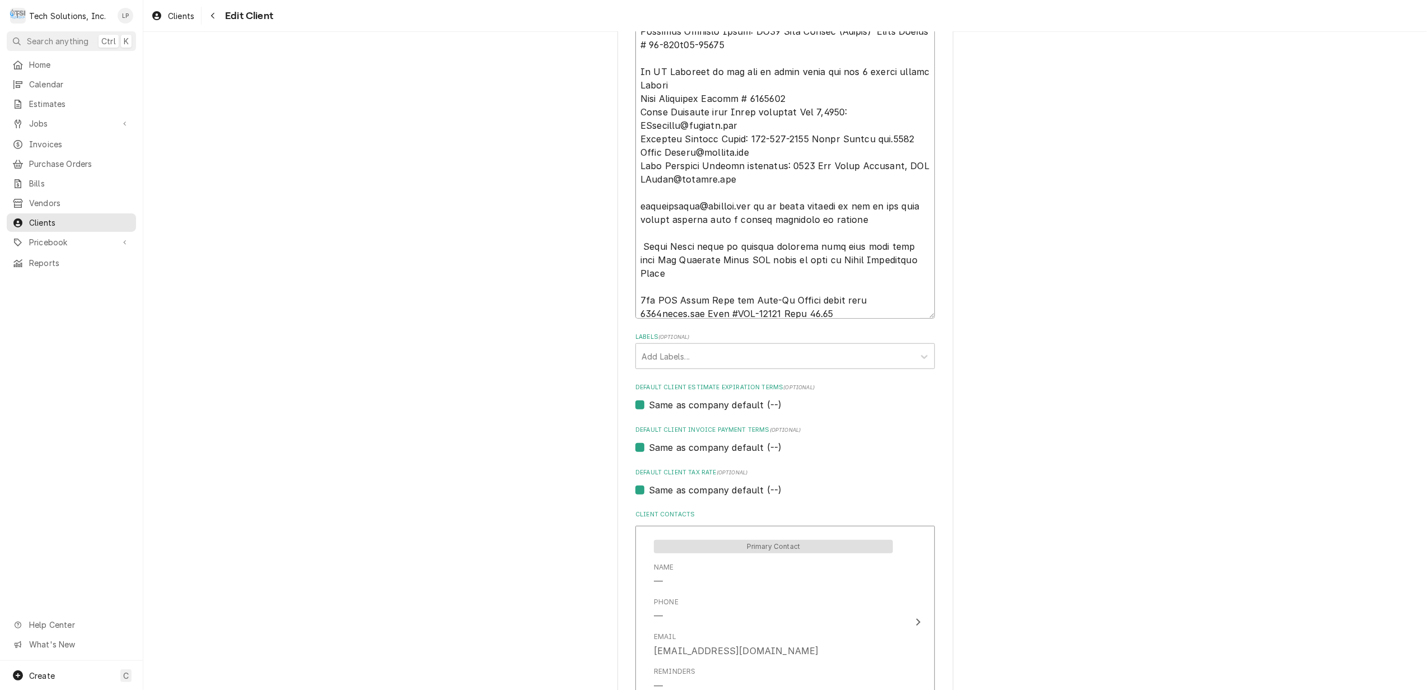
scroll to position [27, 0]
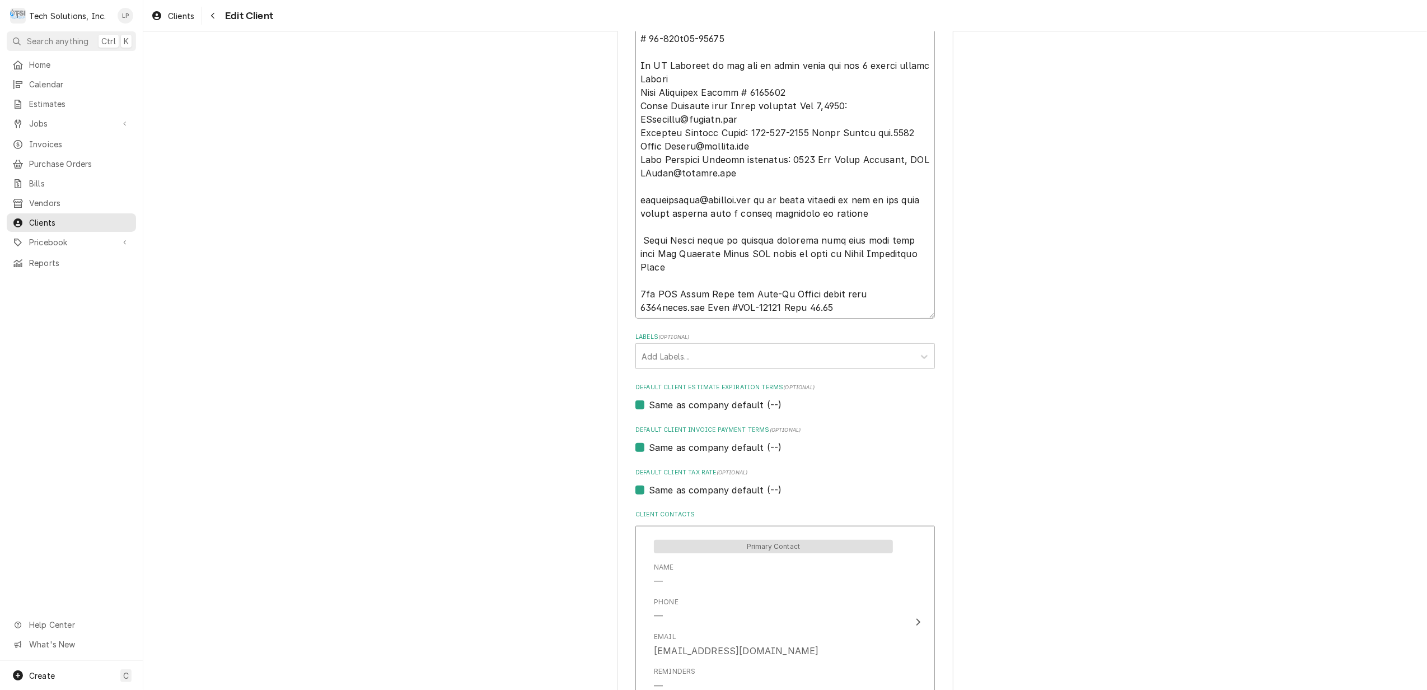
type textarea "x"
type textarea "NOTE: EFFECTIVE 8/18/25 PANERA SPECIAL PRICING $90.00 AN HOUR - Overtime 100.00…"
type textarea "x"
type textarea "NOTE: EFFECTIVE 8/18/25 PANERA SPECIAL PRICING $90.00 AN HOUR - Overtime 100.00…"
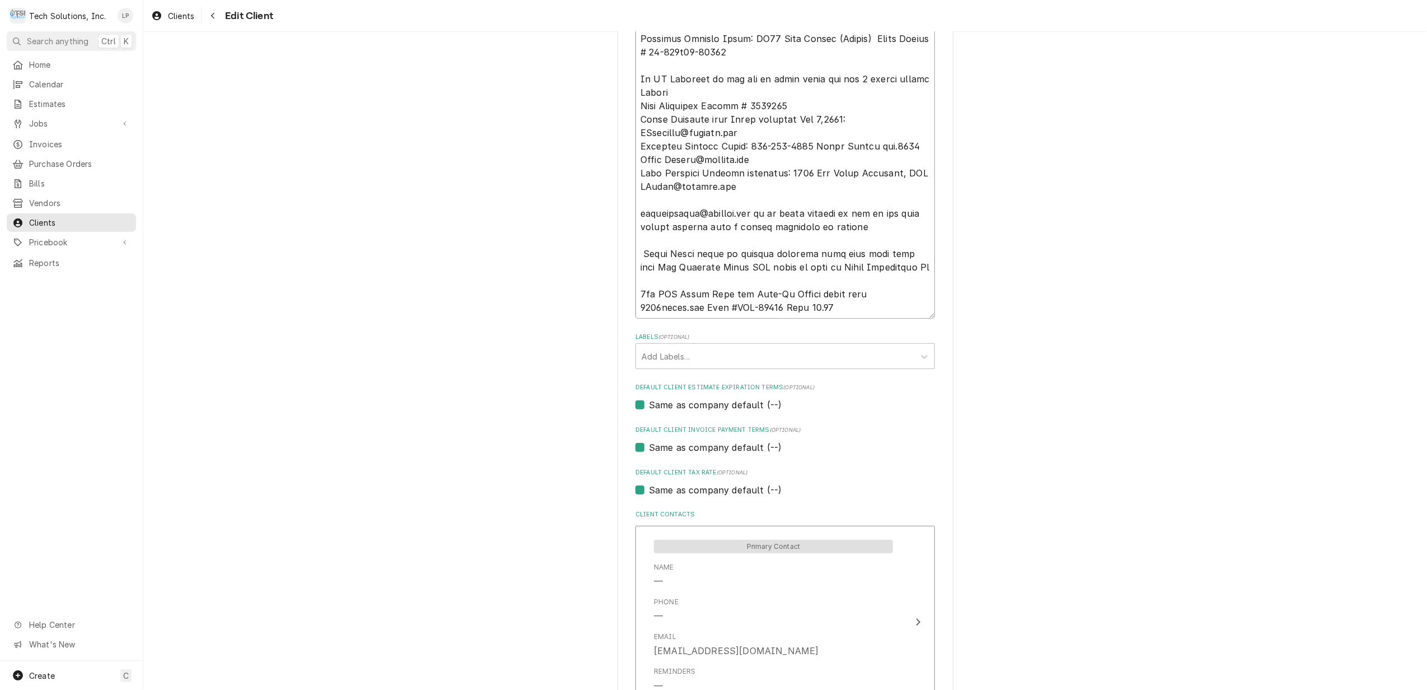
type textarea "x"
type textarea "NOTE: EFFECTIVE 8/18/25 PANERA SPECIAL PRICING $90.00 AN HOUR - Overtime 100.00…"
type textarea "x"
type textarea "NOTE: EFFECTIVE 8/18/25 PANERA SPECIAL PRICING $90.00 AN HOUR - Overtime 100.00…"
type textarea "x"
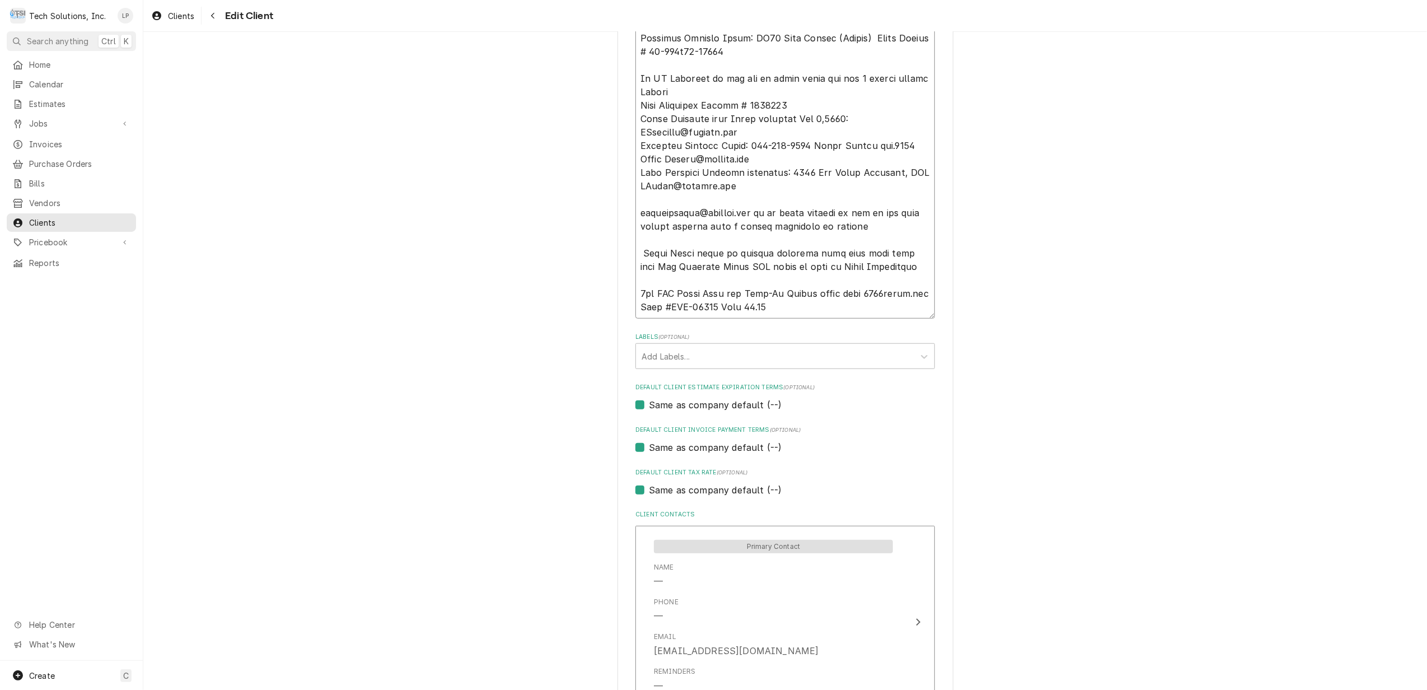
type textarea "NOTE: EFFECTIVE 8/18/25 PANERA SPECIAL PRICING $90.00 AN HOUR - Overtime 100.00…"
type textarea "x"
type textarea "NOTE: EFFECTIVE 8/18/25 PANERA SPECIAL PRICING $90.00 AN HOUR - Overtime 100.00…"
type textarea "x"
type textarea "NOTE: EFFECTIVE 8/18/25 PANERA SPECIAL PRICING $90.00 AN HOUR - Overtime 100.00…"
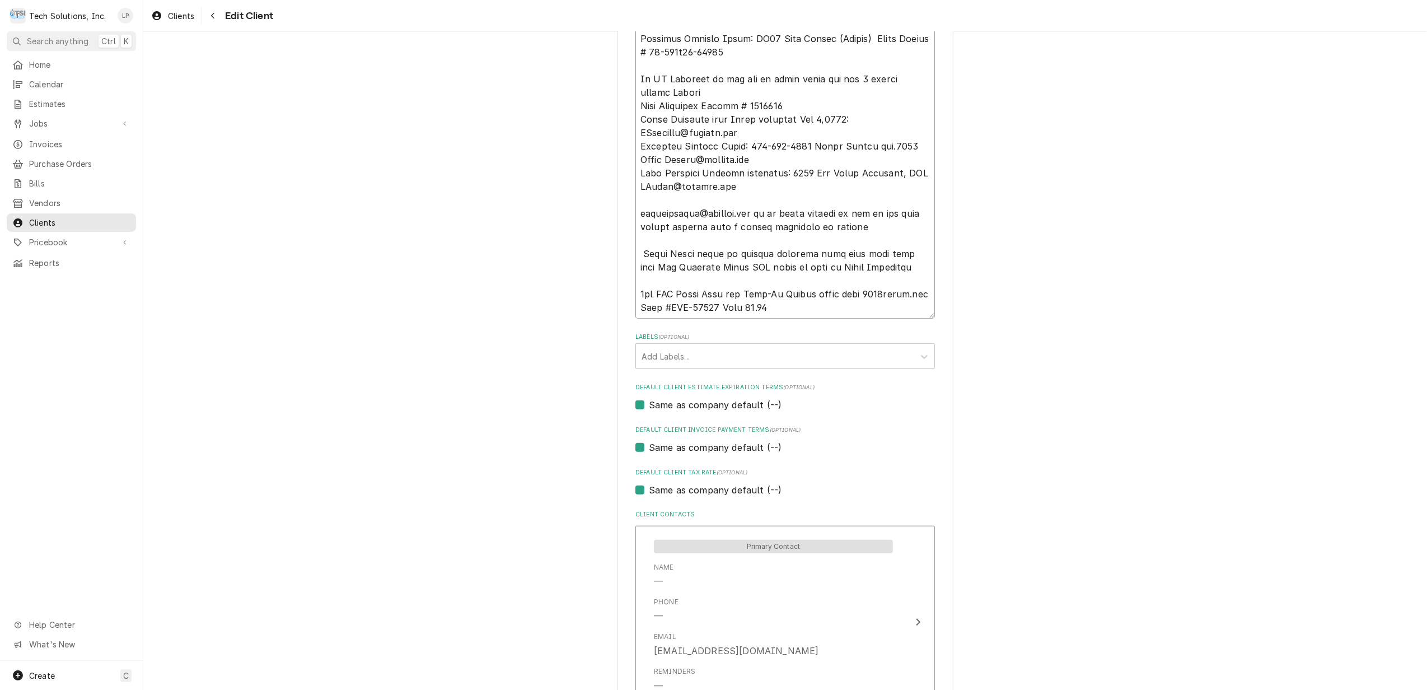
scroll to position [984, 0]
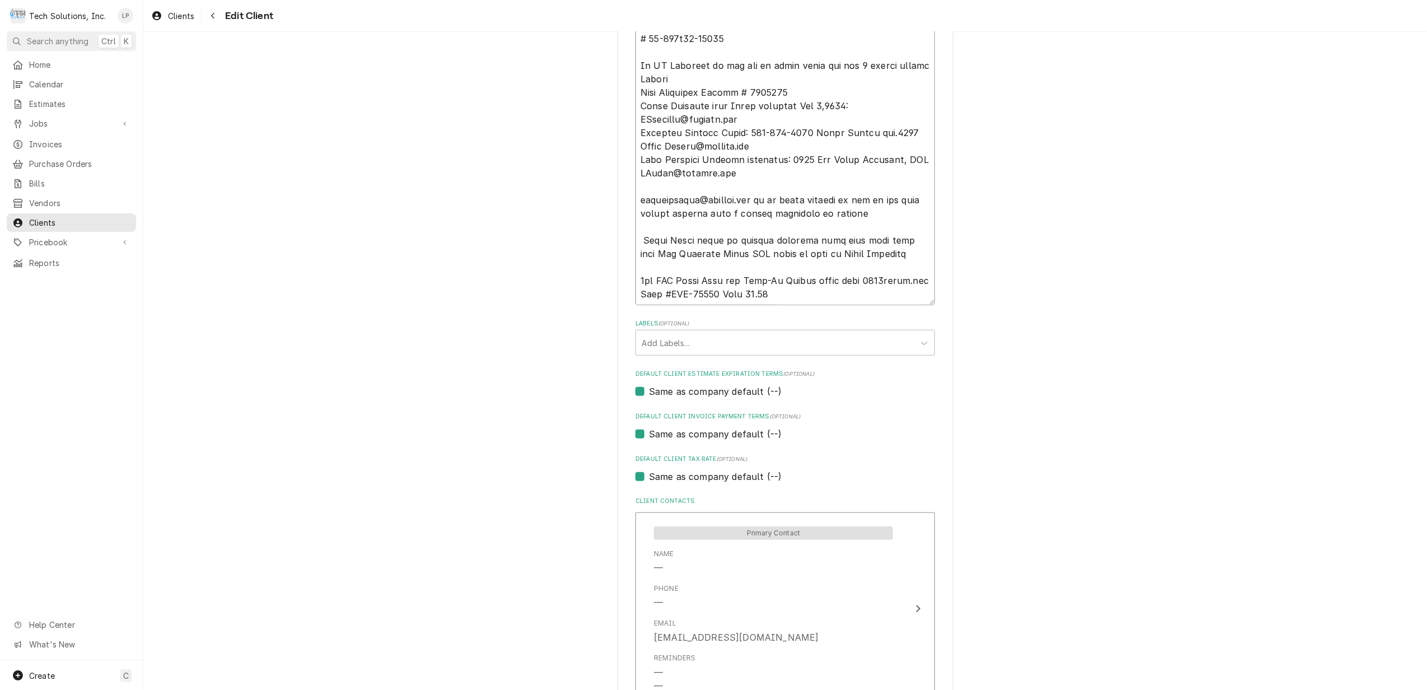
type textarea "x"
type textarea "NOTE: EFFECTIVE 8/18/25 PANERA SPECIAL PRICING $90.00 AN HOUR - Overtime 100.00…"
type textarea "x"
type textarea "NOTE: EFFECTIVE 8/18/25 PANERA SPECIAL PRICING $90.00 AN HOUR - Overtime 100.00…"
type textarea "x"
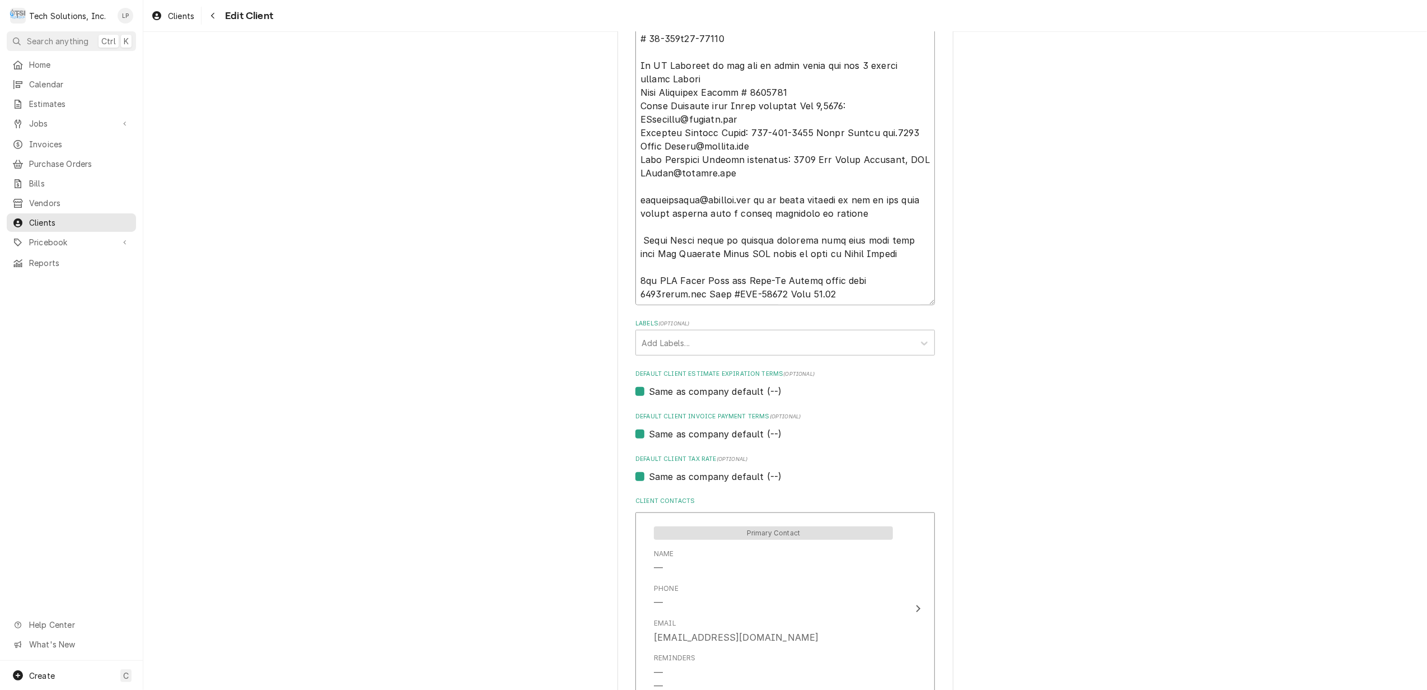
type textarea "NOTE: EFFECTIVE 8/18/25 PANERA SPECIAL PRICING $90.00 AN HOUR - Overtime 100.00…"
type textarea "x"
type textarea "NOTE: EFFECTIVE 8/18/25 PANERA SPECIAL PRICING $90.00 AN HOUR - Overtime 100.00…"
type textarea "x"
type textarea "NOTE: EFFECTIVE 8/18/25 PANERA SPECIAL PRICING $90.00 AN HOUR - Overtime 100.00…"
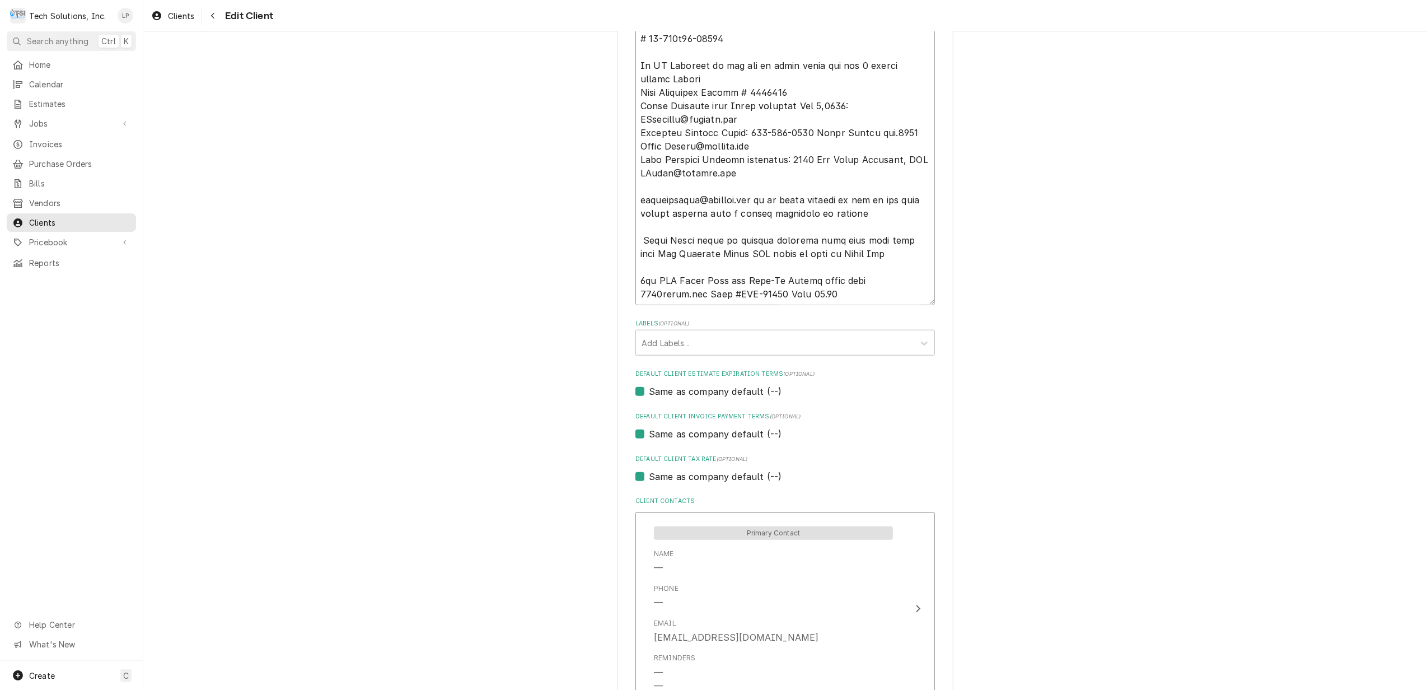
type textarea "x"
type textarea "NOTE: EFFECTIVE 8/18/25 PANERA SPECIAL PRICING $90.00 AN HOUR - Overtime 100.00…"
type textarea "x"
type textarea "NOTE: EFFECTIVE 8/18/25 PANERA SPECIAL PRICING $90.00 AN HOUR - Overtime 100.00…"
type textarea "x"
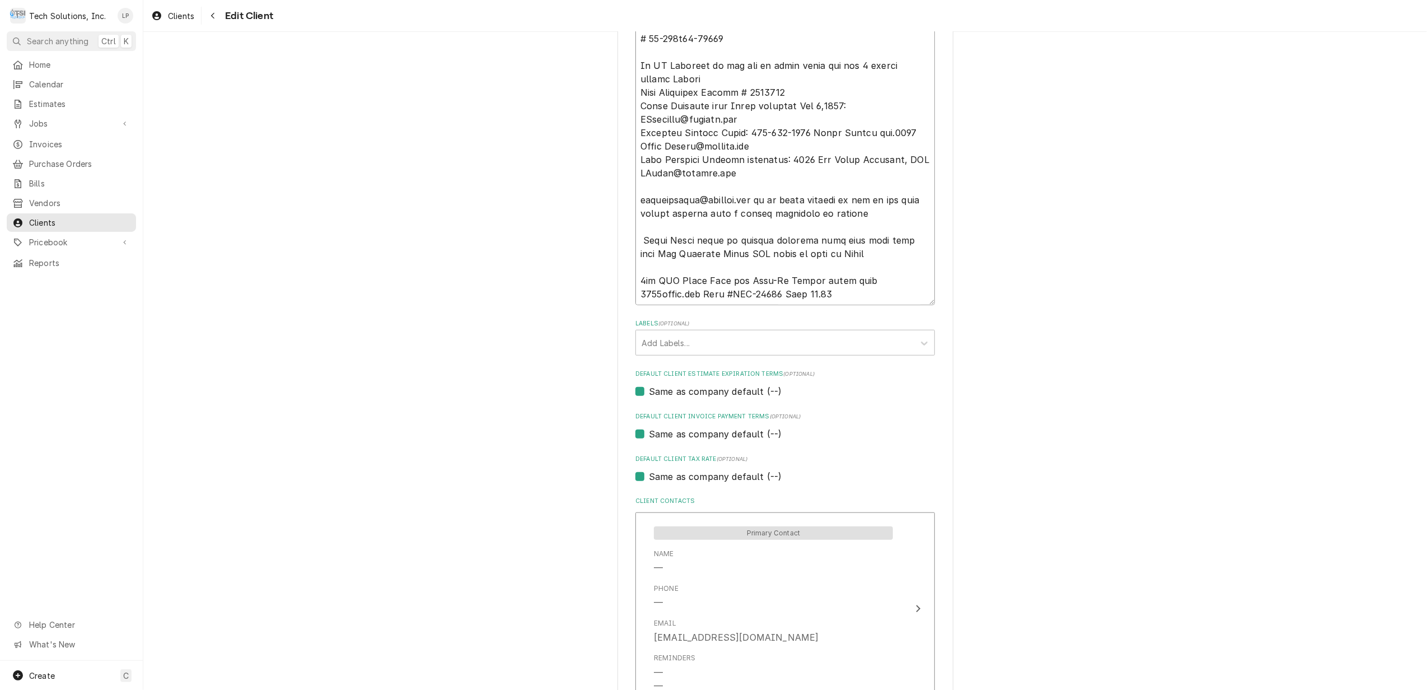
type textarea "NOTE: EFFECTIVE 8/18/25 PANERA SPECIAL PRICING $90.00 AN HOUR - Overtime 100.00…"
type textarea "x"
type textarea "NOTE: EFFECTIVE 8/18/25 PANERA SPECIAL PRICING $90.00 AN HOUR - Overtime 100.00…"
type textarea "x"
type textarea "NOTE: EFFECTIVE 8/18/25 PANERA SPECIAL PRICING $90.00 AN HOUR - Overtime 100.00…"
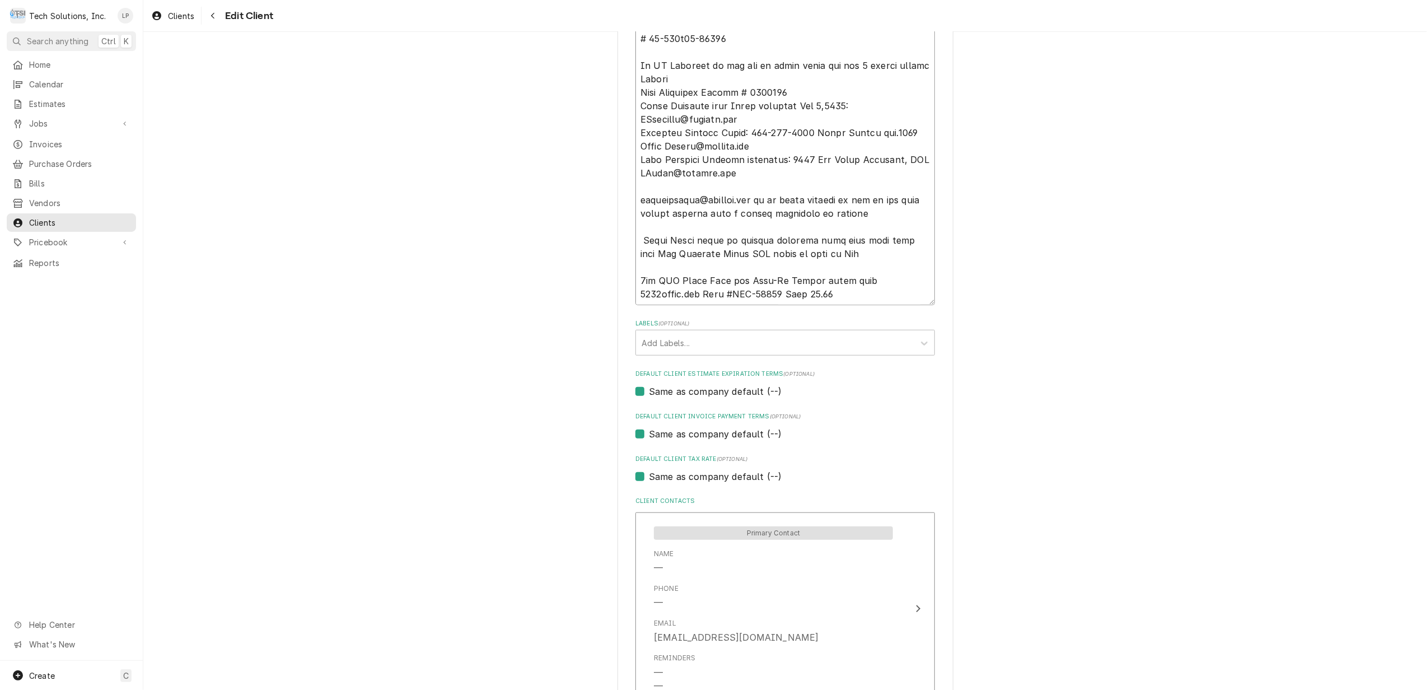
type textarea "x"
type textarea "NOTE: EFFECTIVE 8/18/25 PANERA SPECIAL PRICING $90.00 AN HOUR - Overtime 100.00…"
type textarea "x"
type textarea "NOTE: EFFECTIVE 8/18/25 PANERA SPECIAL PRICING $90.00 AN HOUR - Overtime 100.00…"
type textarea "x"
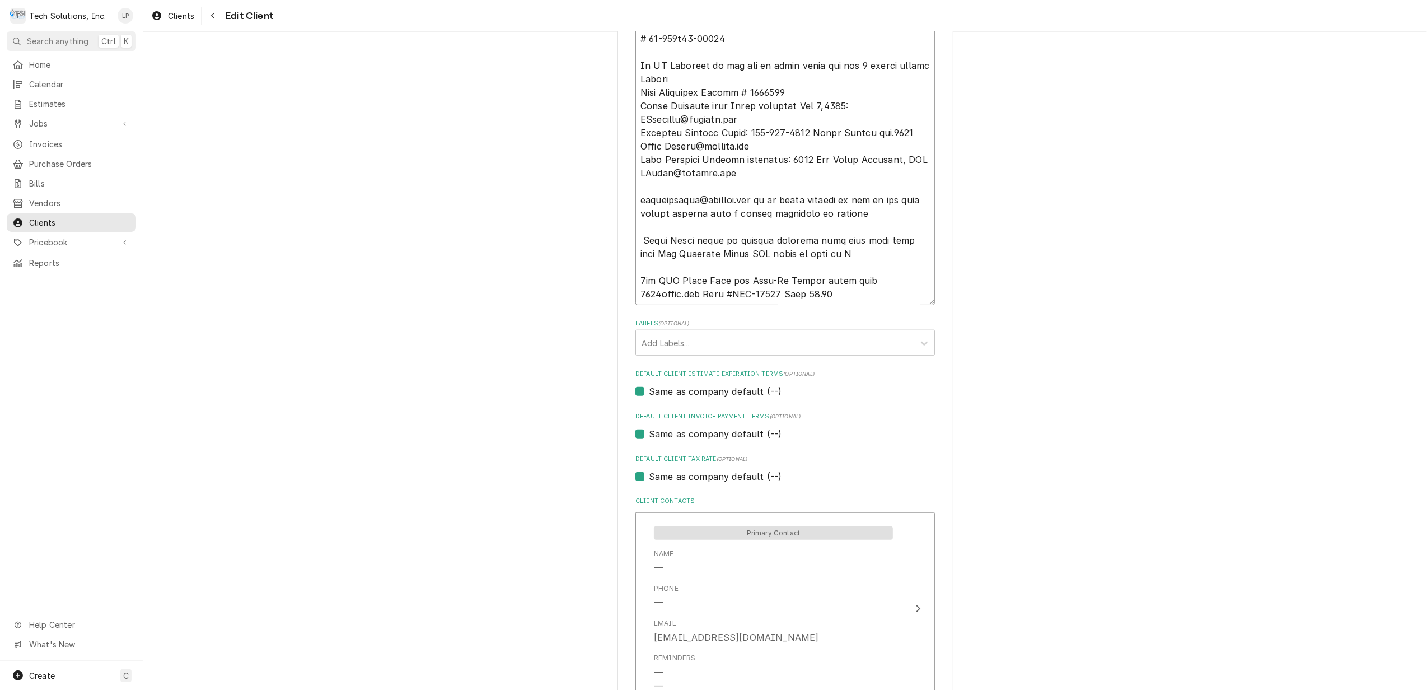
type textarea "NOTE: EFFECTIVE 8/18/25 PANERA SPECIAL PRICING $90.00 AN HOUR - Overtime 100.00…"
type textarea "x"
type textarea "NOTE: EFFECTIVE 8/18/25 PANERA SPECIAL PRICING $90.00 AN HOUR - Overtime 100.00…"
type textarea "x"
type textarea "NOTE: EFFECTIVE 8/18/25 PANERA SPECIAL PRICING $90.00 AN HOUR - Overtime 100.00…"
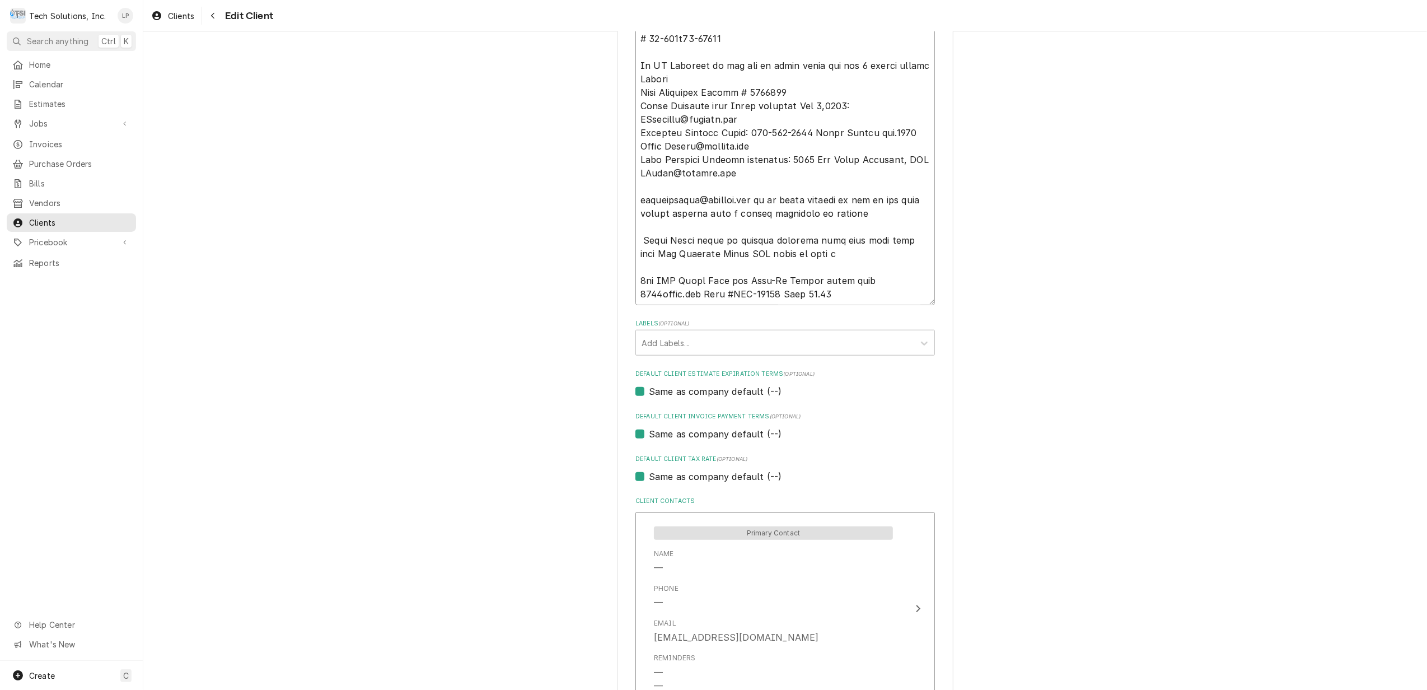
type textarea "x"
type textarea "NOTE: EFFECTIVE 8/18/25 PANERA SPECIAL PRICING $90.00 AN HOUR - Overtime 100.00…"
type textarea "x"
type textarea "NOTE: EFFECTIVE 8/18/25 PANERA SPECIAL PRICING $90.00 AN HOUR - Overtime 100.00…"
type textarea "x"
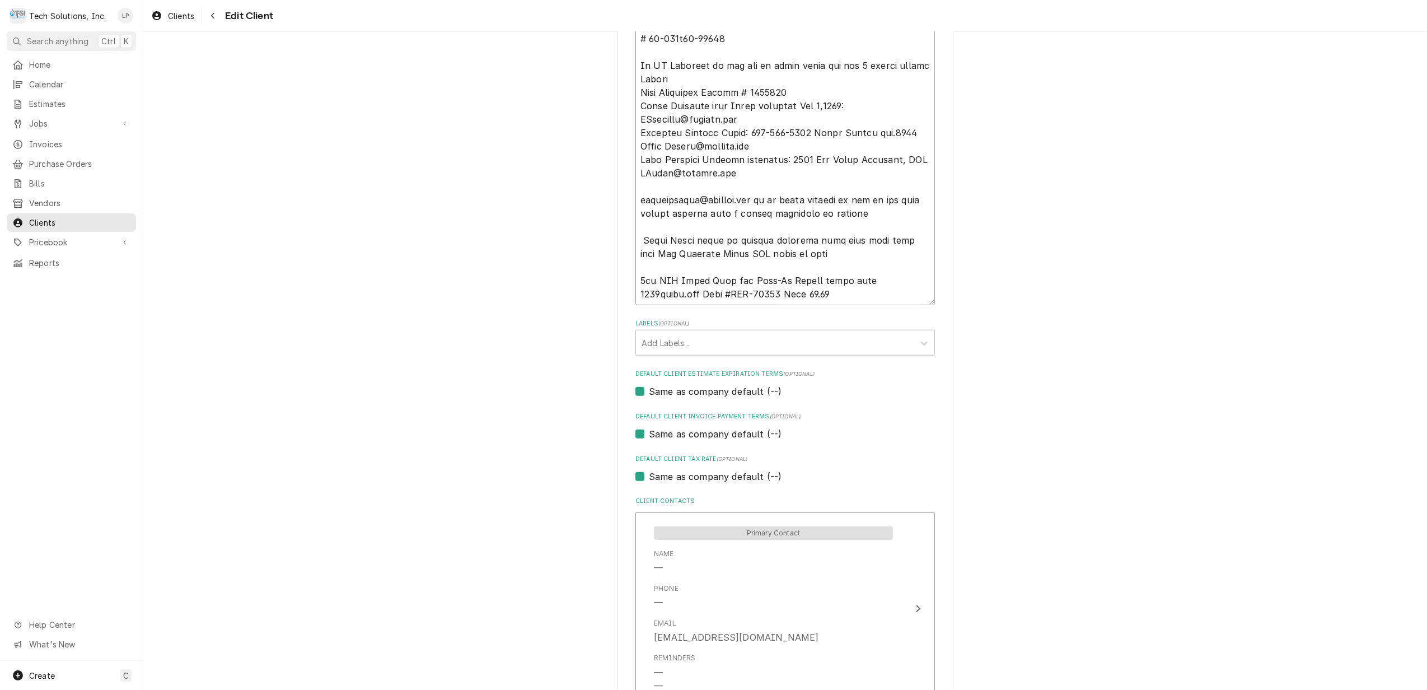
type textarea "NOTE: EFFECTIVE 8/18/25 PANERA SPECIAL PRICING $90.00 AN HOUR - Overtime 100.00…"
type textarea "x"
type textarea "NOTE: EFFECTIVE 8/18/25 PANERA SPECIAL PRICING $90.00 AN HOUR - Overtime 100.00…"
type textarea "x"
type textarea "NOTE: EFFECTIVE 8/18/25 PANERA SPECIAL PRICING $90.00 AN HOUR - Overtime 100.00…"
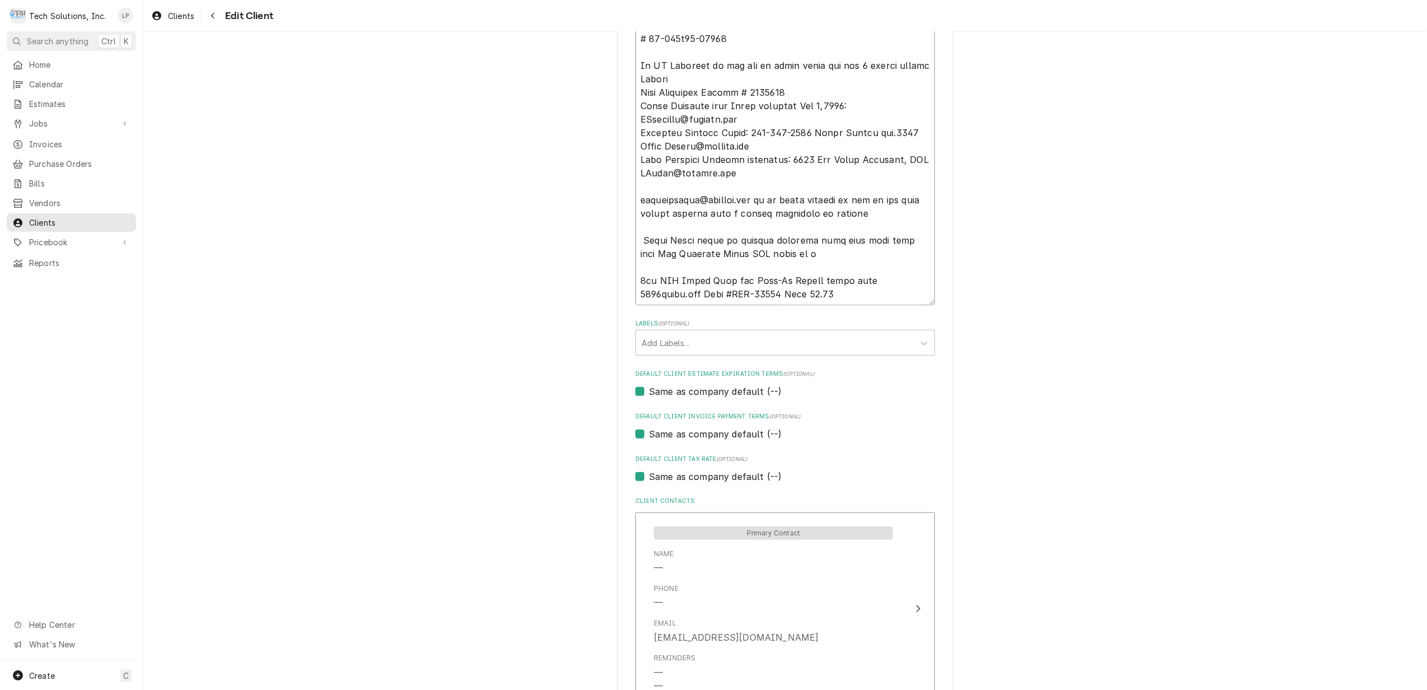
type textarea "x"
type textarea "NOTE: EFFECTIVE 8/18/25 PANERA SPECIAL PRICING $90.00 AN HOUR - Overtime 100.00…"
type textarea "x"
type textarea "NOTE: EFFECTIVE 8/18/25 PANERA SPECIAL PRICING $90.00 AN HOUR - Overtime 100.00…"
type textarea "x"
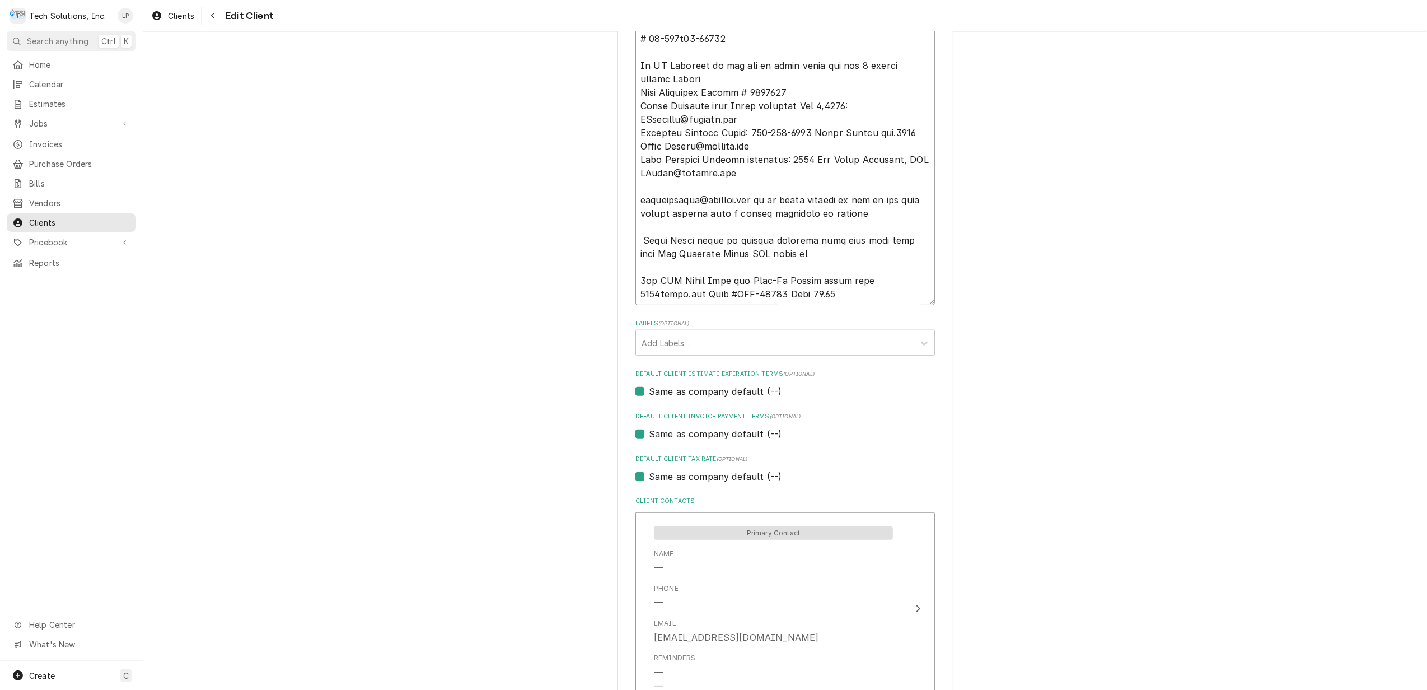
type textarea "NOTE: EFFECTIVE 8/18/25 PANERA SPECIAL PRICING $90.00 AN HOUR - Overtime 100.00…"
type textarea "x"
type textarea "NOTE: EFFECTIVE 8/18/25 PANERA SPECIAL PRICING $90.00 AN HOUR - Overtime 100.00…"
type textarea "x"
type textarea "NOTE: EFFECTIVE 8/18/25 PANERA SPECIAL PRICING $90.00 AN HOUR - Overtime 100.00…"
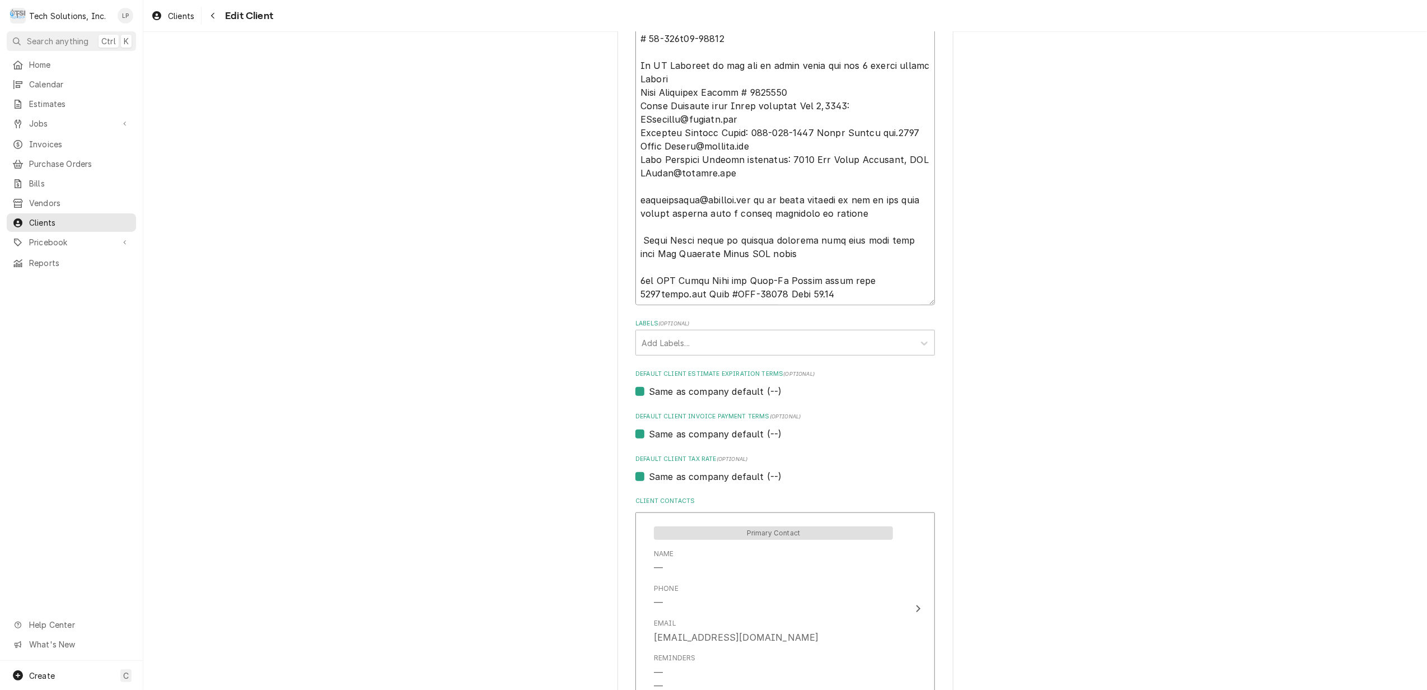
type textarea "x"
type textarea "NOTE: EFFECTIVE 8/18/25 PANERA SPECIAL PRICING $90.00 AN HOUR - Overtime 100.00…"
type textarea "x"
type textarea "NOTE: EFFECTIVE 8/18/25 PANERA SPECIAL PRICING $90.00 AN HOUR - Overtime 100.00…"
type textarea "x"
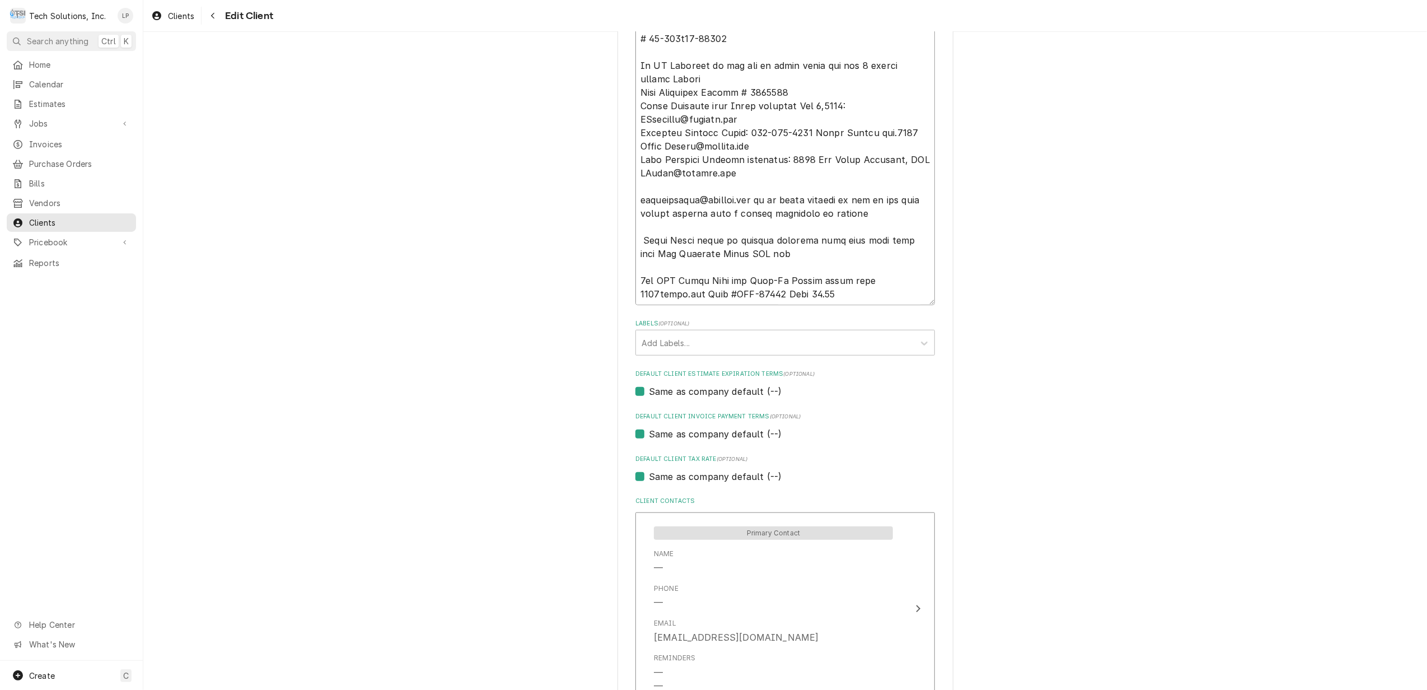
type textarea "NOTE: EFFECTIVE 8/18/25 PANERA SPECIAL PRICING $90.00 AN HOUR - Overtime 100.00…"
type textarea "x"
type textarea "NOTE: EFFECTIVE 8/18/25 PANERA SPECIAL PRICING $90.00 AN HOUR - Overtime 100.00…"
type textarea "x"
type textarea "NOTE: EFFECTIVE 8/18/25 PANERA SPECIAL PRICING $90.00 AN HOUR - Overtime 100.00…"
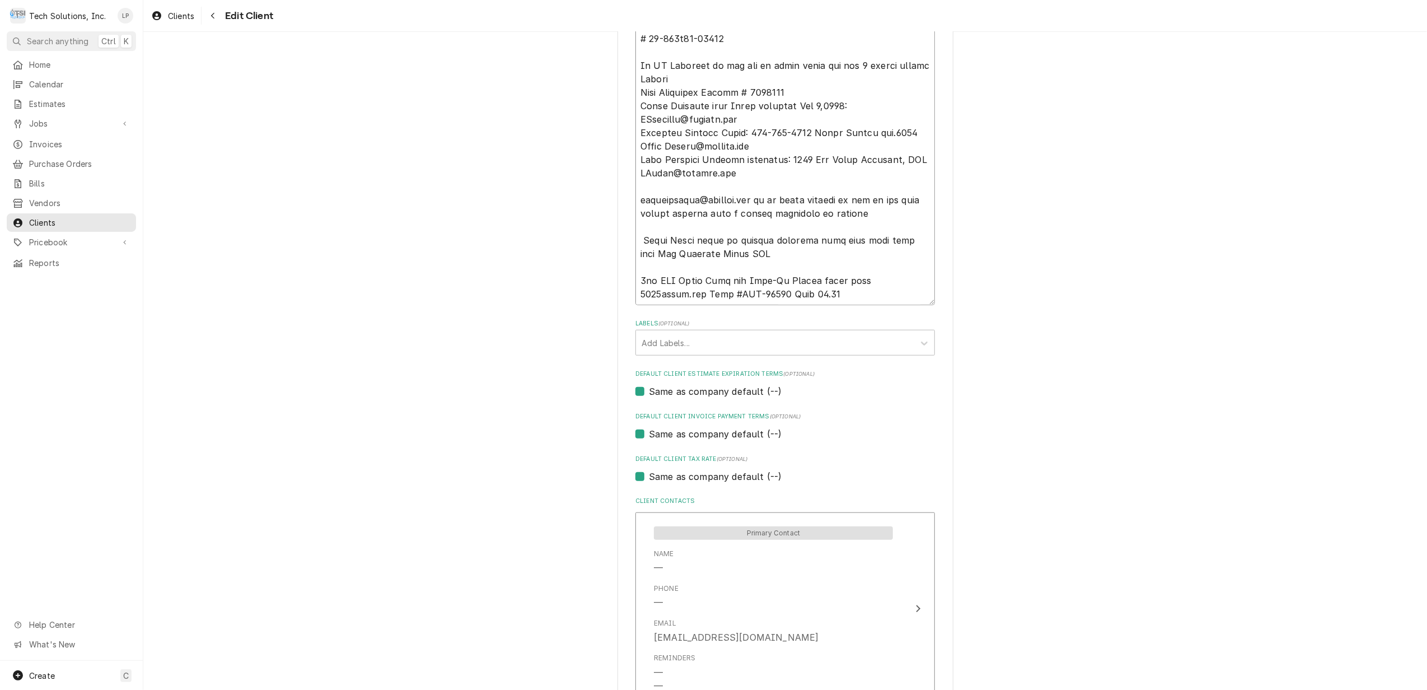
type textarea "x"
type textarea "NOTE: EFFECTIVE 8/18/25 PANERA SPECIAL PRICING $90.00 AN HOUR - Overtime 100.00…"
type textarea "x"
type textarea "NOTE: EFFECTIVE 8/18/25 PANERA SPECIAL PRICING $90.00 AN HOUR - Overtime 100.00…"
type textarea "x"
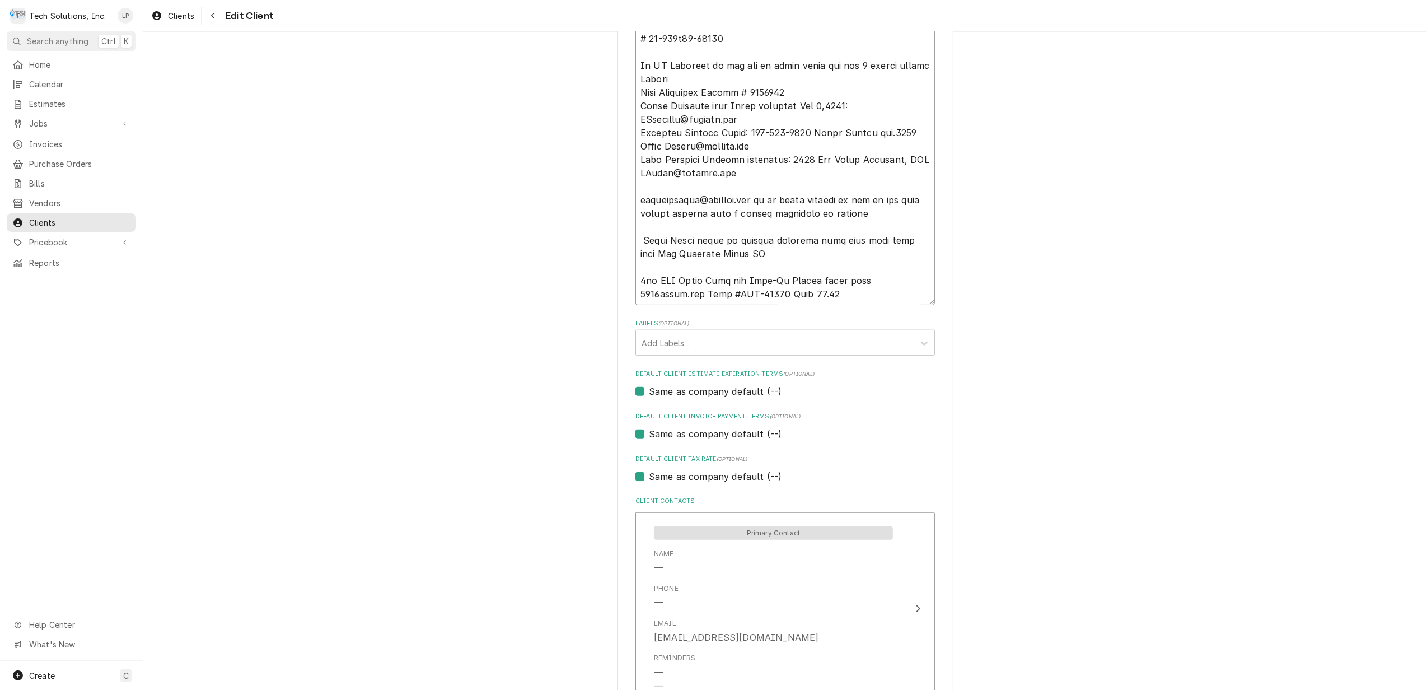
type textarea "NOTE: EFFECTIVE 8/18/25 PANERA SPECIAL PRICING $90.00 AN HOUR - Overtime 100.00…"
type textarea "x"
type textarea "NOTE: EFFECTIVE 8/18/25 PANERA SPECIAL PRICING $90.00 AN HOUR - Overtime 100.00…"
type textarea "x"
type textarea "NOTE: EFFECTIVE 8/18/25 PANERA SPECIAL PRICING $90.00 AN HOUR - Overtime 100.00…"
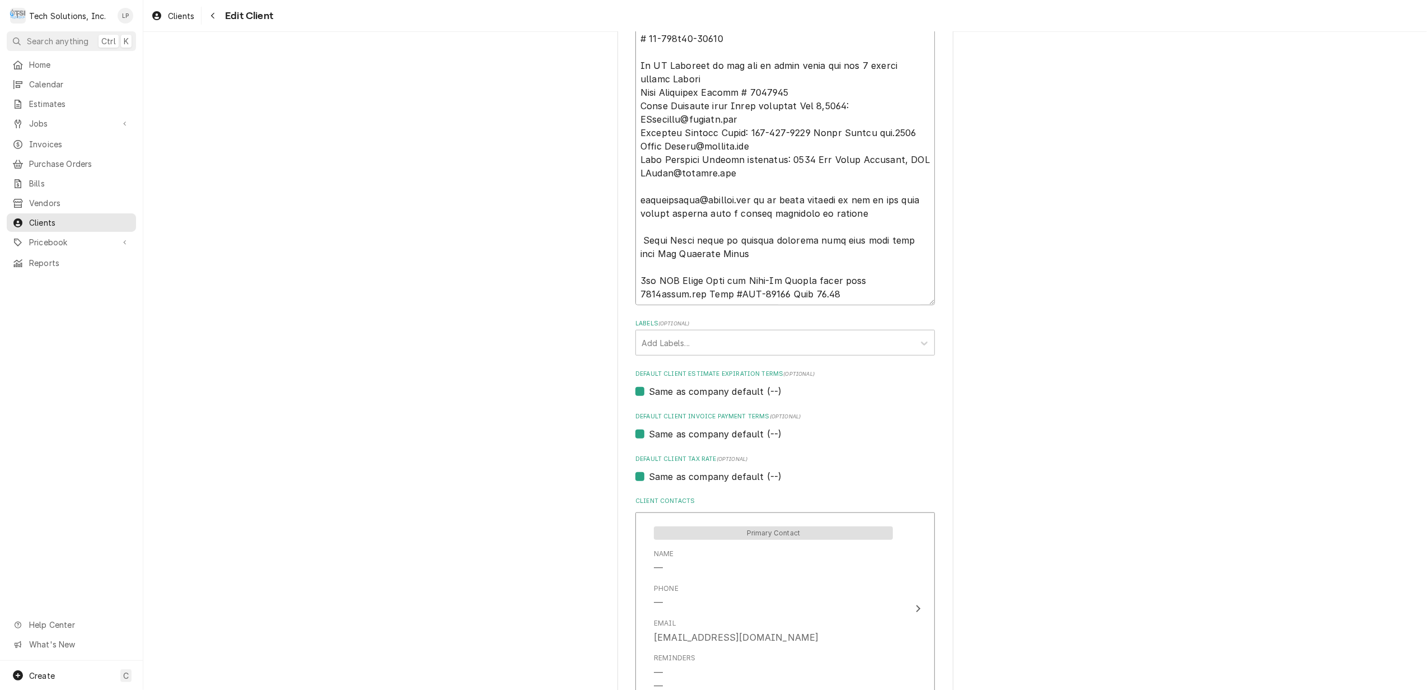
type textarea "x"
type textarea "NOTE: EFFECTIVE 8/18/25 PANERA SPECIAL PRICING $90.00 AN HOUR - Overtime 100.00…"
type textarea "x"
type textarea "NOTE: EFFECTIVE 8/18/25 PANERA SPECIAL PRICING $90.00 AN HOUR - Overtime 100.00…"
type textarea "x"
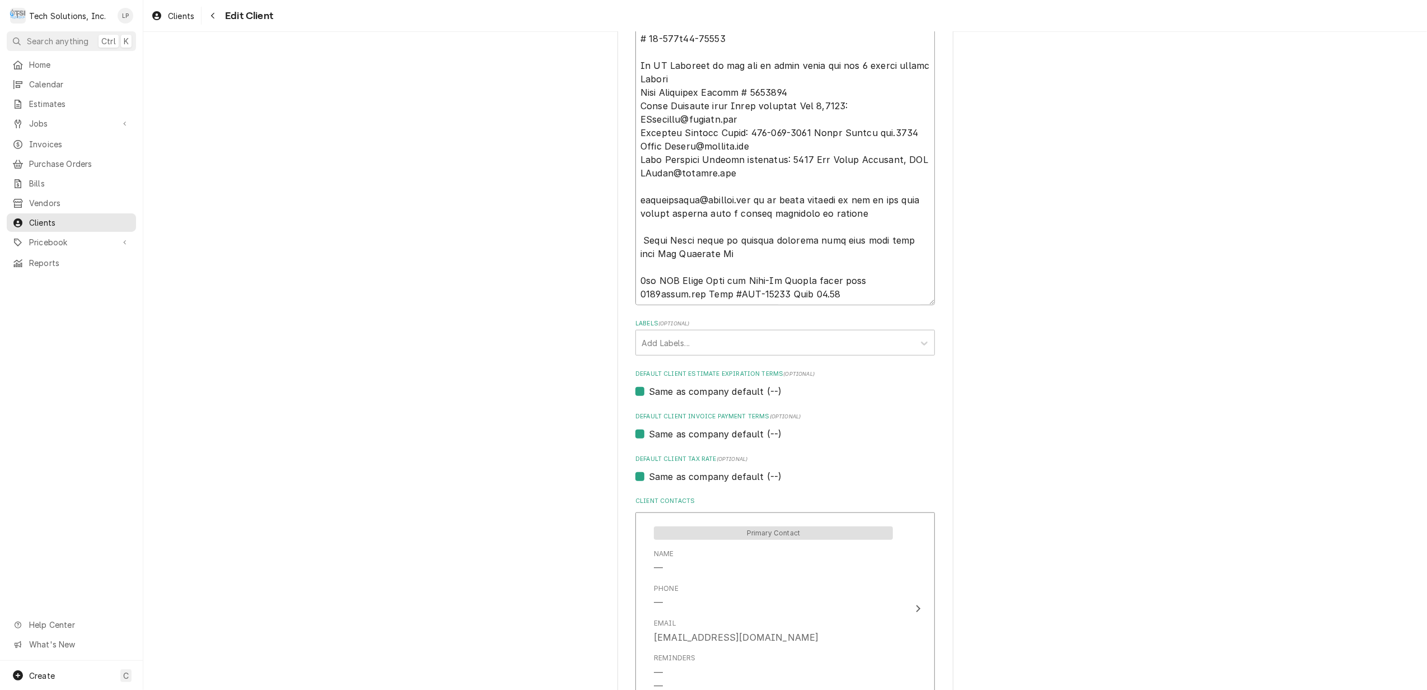
type textarea "NOTE: EFFECTIVE 8/18/25 PANERA SPECIAL PRICING $90.00 AN HOUR - Overtime 100.00…"
type textarea "x"
type textarea "NOTE: EFFECTIVE 8/18/25 PANERA SPECIAL PRICING $90.00 AN HOUR - Overtime 100.00…"
type textarea "x"
type textarea "NOTE: EFFECTIVE 8/18/25 PANERA SPECIAL PRICING $90.00 AN HOUR - Overtime 100.00…"
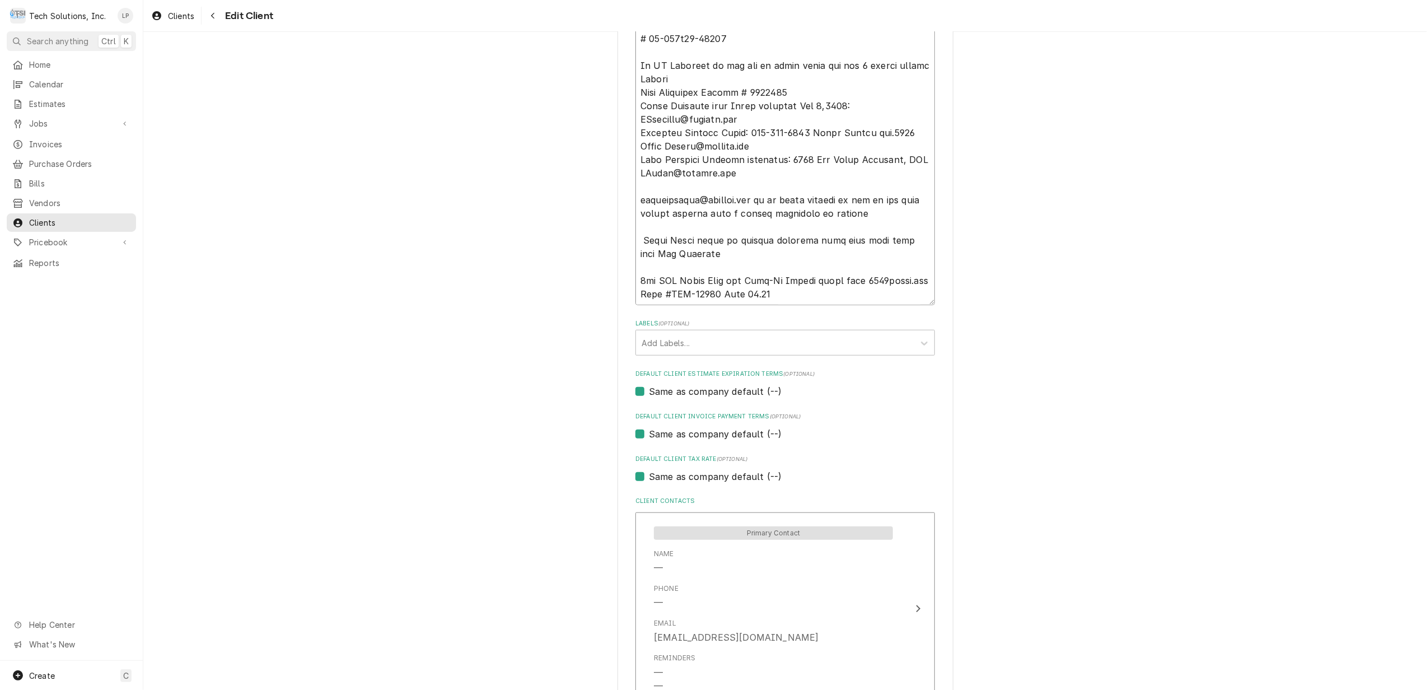
type textarea "x"
type textarea "NOTE: EFFECTIVE 8/18/25 PANERA SPECIAL PRICING $90.00 AN HOUR - Overtime 100.00…"
type textarea "x"
type textarea "NOTE: EFFECTIVE 8/18/25 PANERA SPECIAL PRICING $90.00 AN HOUR - Overtime 100.00…"
type textarea "x"
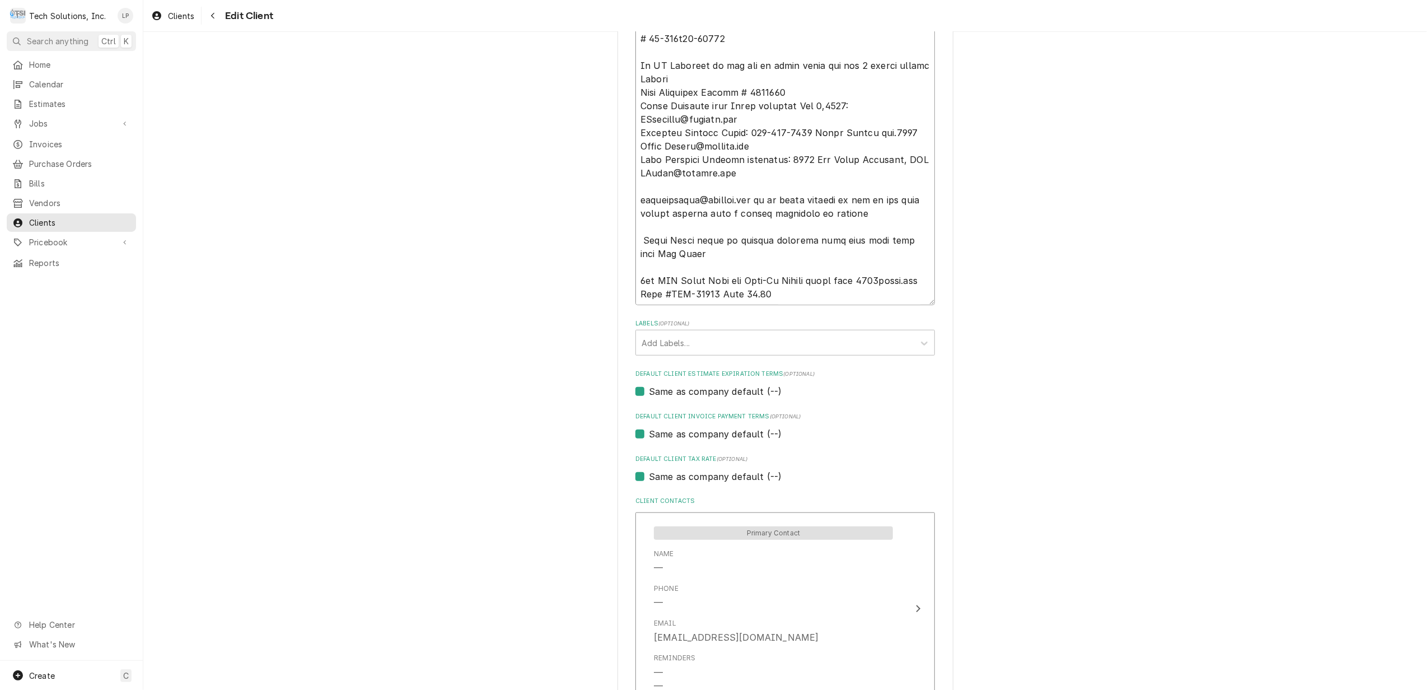
type textarea "NOTE: EFFECTIVE 8/18/25 PANERA SPECIAL PRICING $90.00 AN HOUR - Overtime 100.00…"
type textarea "x"
type textarea "NOTE: EFFECTIVE 8/18/25 PANERA SPECIAL PRICING $90.00 AN HOUR - Overtime 100.00…"
type textarea "x"
type textarea "NOTE: EFFECTIVE 8/18/25 PANERA SPECIAL PRICING $90.00 AN HOUR - Overtime 100.00…"
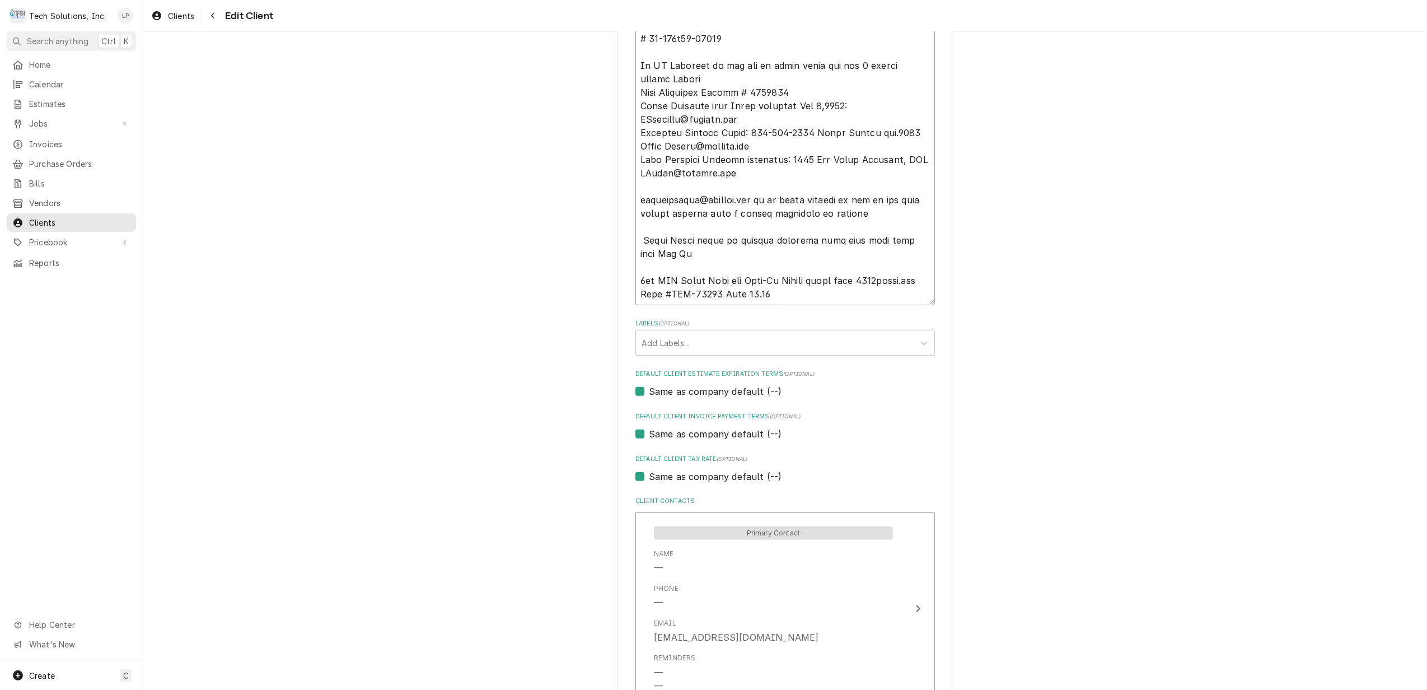
type textarea "x"
type textarea "NOTE: EFFECTIVE 8/18/25 PANERA SPECIAL PRICING $90.00 AN HOUR - Overtime 100.00…"
type textarea "x"
type textarea "NOTE: EFFECTIVE 8/18/25 PANERA SPECIAL PRICING $90.00 AN HOUR - Overtime 100.00…"
type textarea "x"
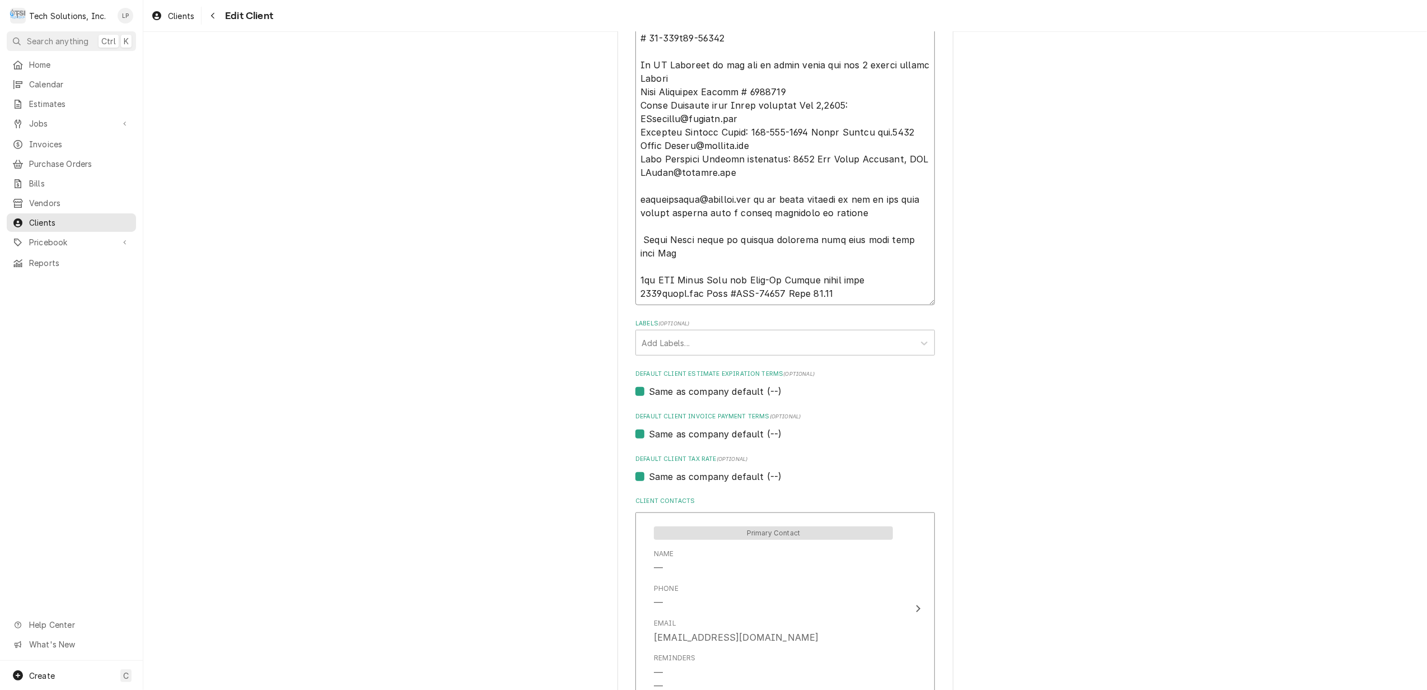
type textarea "NOTE: EFFECTIVE 8/18/25 PANERA SPECIAL PRICING $90.00 AN HOUR - Overtime 100.00…"
type textarea "x"
type textarea "NOTE: EFFECTIVE 8/18/25 PANERA SPECIAL PRICING $90.00 AN HOUR - Overtime 100.00…"
type textarea "x"
type textarea "NOTE: EFFECTIVE 8/18/25 PANERA SPECIAL PRICING $90.00 AN HOUR - Overtime 100.00…"
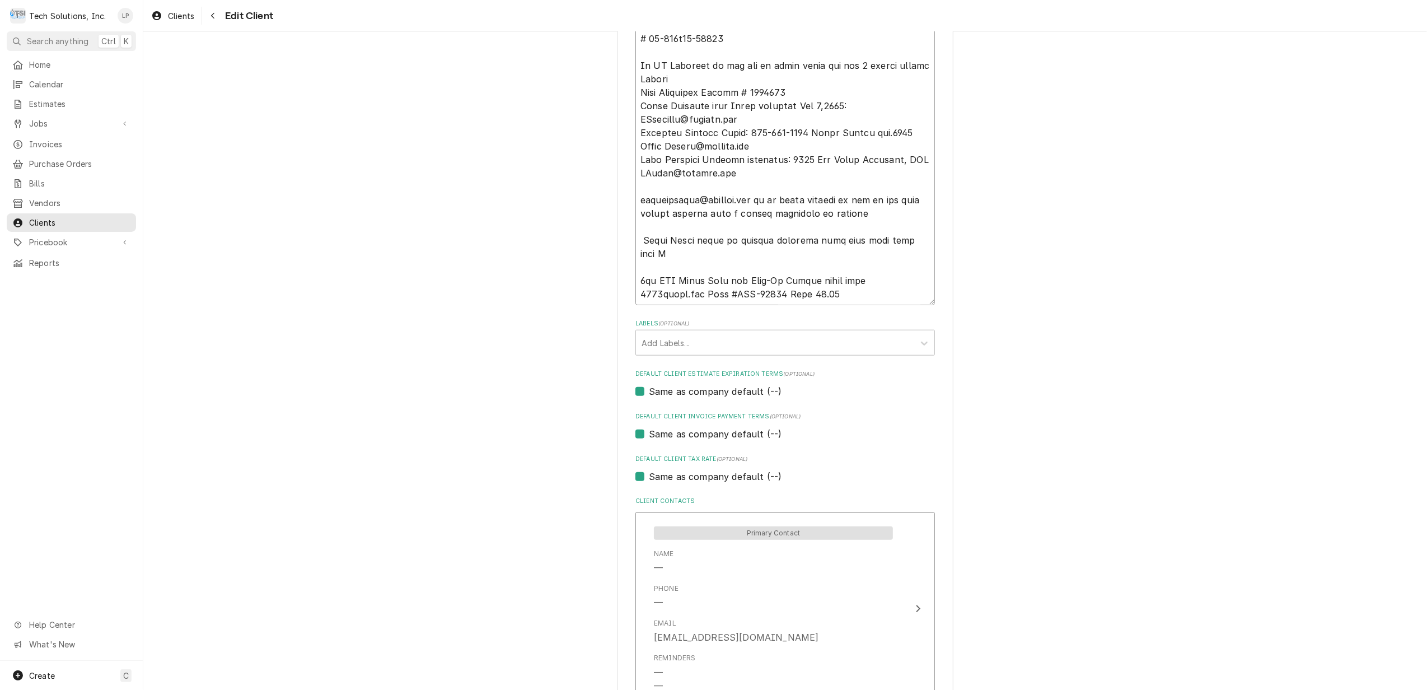
type textarea "x"
type textarea "NOTE: EFFECTIVE 8/18/25 PANERA SPECIAL PRICING $90.00 AN HOUR - Overtime 100.00…"
type textarea "x"
type textarea "NOTE: EFFECTIVE 8/18/25 PANERA SPECIAL PRICING $90.00 AN HOUR - Overtime 100.00…"
type textarea "x"
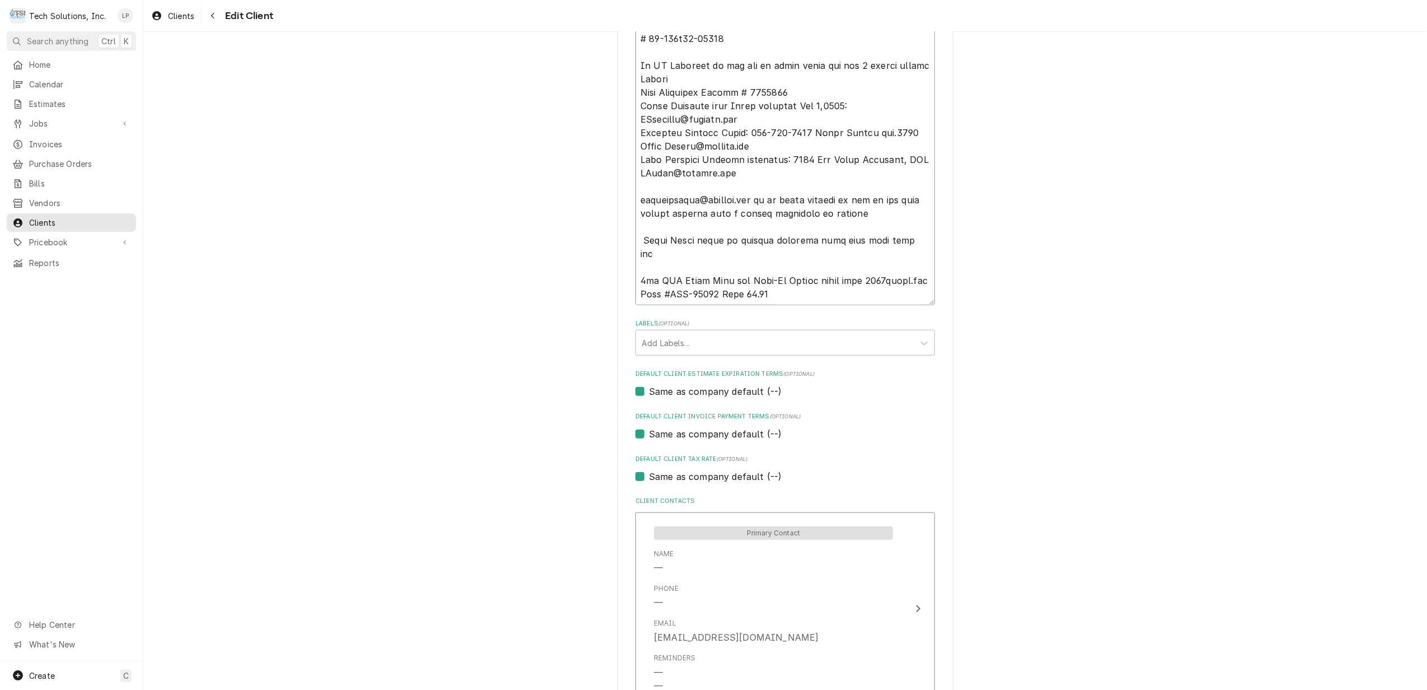
type textarea "NOTE: EFFECTIVE 8/18/25 PANERA SPECIAL PRICING $90.00 AN HOUR - Overtime 100.00…"
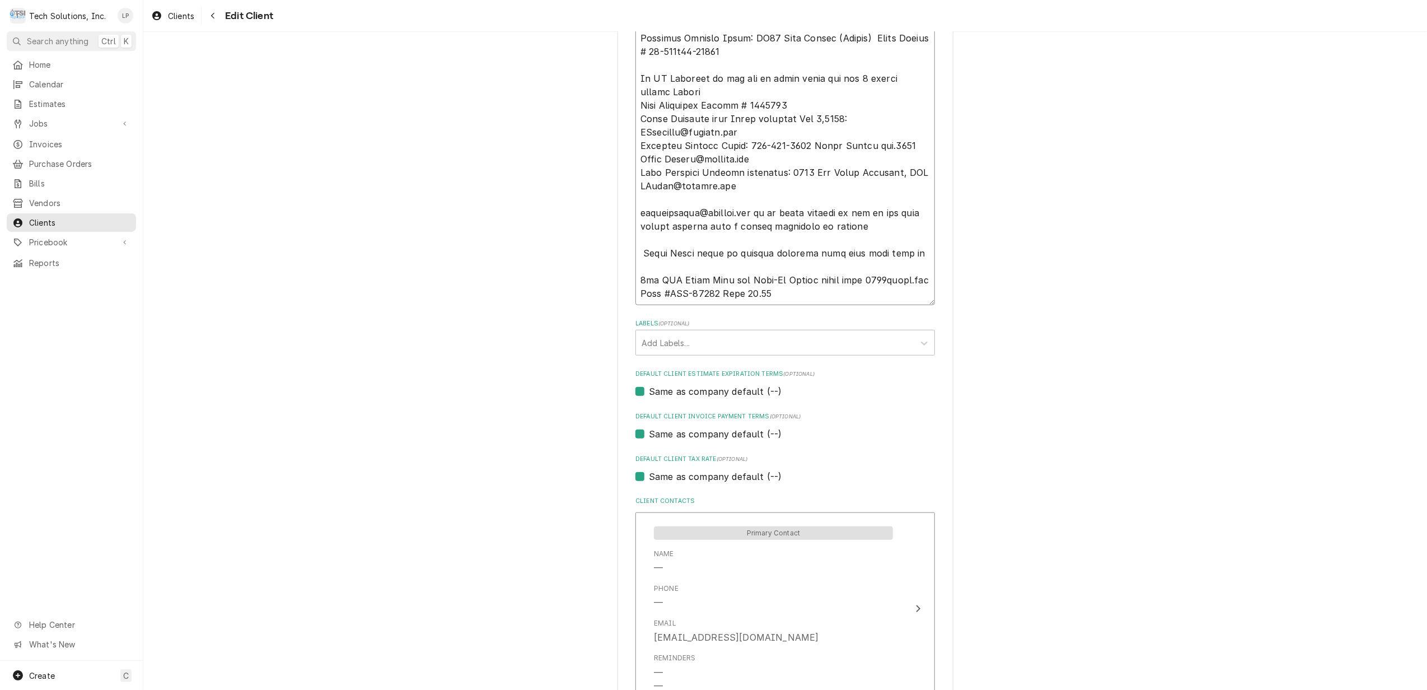
type textarea "x"
type textarea "NOTE: EFFECTIVE 8/18/25 PANERA SPECIAL PRICING $90.00 AN HOUR - Overtime 100.00…"
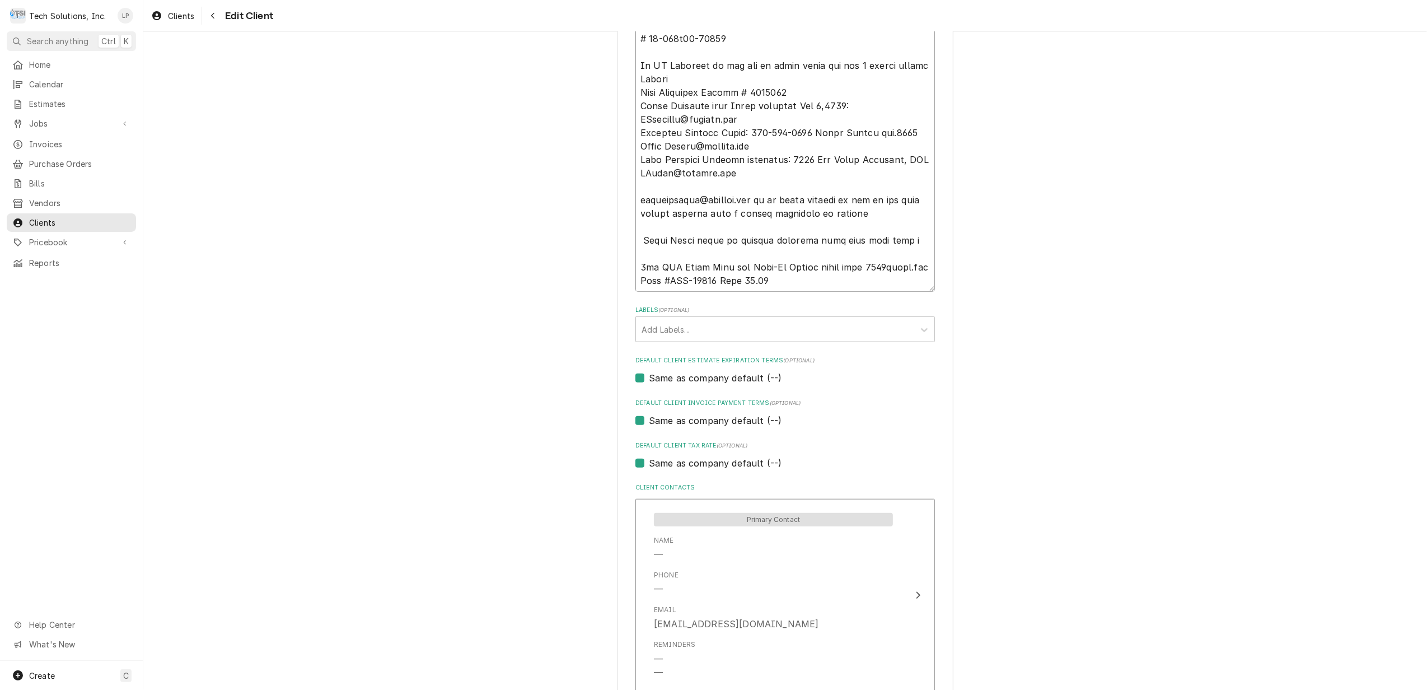
type textarea "x"
type textarea "NOTE: EFFECTIVE 8/18/25 PANERA SPECIAL PRICING $90.00 AN HOUR - Overtime 100.00…"
type textarea "x"
type textarea "NOTE: EFFECTIVE 8/18/25 PANERA SPECIAL PRICING $90.00 AN HOUR - Overtime 100.00…"
type textarea "x"
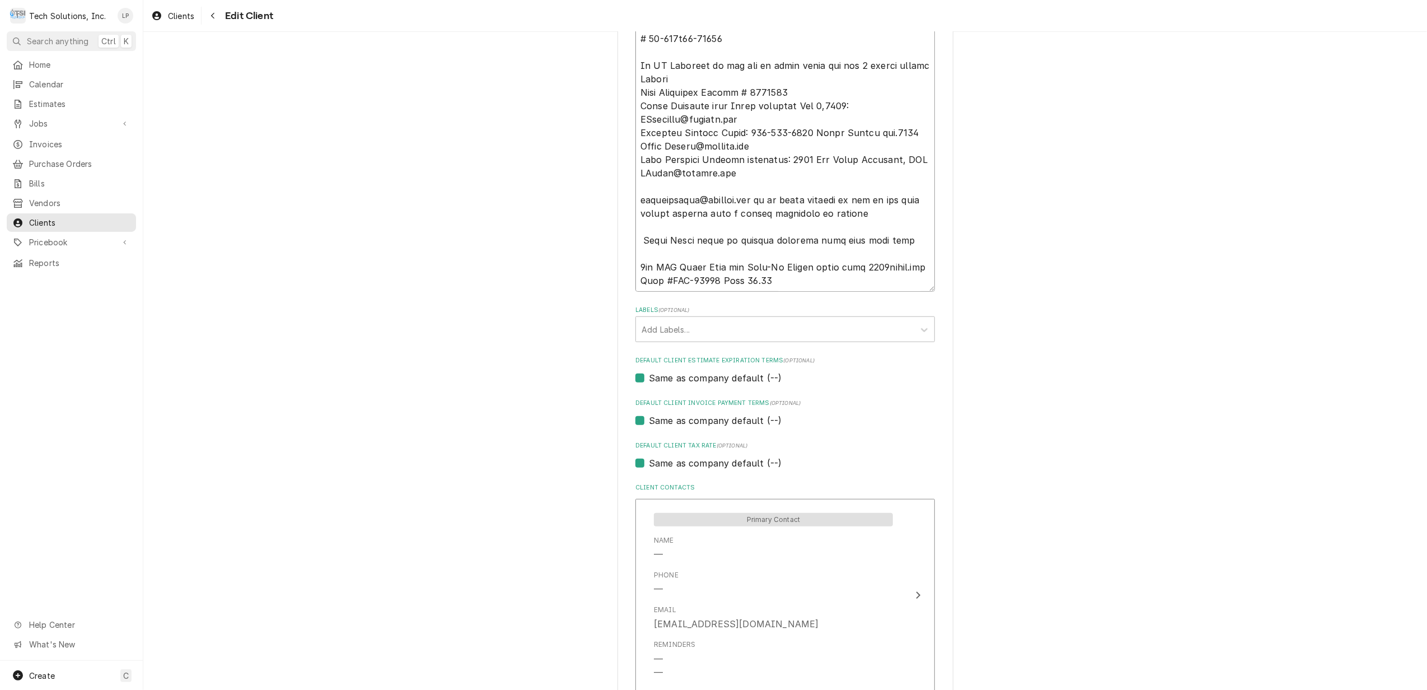
type textarea "NOTE: EFFECTIVE 8/18/25 PANERA SPECIAL PRICING $90.00 AN HOUR - Overtime 100.00…"
type textarea "x"
type textarea "NOTE: EFFECTIVE 8/18/25 PANERA SPECIAL PRICING $90.00 AN HOUR - Overtime 100.00…"
type textarea "x"
type textarea "NOTE: EFFECTIVE 8/18/25 PANERA SPECIAL PRICING $90.00 AN HOUR - Overtime 100.00…"
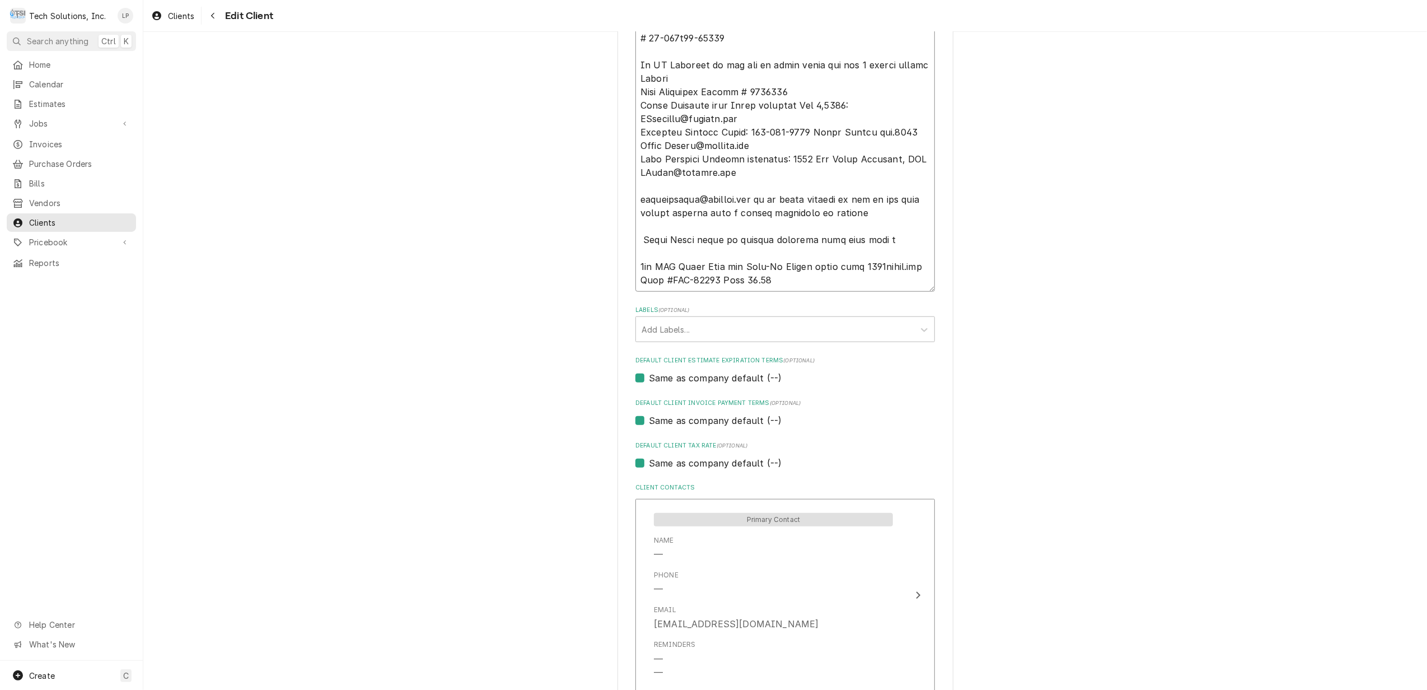
type textarea "x"
type textarea "NOTE: EFFECTIVE 8/18/25 PANERA SPECIAL PRICING $90.00 AN HOUR - Overtime 100.00…"
type textarea "x"
type textarea "NOTE: EFFECTIVE 8/18/25 PANERA SPECIAL PRICING $90.00 AN HOUR - Overtime 100.00…"
type textarea "x"
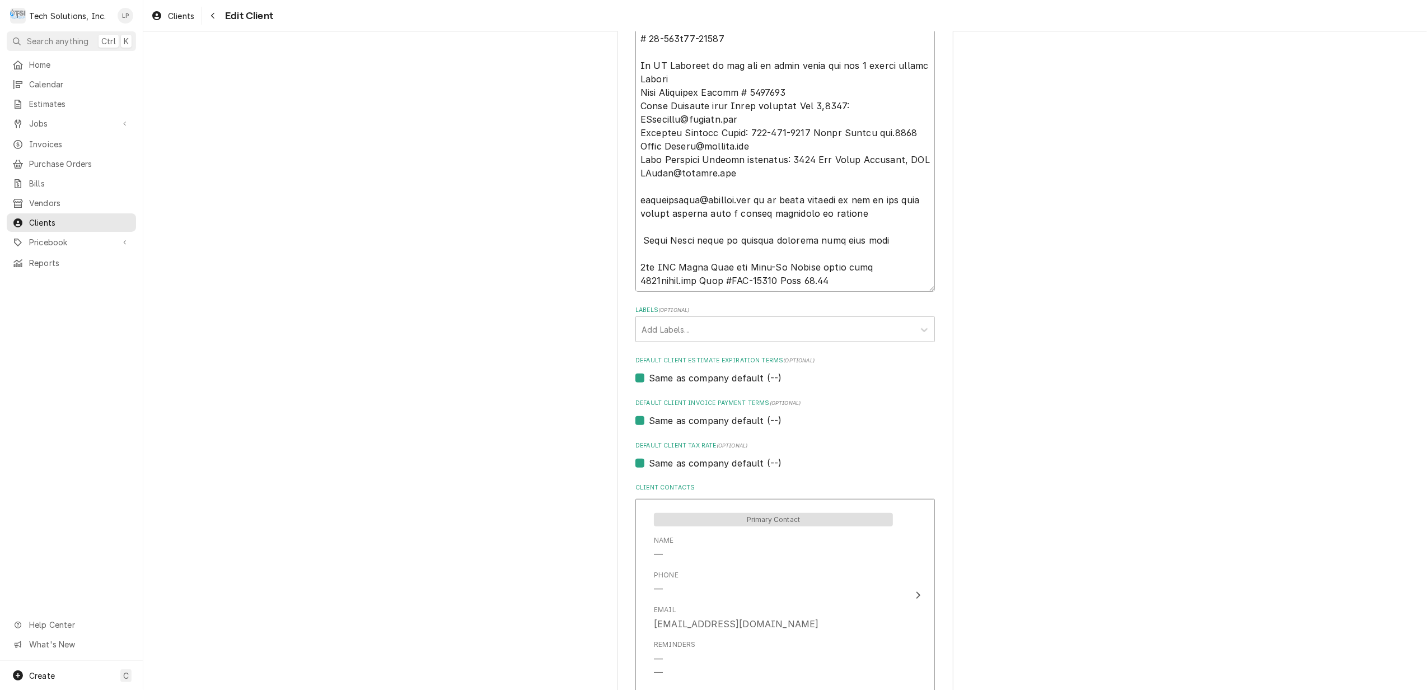
type textarea "NOTE: EFFECTIVE 8/18/25 PANERA SPECIAL PRICING $90.00 AN HOUR - Overtime 100.00…"
type textarea "x"
type textarea "NOTE: EFFECTIVE 8/18/25 PANERA SPECIAL PRICING $90.00 AN HOUR - Overtime 100.00…"
type textarea "x"
type textarea "NOTE: EFFECTIVE 8/18/25 PANERA SPECIAL PRICING $90.00 AN HOUR - Overtime 100.00…"
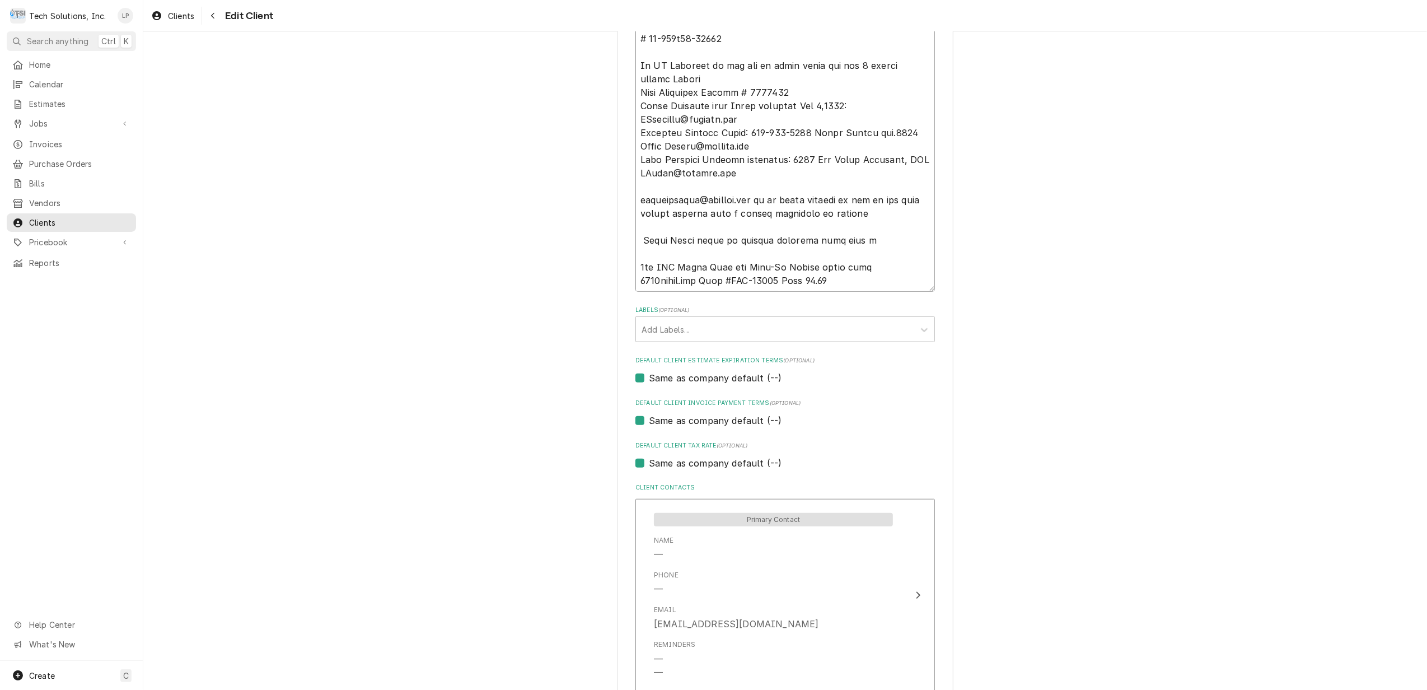
type textarea "x"
type textarea "NOTE: EFFECTIVE 8/18/25 PANERA SPECIAL PRICING $90.00 AN HOUR - Overtime 100.00…"
type textarea "x"
type textarea "NOTE: EFFECTIVE 8/18/25 PANERA SPECIAL PRICING $90.00 AN HOUR - Overtime 100.00…"
type textarea "x"
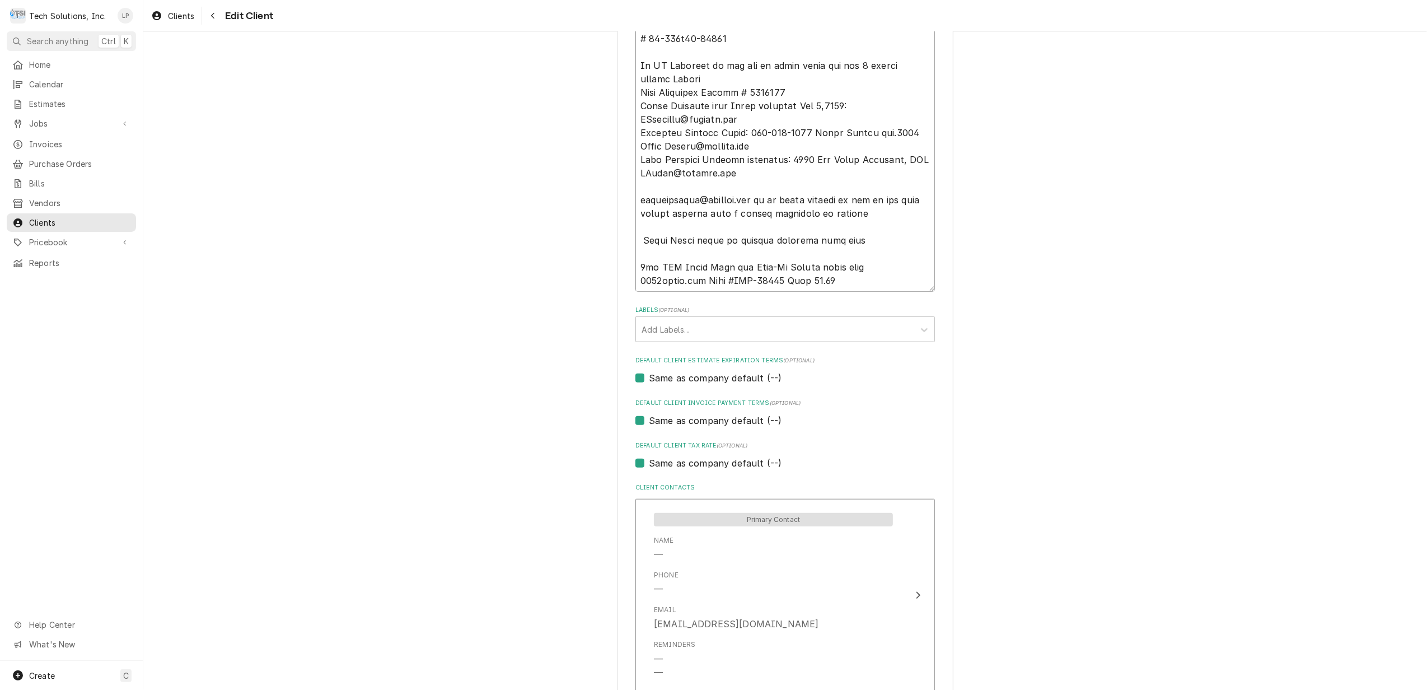
type textarea "NOTE: EFFECTIVE 8/18/25 PANERA SPECIAL PRICING $90.00 AN HOUR - Overtime 100.00…"
type textarea "x"
type textarea "NOTE: EFFECTIVE 8/18/25 PANERA SPECIAL PRICING $90.00 AN HOUR - Overtime 100.00…"
type textarea "x"
type textarea "NOTE: EFFECTIVE 8/18/25 PANERA SPECIAL PRICING $90.00 AN HOUR - Overtime 100.00…"
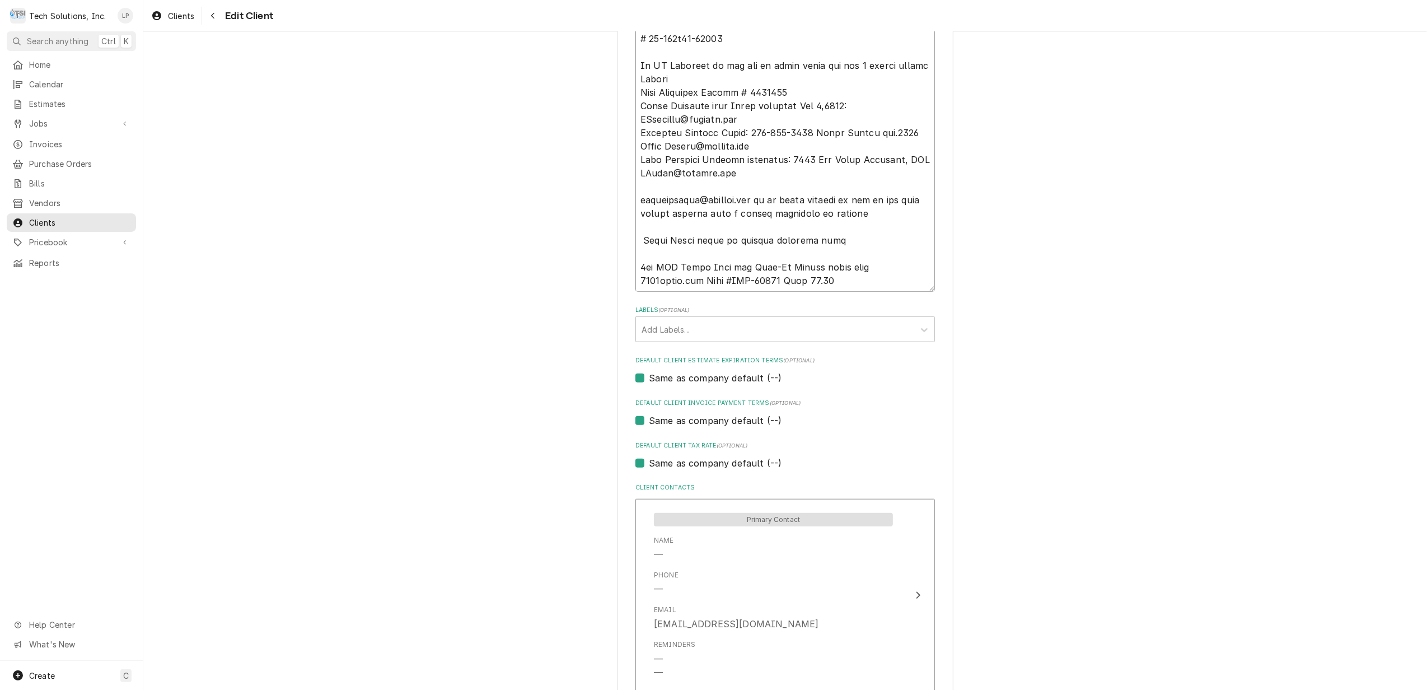
type textarea "x"
type textarea "NOTE: EFFECTIVE 8/18/25 PANERA SPECIAL PRICING $90.00 AN HOUR - Overtime 100.00…"
type textarea "x"
type textarea "NOTE: EFFECTIVE 8/18/25 PANERA SPECIAL PRICING $90.00 AN HOUR - Overtime 100.00…"
type textarea "x"
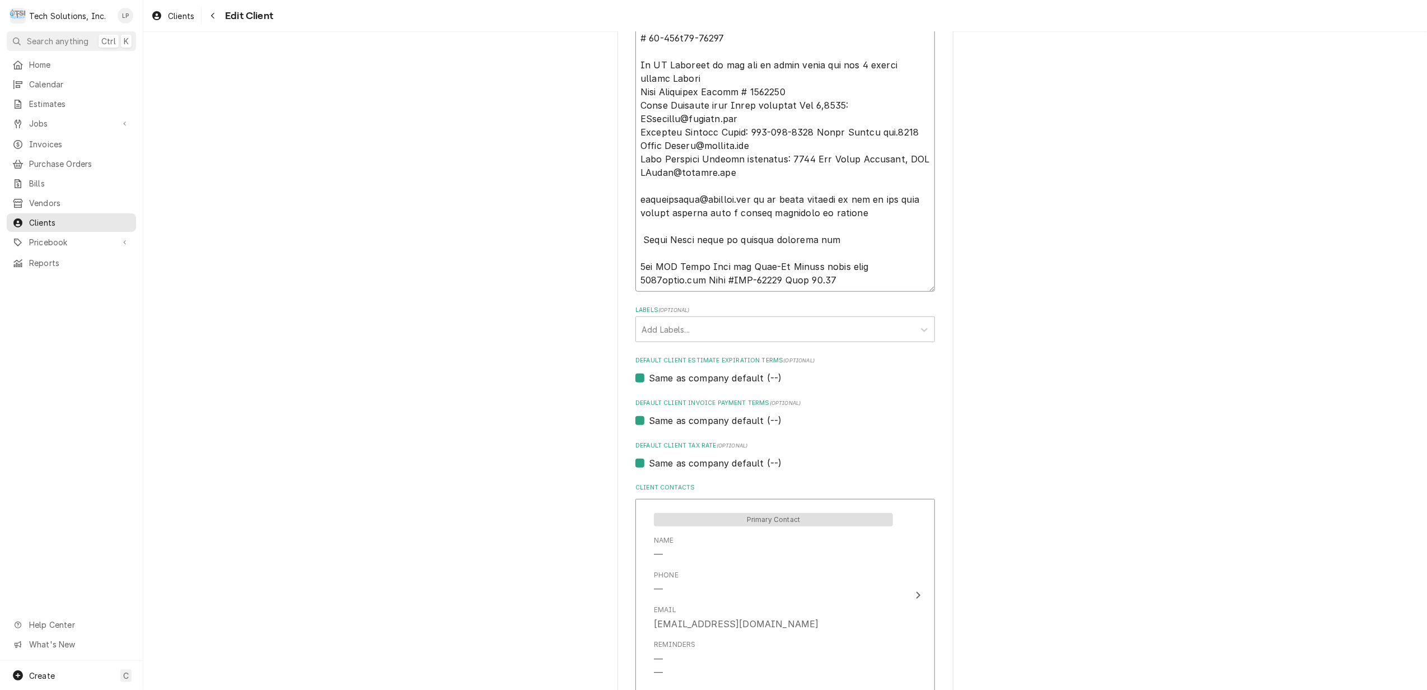
type textarea "NOTE: EFFECTIVE 8/18/25 PANERA SPECIAL PRICING $90.00 AN HOUR - Overtime 100.00…"
type textarea "x"
type textarea "NOTE: EFFECTIVE 8/18/25 PANERA SPECIAL PRICING $90.00 AN HOUR - Overtime 100.00…"
type textarea "x"
type textarea "NOTE: EFFECTIVE 8/18/25 PANERA SPECIAL PRICING $90.00 AN HOUR - Overtime 100.00…"
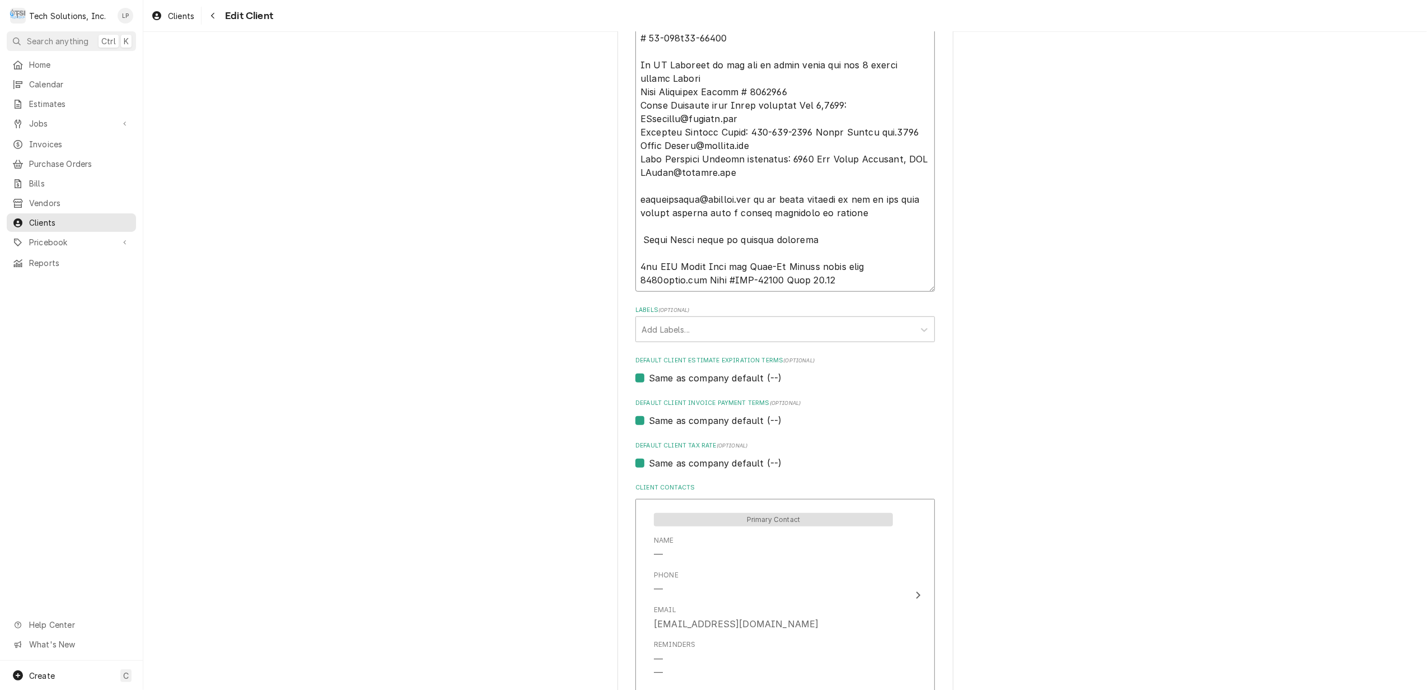
type textarea "x"
type textarea "NOTE: EFFECTIVE 8/18/25 PANERA SPECIAL PRICING $90.00 AN HOUR - Overtime 100.00…"
type textarea "x"
type textarea "NOTE: EFFECTIVE 8/18/25 PANERA SPECIAL PRICING $90.00 AN HOUR - Overtime 100.00…"
type textarea "x"
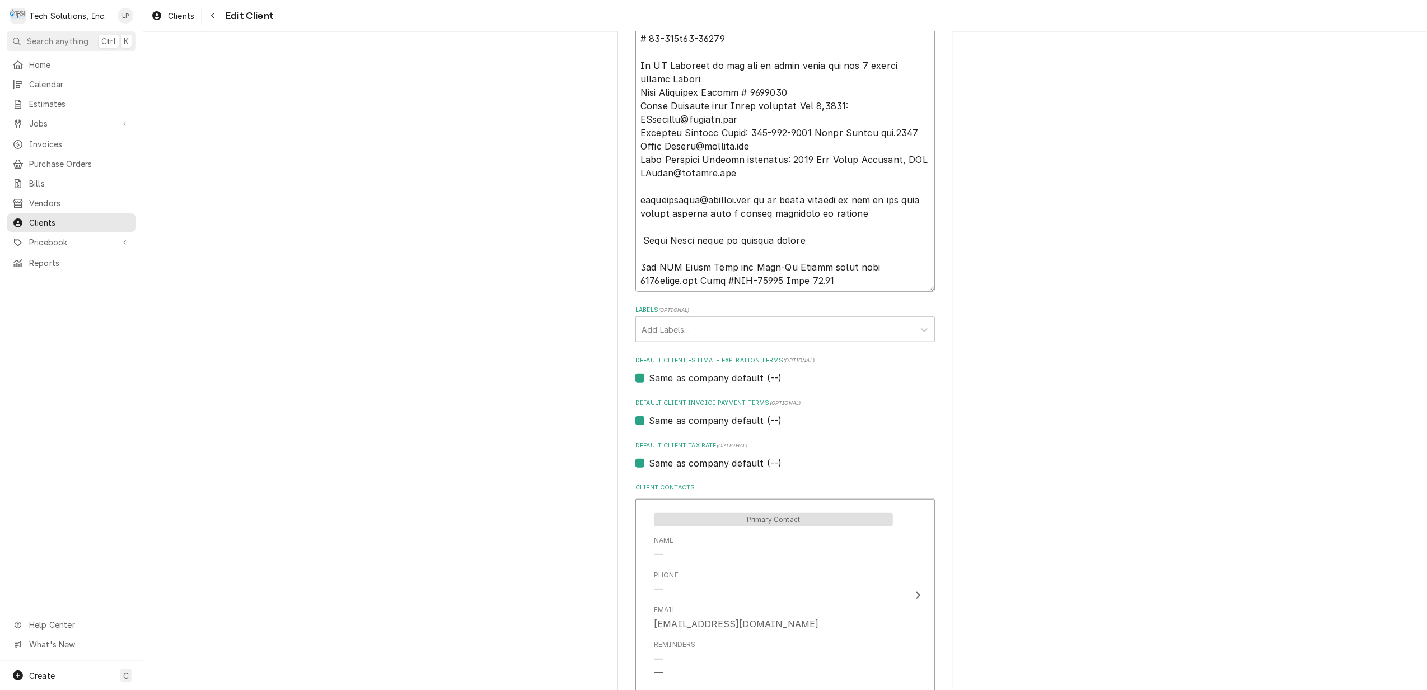
type textarea "NOTE: EFFECTIVE 8/18/25 PANERA SPECIAL PRICING $90.00 AN HOUR - Overtime 100.00…"
type textarea "x"
type textarea "NOTE: EFFECTIVE 8/18/25 PANERA SPECIAL PRICING $90.00 AN HOUR - Overtime 100.00…"
type textarea "x"
type textarea "NOTE: EFFECTIVE 8/18/25 PANERA SPECIAL PRICING $90.00 AN HOUR - Overtime 100.00…"
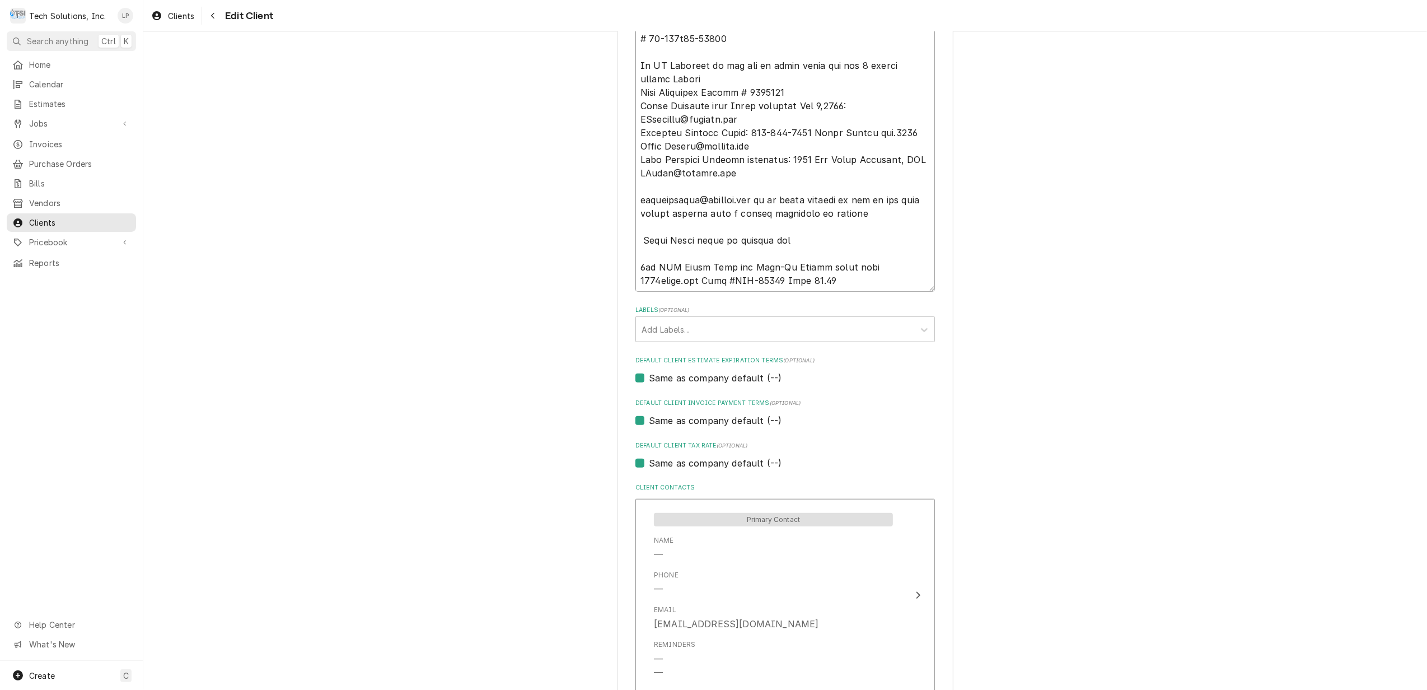
type textarea "x"
type textarea "NOTE: EFFECTIVE 8/18/25 PANERA SPECIAL PRICING $90.00 AN HOUR - Overtime 100.00…"
type textarea "x"
type textarea "NOTE: EFFECTIVE 8/18/25 PANERA SPECIAL PRICING $90.00 AN HOUR - Overtime 100.00…"
type textarea "x"
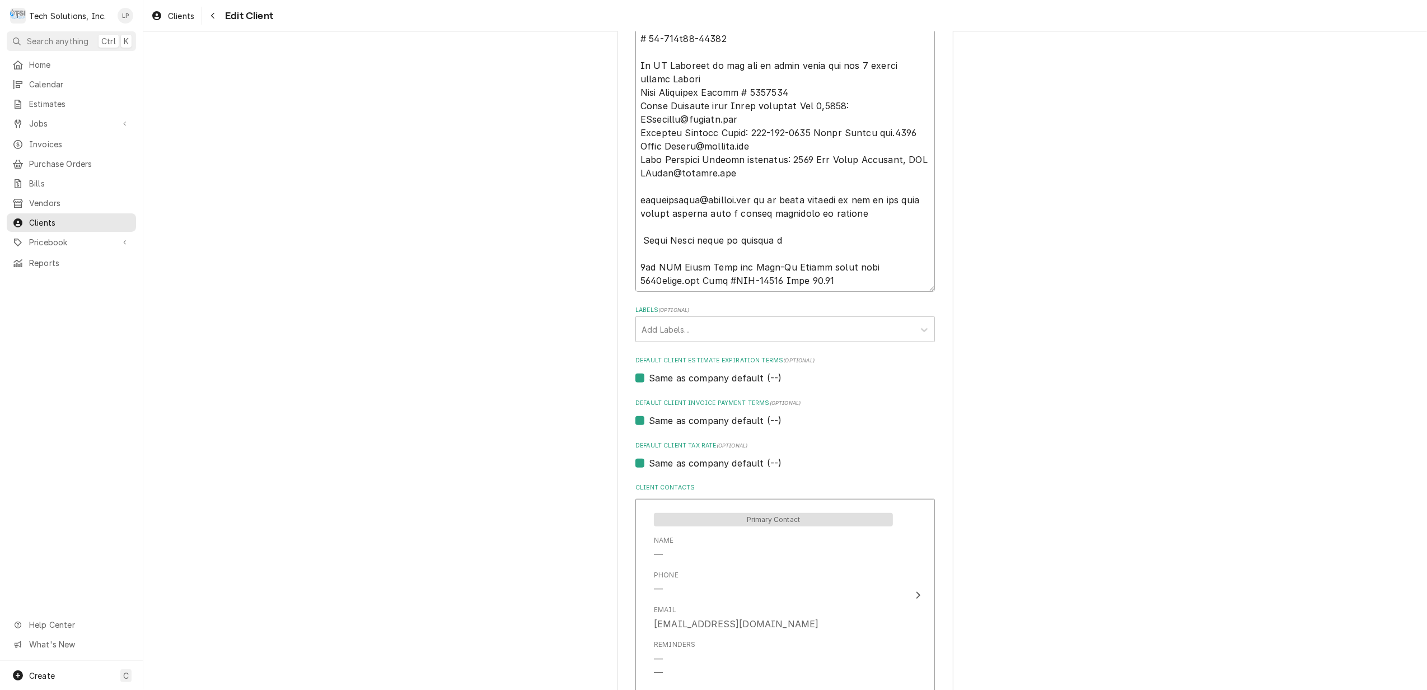
type textarea "NOTE: EFFECTIVE 8/18/25 PANERA SPECIAL PRICING $90.00 AN HOUR - Overtime 100.00…"
type textarea "x"
type textarea "NOTE: EFFECTIVE 8/18/25 PANERA SPECIAL PRICING $90.00 AN HOUR - Overtime 100.00…"
type textarea "x"
type textarea "NOTE: EFFECTIVE 8/18/25 PANERA SPECIAL PRICING $90.00 AN HOUR - Overtime 100.00…"
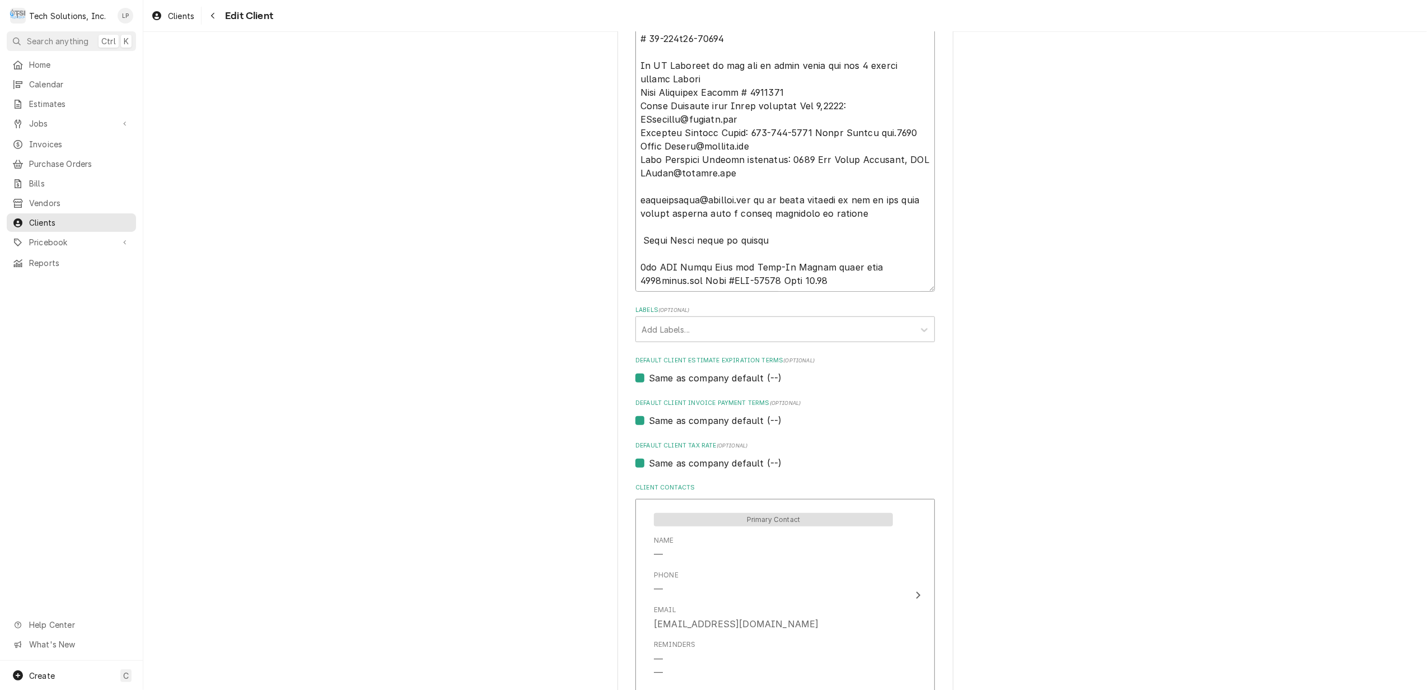
type textarea "x"
type textarea "NOTE: EFFECTIVE 8/18/25 PANERA SPECIAL PRICING $90.00 AN HOUR - Overtime 100.00…"
type textarea "x"
type textarea "NOTE: EFFECTIVE 8/18/25 PANERA SPECIAL PRICING $90.00 AN HOUR - Overtime 100.00…"
type textarea "x"
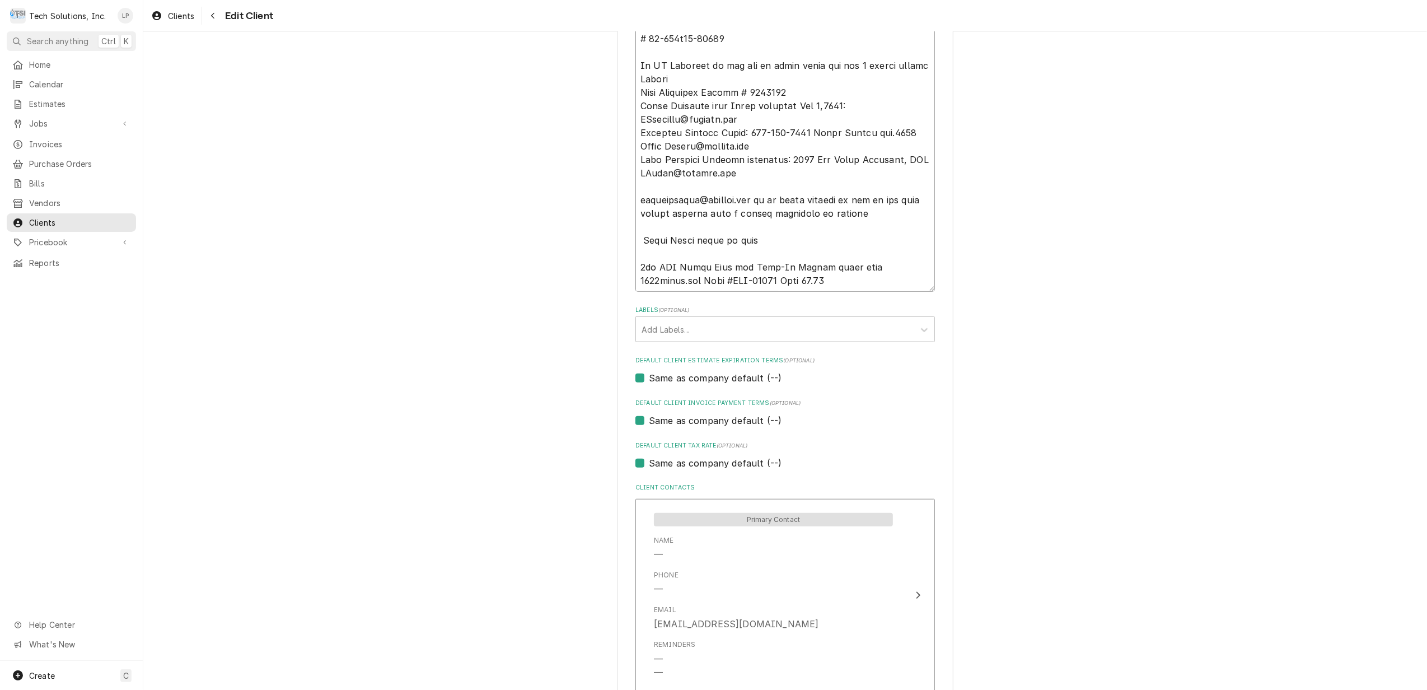
type textarea "NOTE: EFFECTIVE 8/18/25 PANERA SPECIAL PRICING $90.00 AN HOUR - Overtime 100.00…"
type textarea "x"
type textarea "NOTE: EFFECTIVE 8/18/25 PANERA SPECIAL PRICING $90.00 AN HOUR - Overtime 100.00…"
type textarea "x"
type textarea "NOTE: EFFECTIVE 8/18/25 PANERA SPECIAL PRICING $90.00 AN HOUR - Overtime 100.00…"
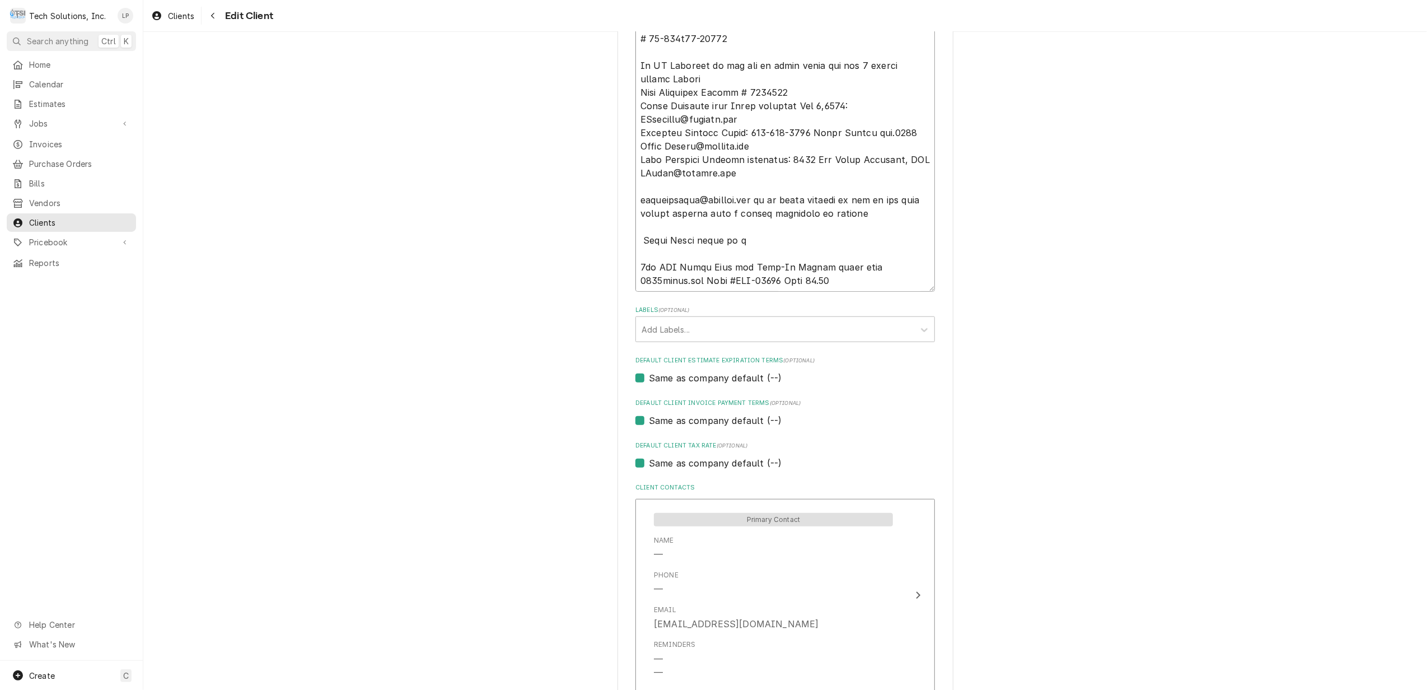
type textarea "x"
type textarea "NOTE: EFFECTIVE 8/18/25 PANERA SPECIAL PRICING $90.00 AN HOUR - Overtime 100.00…"
type textarea "x"
type textarea "NOTE: EFFECTIVE 8/18/25 PANERA SPECIAL PRICING $90.00 AN HOUR - Overtime 100.00…"
type textarea "x"
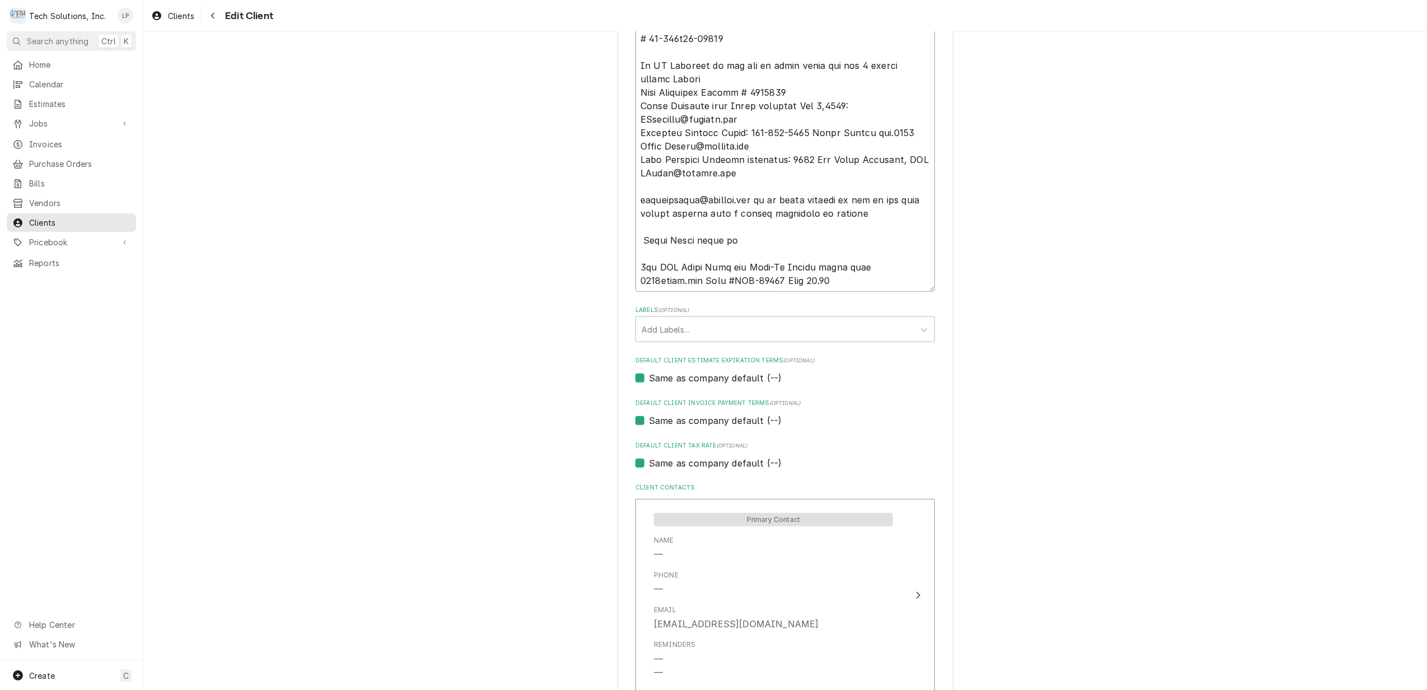
type textarea "NOTE: EFFECTIVE 8/18/25 PANERA SPECIAL PRICING $90.00 AN HOUR - Overtime 100.00…"
type textarea "x"
type textarea "NOTE: EFFECTIVE 8/18/25 PANERA SPECIAL PRICING $90.00 AN HOUR - Overtime 100.00…"
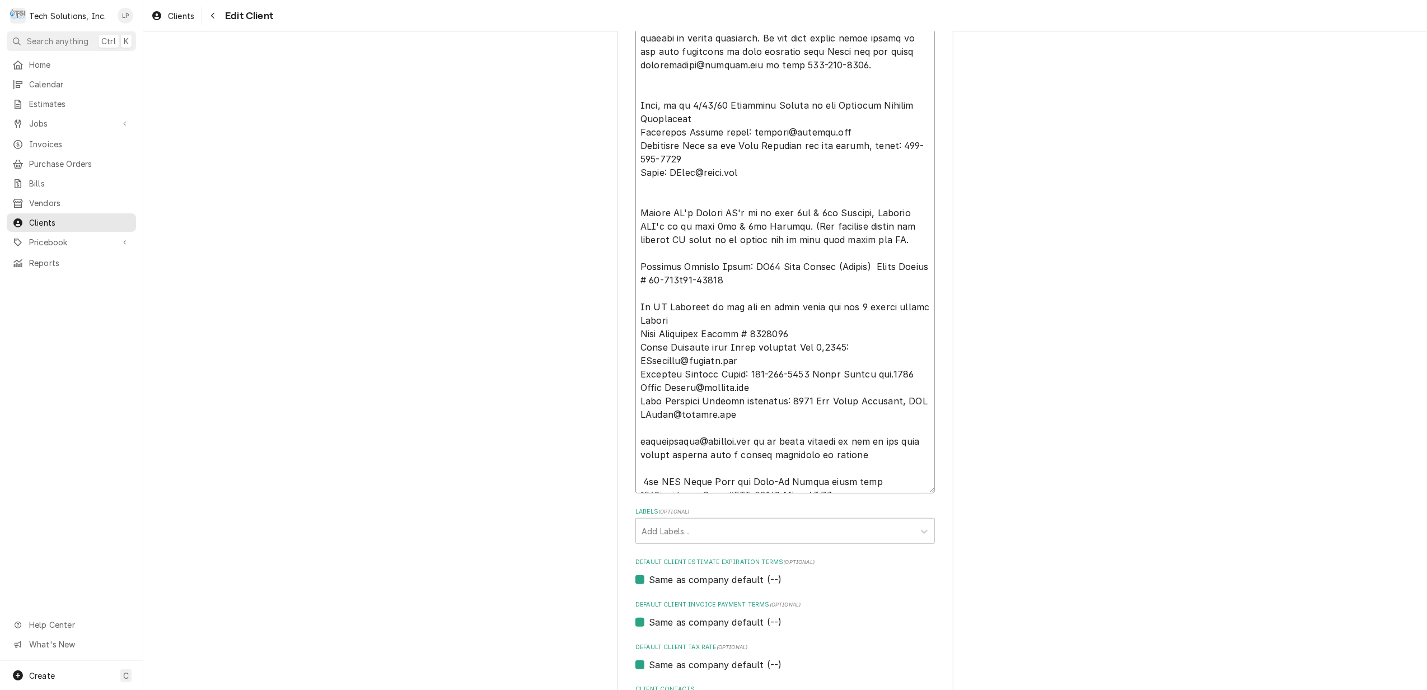
scroll to position [685, 0]
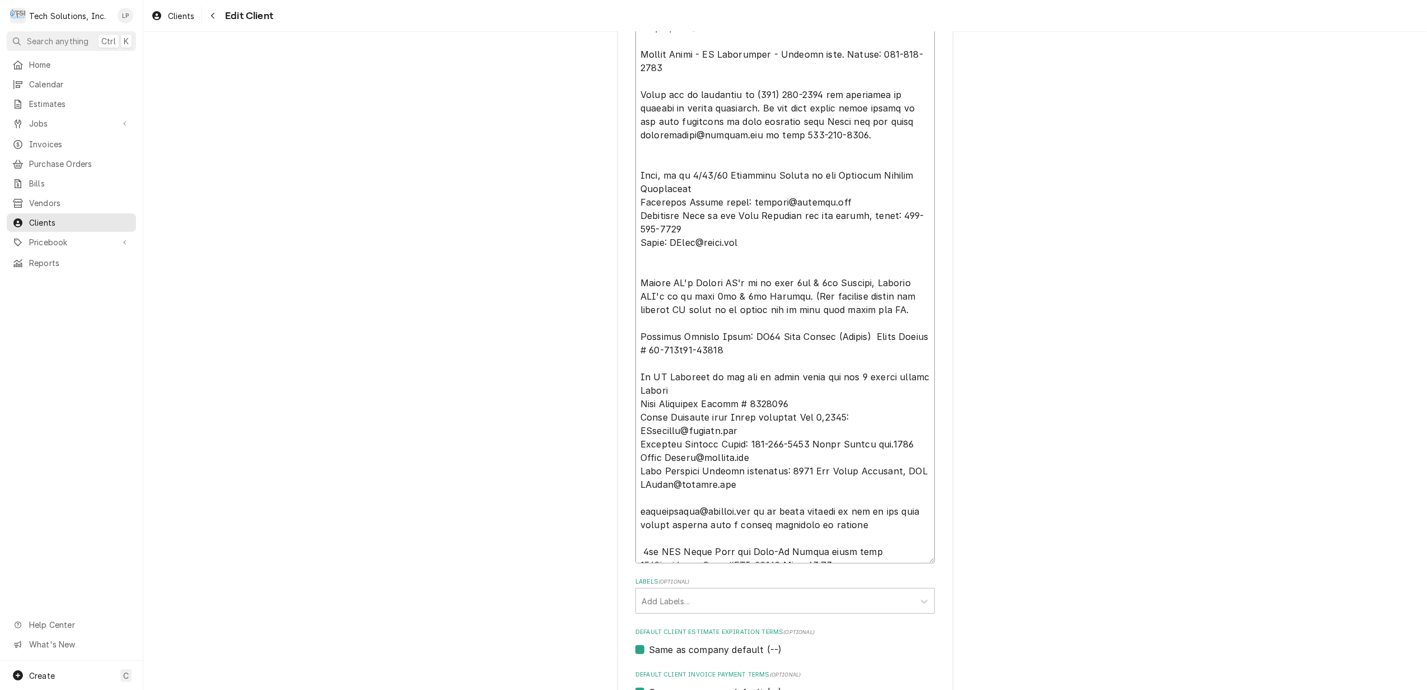
drag, startPoint x: 632, startPoint y: 204, endPoint x: 744, endPoint y: 227, distance: 114.8
click at [744, 227] on textarea "Client Notes ( optional )" at bounding box center [785, 236] width 300 height 656
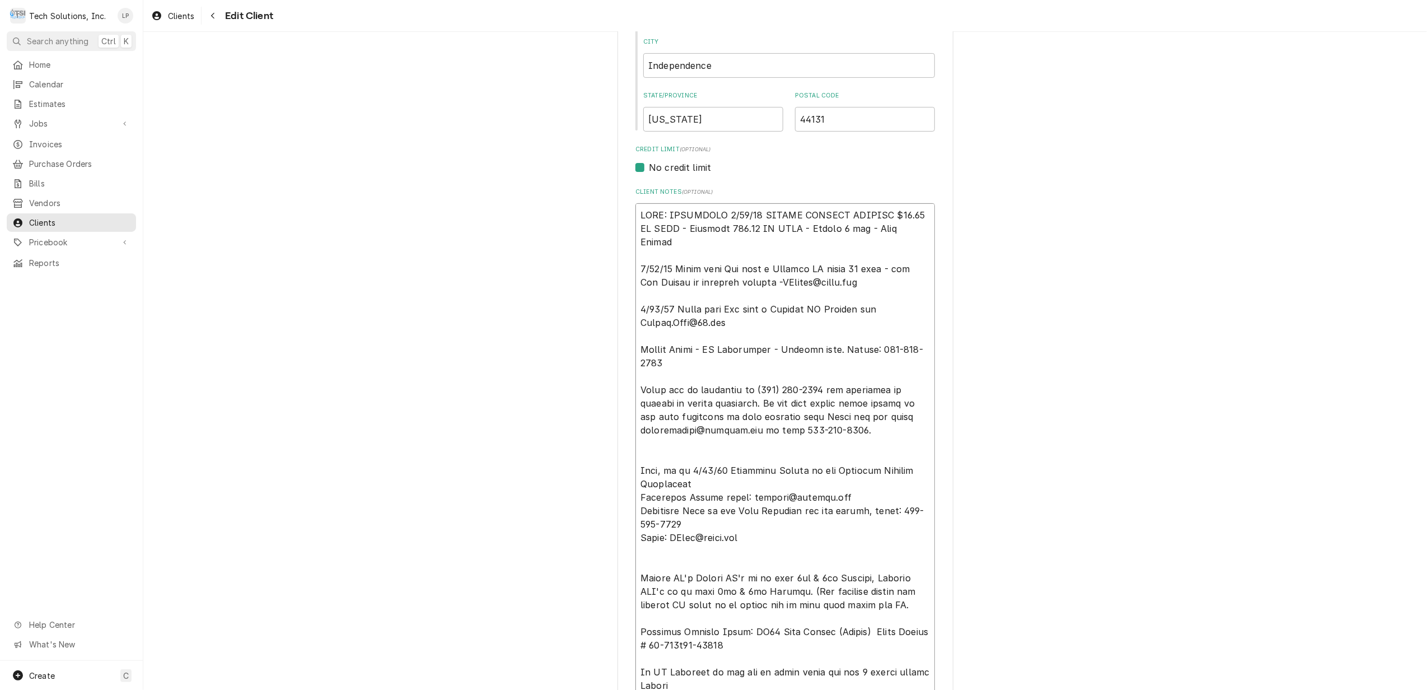
scroll to position [386, 0]
click at [764, 314] on textarea "Client Notes ( optional )" at bounding box center [785, 535] width 300 height 656
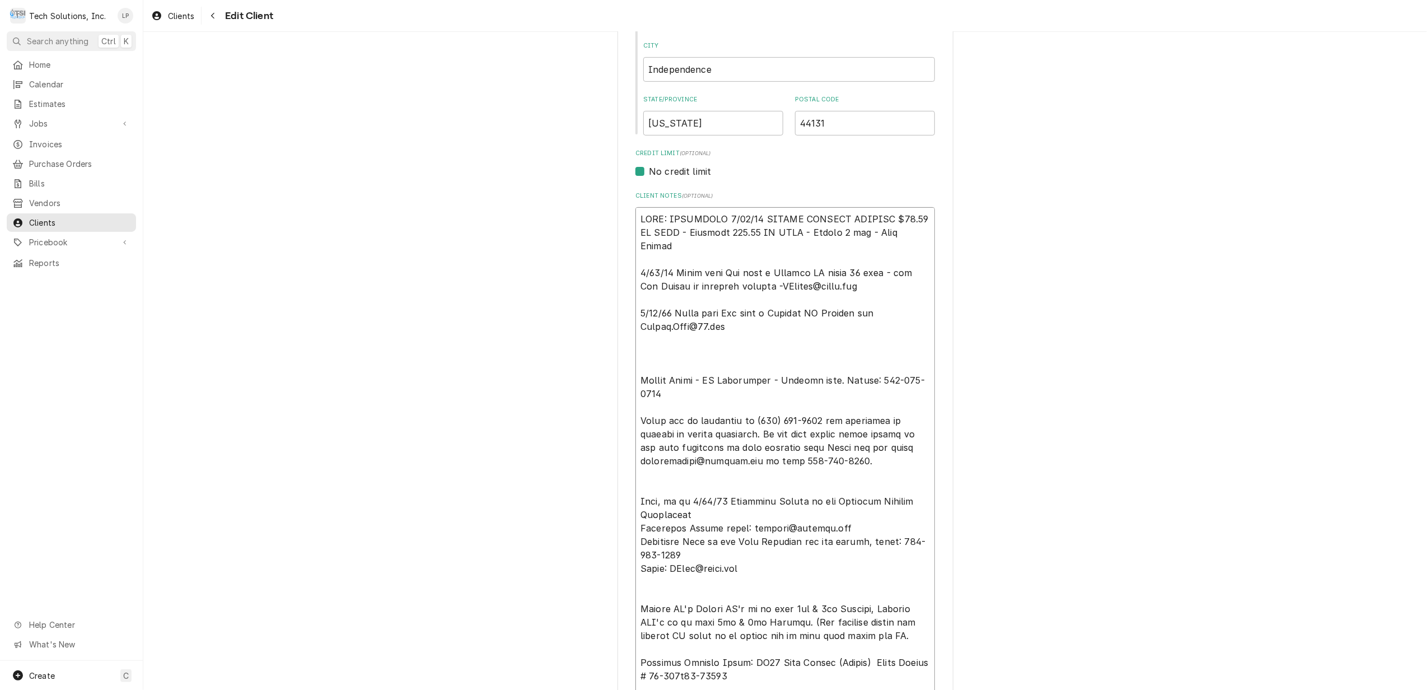
paste textarea "Christina Ross is the Area Director for all stores, phone: 724-678-1696 Email: …"
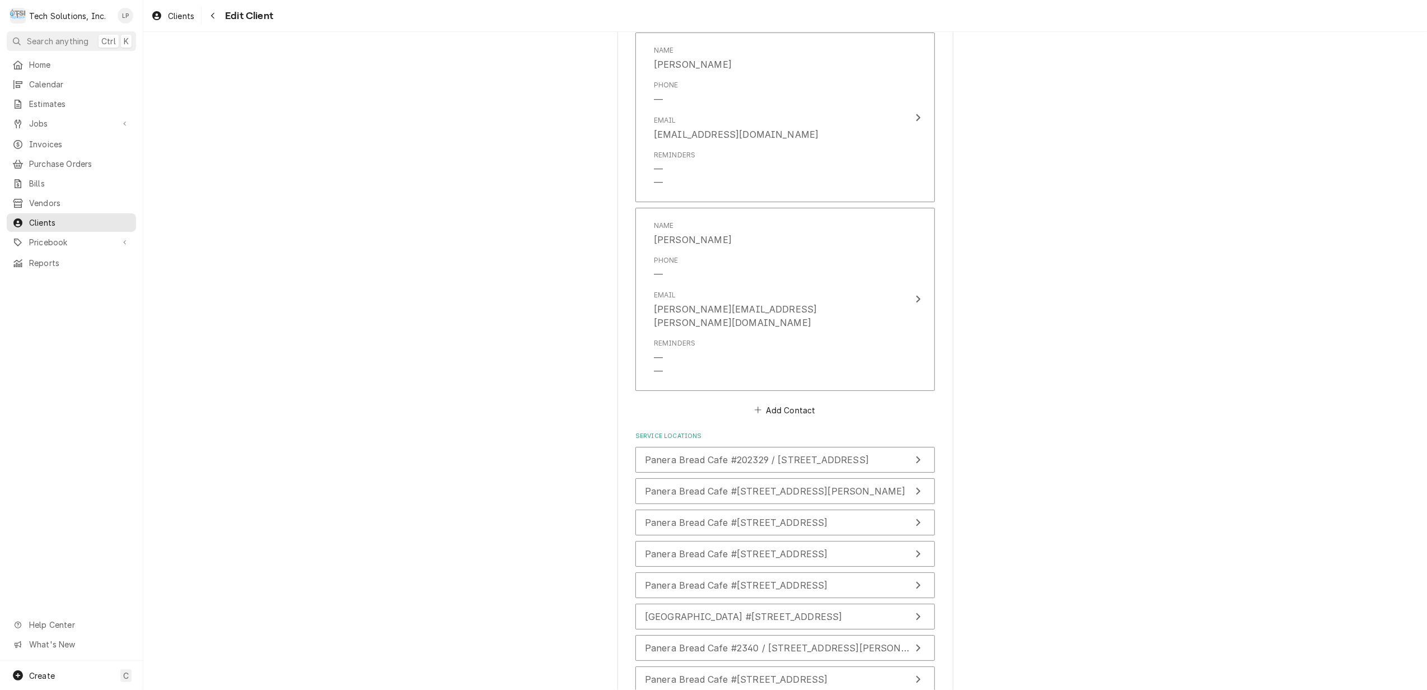
scroll to position [2816, 0]
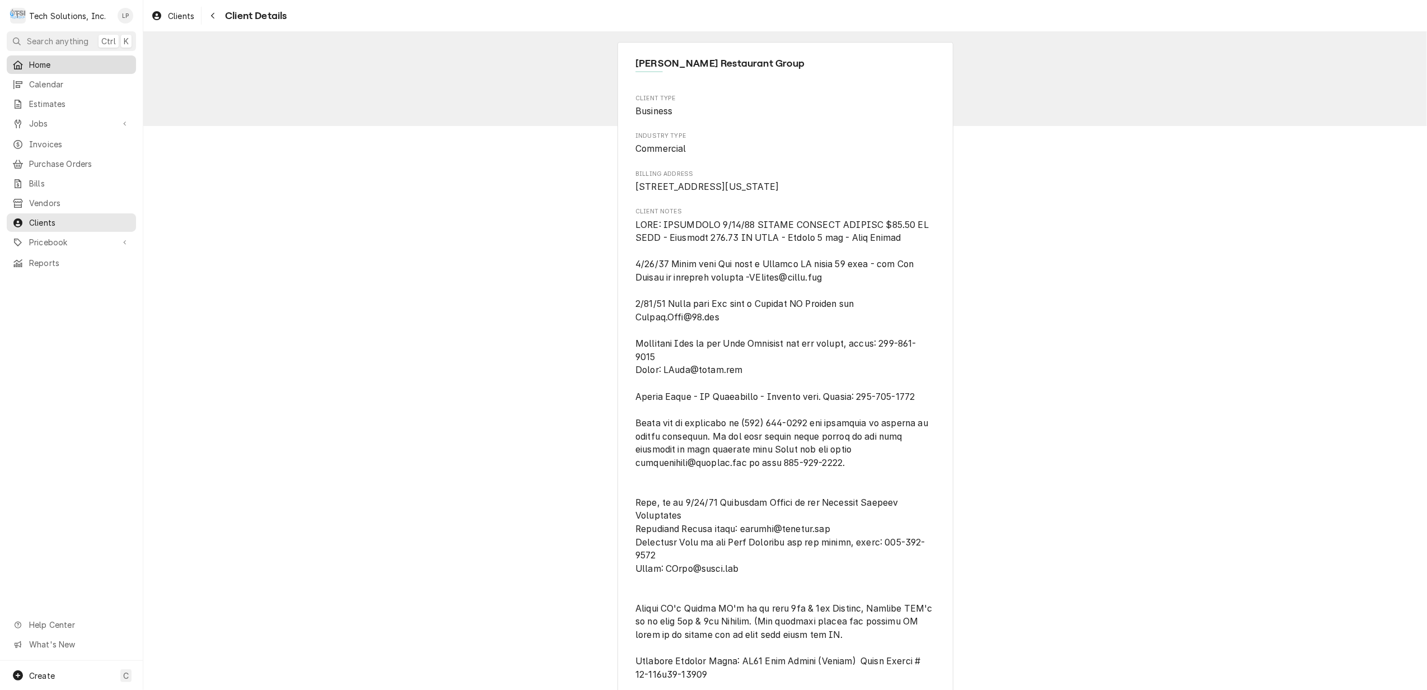
click at [44, 61] on span "Home" at bounding box center [79, 65] width 101 height 12
